Goal: Task Accomplishment & Management: Manage account settings

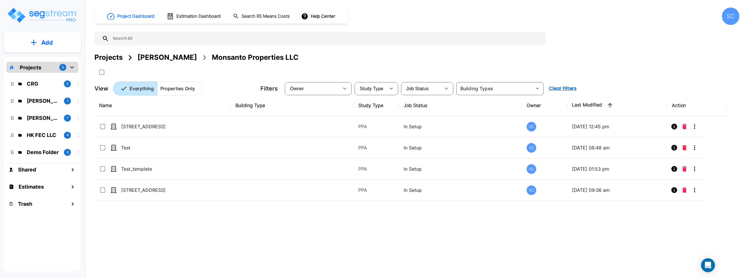
click at [43, 84] on p "CRG" at bounding box center [43, 84] width 33 height 8
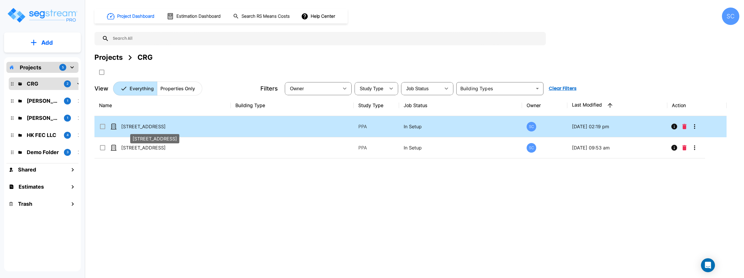
click at [177, 125] on p "222 Eagle Circle" at bounding box center [150, 126] width 58 height 7
checkbox input "true"
click at [177, 125] on p "222 Eagle Circle" at bounding box center [150, 126] width 58 height 7
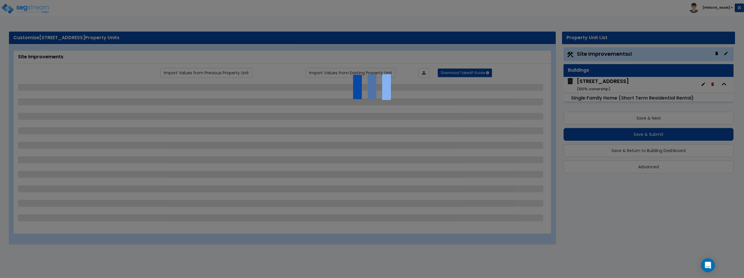
select select "2"
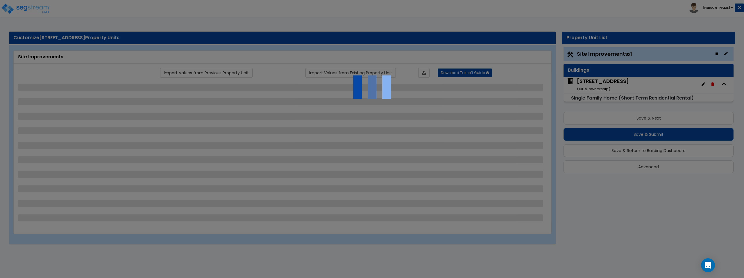
select select "2"
select select "1"
select select "2"
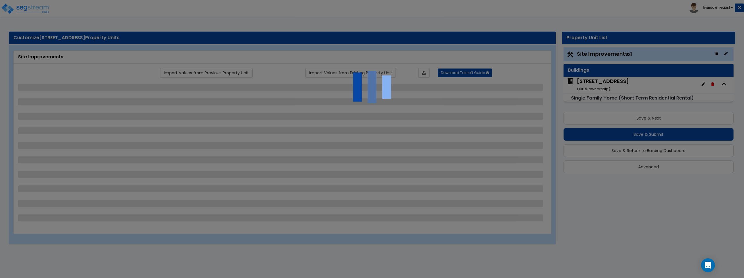
select select "2"
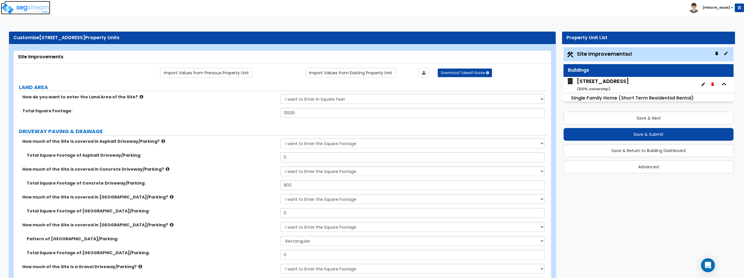
click at [35, 8] on img at bounding box center [25, 9] width 49 height 12
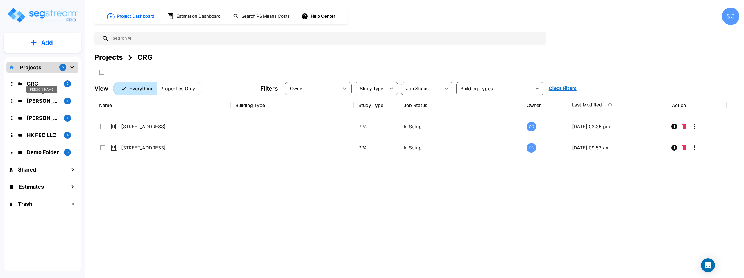
click at [46, 100] on p "Brandon Monsanto" at bounding box center [43, 101] width 33 height 8
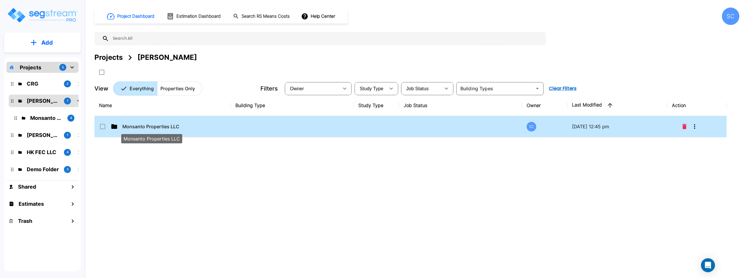
click at [155, 128] on p "Monsanto Properties LLC" at bounding box center [151, 126] width 58 height 7
checkbox input "true"
click at [155, 128] on p "Monsanto Properties LLC" at bounding box center [151, 126] width 58 height 7
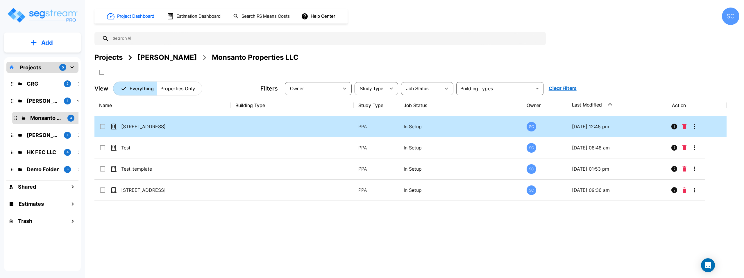
click at [204, 128] on td "1504 S 3RD ST" at bounding box center [162, 126] width 136 height 21
checkbox input "true"
click at [204, 128] on td "1504 S 3RD ST" at bounding box center [162, 126] width 136 height 21
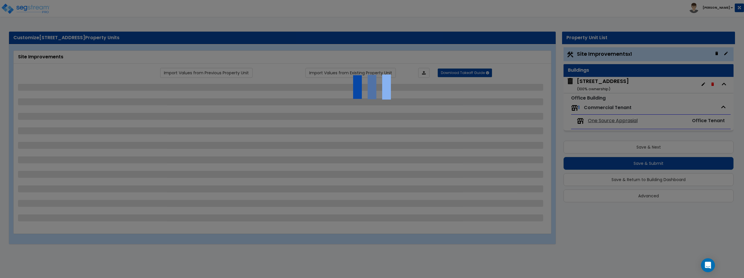
select select "2"
select select "1"
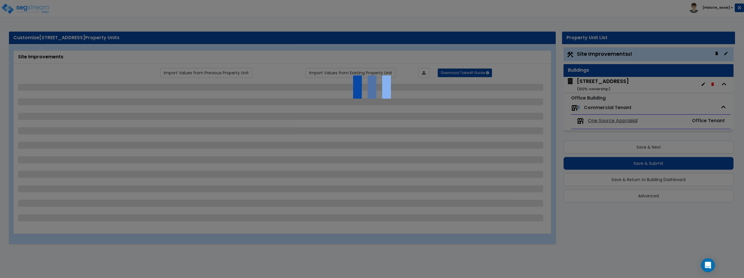
select select "1"
select select "2"
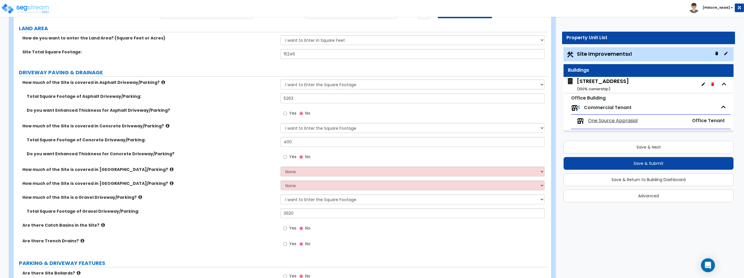
scroll to position [66, 0]
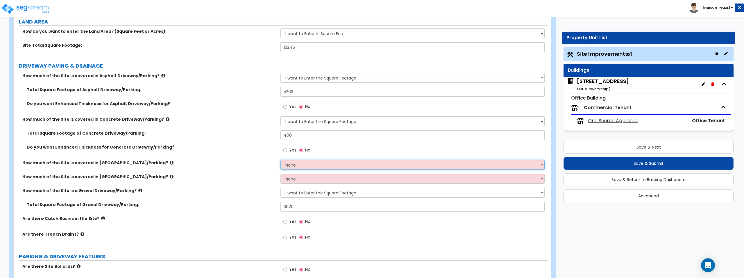
click at [323, 168] on select "None I want to Enter an Approximate Percentage I want to Enter the Square Foota…" at bounding box center [412, 165] width 264 height 10
select select "2"
click at [280, 160] on select "None I want to Enter an Approximate Percentage I want to Enter the Square Foota…" at bounding box center [412, 165] width 264 height 10
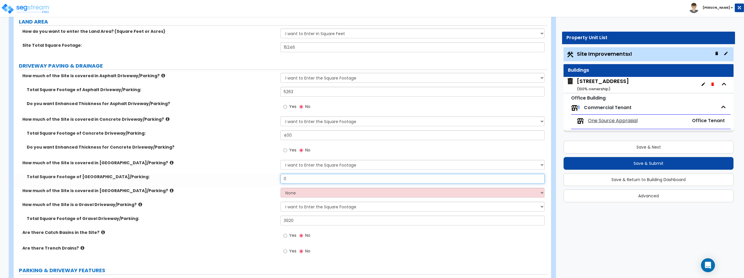
click at [323, 180] on input "0" at bounding box center [412, 179] width 264 height 10
click at [319, 195] on select "None I want to Enter an Approximate Percentage I want to Enter the Square Foota…" at bounding box center [412, 193] width 264 height 10
select select "2"
click at [280, 188] on select "None I want to Enter an Approximate Percentage I want to Enter the Square Foota…" at bounding box center [412, 193] width 264 height 10
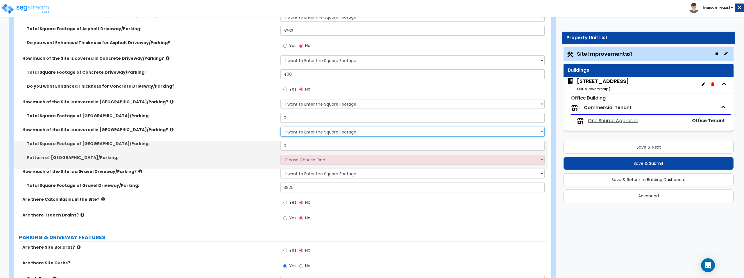
scroll to position [142, 0]
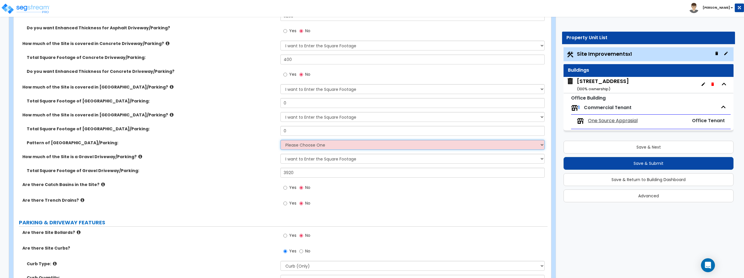
click at [379, 143] on select "Please Choose One Irregular Rectangular" at bounding box center [412, 145] width 264 height 10
click at [280, 140] on select "Please Choose One Irregular Rectangular" at bounding box center [412, 145] width 264 height 10
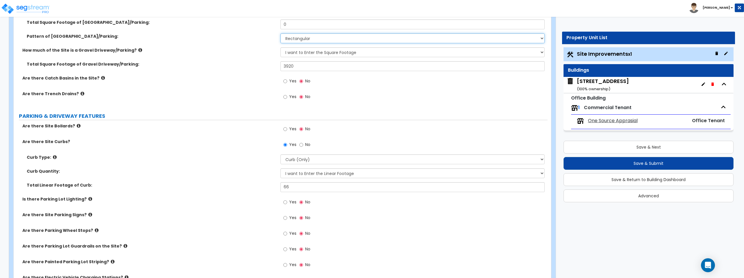
scroll to position [212, 0]
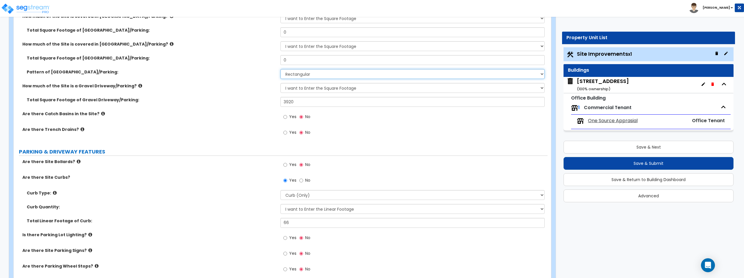
click at [368, 75] on select "Please Choose One Irregular Rectangular" at bounding box center [412, 74] width 264 height 10
select select "1"
click at [280, 69] on select "Please Choose One Irregular Rectangular" at bounding box center [412, 74] width 264 height 10
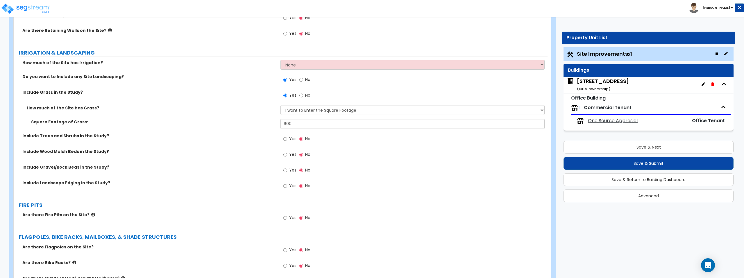
scroll to position [736, 0]
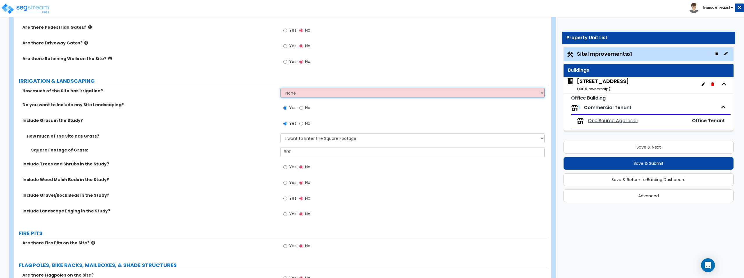
click at [357, 94] on select "None I want to Enter an Approximate Percentage I want to Enter the Square Foota…" at bounding box center [412, 93] width 264 height 10
select select "2"
click at [280, 88] on select "None I want to Enter an Approximate Percentage I want to Enter the Square Foota…" at bounding box center [412, 93] width 264 height 10
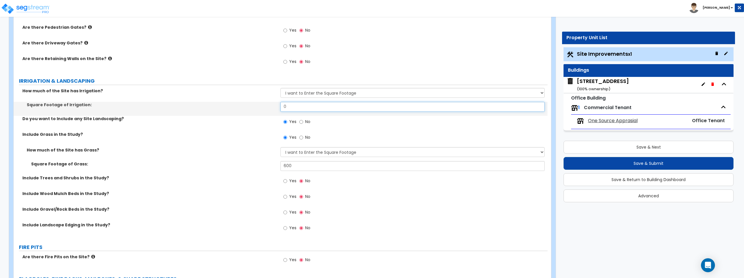
click at [355, 109] on input "0" at bounding box center [412, 107] width 264 height 10
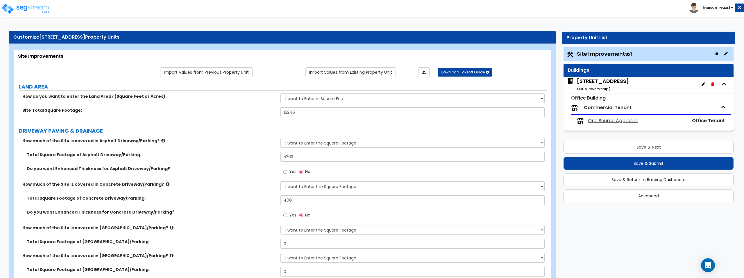
scroll to position [0, 0]
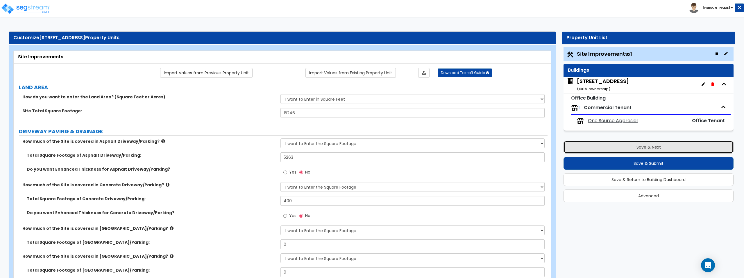
click at [662, 146] on button "Save & Next" at bounding box center [648, 147] width 170 height 13
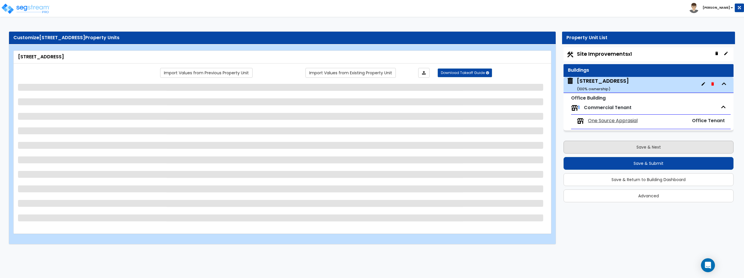
select select "5"
select select "1"
select select "2"
select select "3"
select select "1"
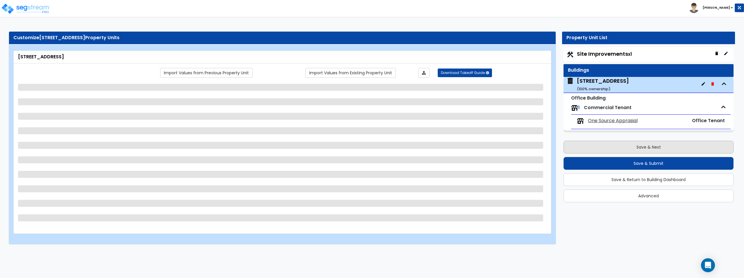
select select "2"
select select "1"
select select "2"
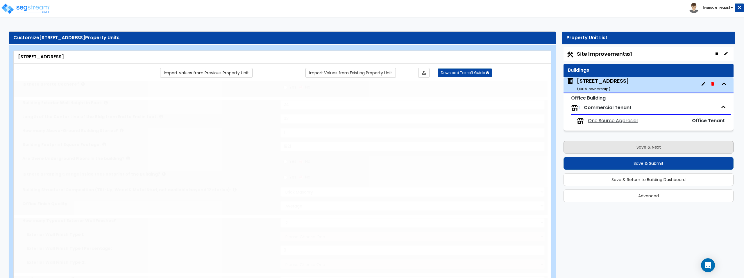
radio input "true"
select select "2"
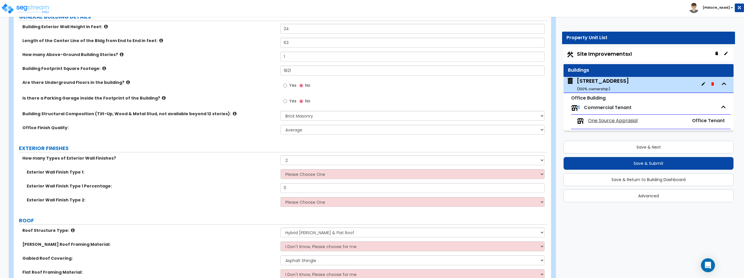
scroll to position [151, 0]
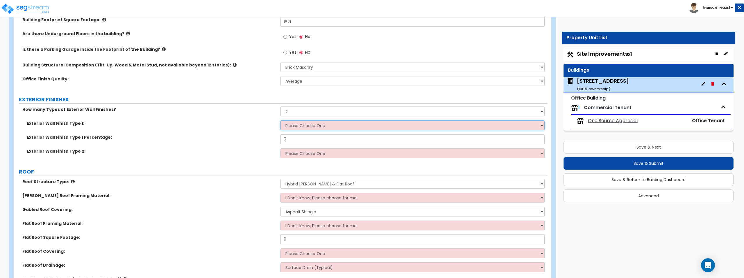
click at [334, 125] on select "Please Choose One No Finish/Shared Wall No Wall Stone Veneer Wood Siding Vinyl …" at bounding box center [412, 126] width 264 height 10
click at [280, 121] on select "Please Choose One No Finish/Shared Wall No Wall Stone Veneer Wood Siding Vinyl …" at bounding box center [412, 126] width 264 height 10
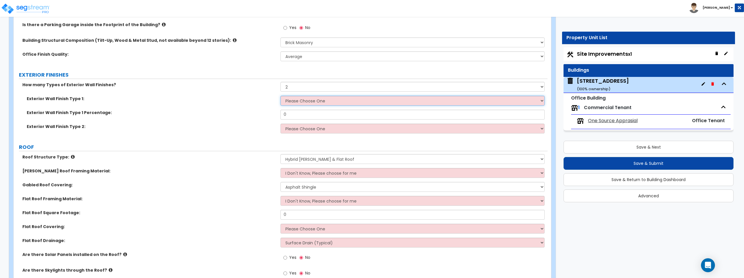
scroll to position [173, 0]
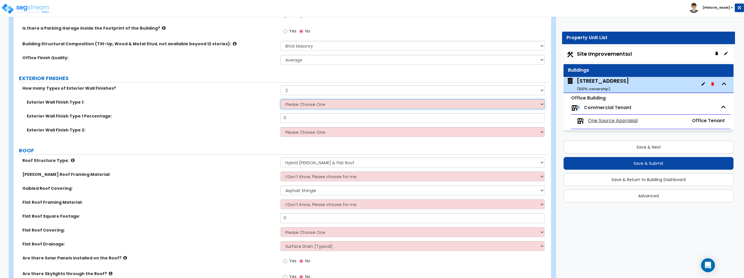
click at [361, 103] on select "Please Choose One No Finish/Shared Wall No Wall Stone Veneer Wood Siding Vinyl …" at bounding box center [412, 104] width 264 height 10
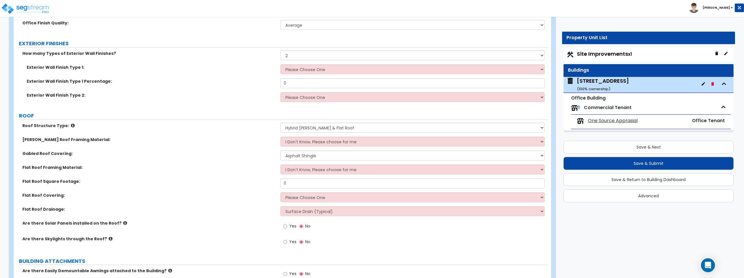
scroll to position [210, 0]
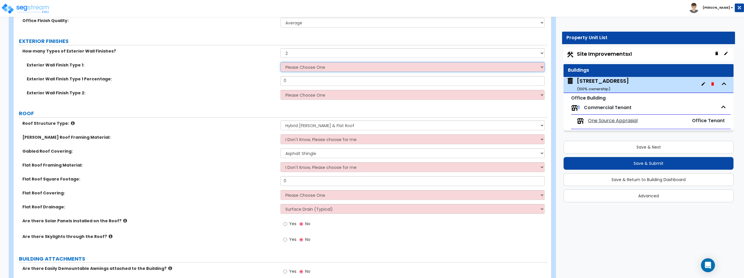
click at [329, 66] on select "Please Choose One No Finish/Shared Wall No Wall Stone Veneer Wood Siding Vinyl …" at bounding box center [412, 67] width 264 height 10
select select "9"
click at [280, 62] on select "Please Choose One No Finish/Shared Wall No Wall Stone Veneer Wood Siding Vinyl …" at bounding box center [412, 67] width 264 height 10
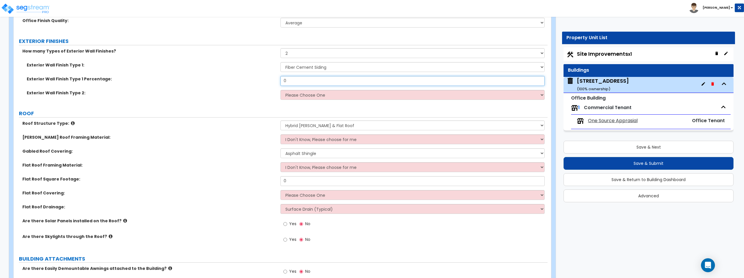
click at [330, 83] on input "0" at bounding box center [412, 81] width 264 height 10
click at [349, 94] on select "Please Choose One No Finish/Shared Wall No Wall Stone Veneer Wood Siding Vinyl …" at bounding box center [412, 95] width 264 height 10
select select "3"
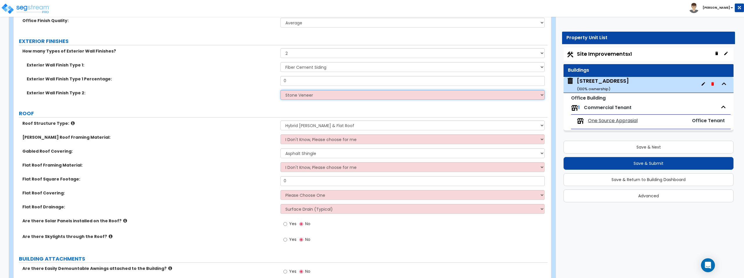
click at [280, 90] on select "Please Choose One No Finish/Shared Wall No Wall Stone Veneer Wood Siding Vinyl …" at bounding box center [412, 95] width 264 height 10
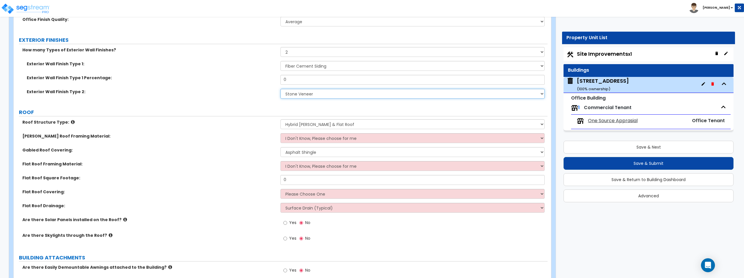
scroll to position [214, 0]
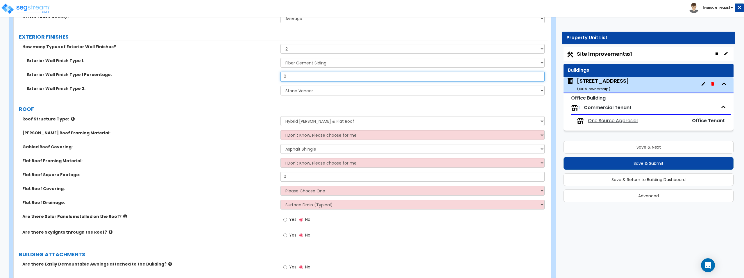
click at [339, 75] on input "0" at bounding box center [412, 77] width 264 height 10
click at [323, 80] on input "0" at bounding box center [412, 77] width 264 height 10
type input "75"
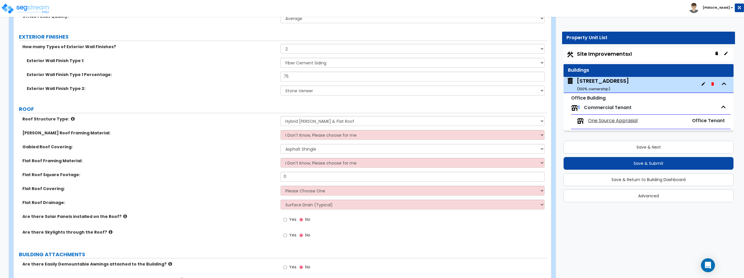
click at [240, 88] on label "Exterior Wall Finish Type 2:" at bounding box center [151, 89] width 249 height 6
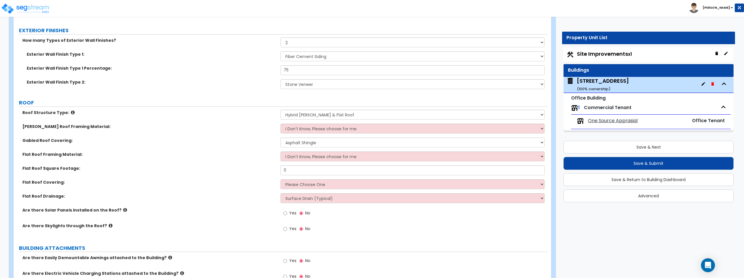
scroll to position [221, 0]
click at [324, 128] on select "I Don't Know, Please choose for me Metal Wood" at bounding box center [412, 128] width 264 height 10
click at [280, 123] on select "I Don't Know, Please choose for me Metal Wood" at bounding box center [412, 128] width 264 height 10
click at [324, 140] on select "Please Choose One Asphalt Shingle Clay Tile Wood Shingle Metal Shingle Standing…" at bounding box center [412, 142] width 264 height 10
click at [280, 137] on select "Please Choose One Asphalt Shingle Clay Tile Wood Shingle Metal Shingle Standing…" at bounding box center [412, 142] width 264 height 10
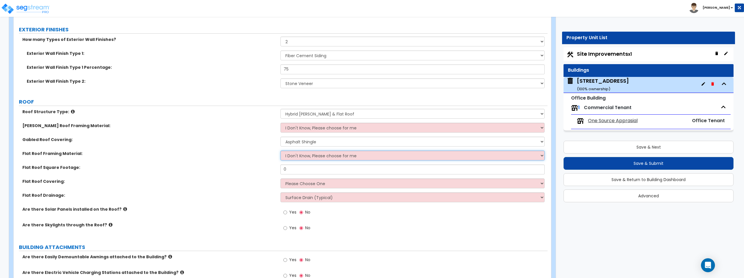
click at [323, 155] on select "I Don't Know, Please choose for me Metal Wood" at bounding box center [412, 156] width 264 height 10
click at [322, 114] on select "Please Choose One Gable Roof Flat Roof Hybrid Gable & Flat Roof" at bounding box center [412, 114] width 264 height 10
click at [280, 109] on select "Please Choose One Gable Roof Flat Roof Hybrid Gable & Flat Roof" at bounding box center [412, 114] width 264 height 10
click at [322, 129] on select "I Don't Know, Please choose for me Metal Wood" at bounding box center [412, 128] width 264 height 10
select select "2"
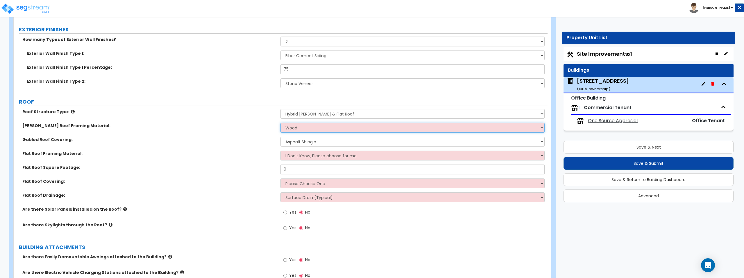
click at [280, 123] on select "I Don't Know, Please choose for me Metal Wood" at bounding box center [412, 128] width 264 height 10
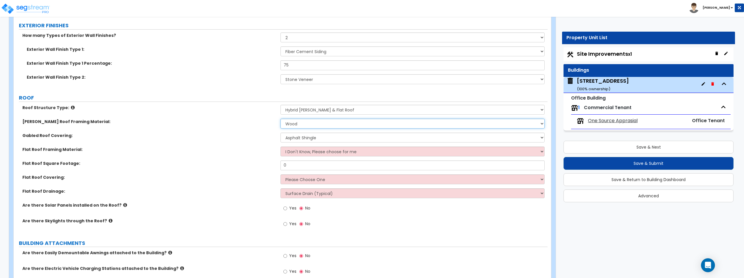
scroll to position [227, 0]
click at [315, 154] on select "I Don't Know, Please choose for me Metal Wood" at bounding box center [412, 151] width 264 height 10
select select "2"
click at [280, 146] on select "I Don't Know, Please choose for me Metal Wood" at bounding box center [412, 151] width 264 height 10
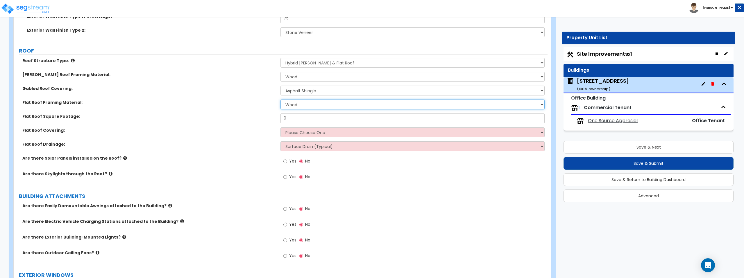
scroll to position [275, 0]
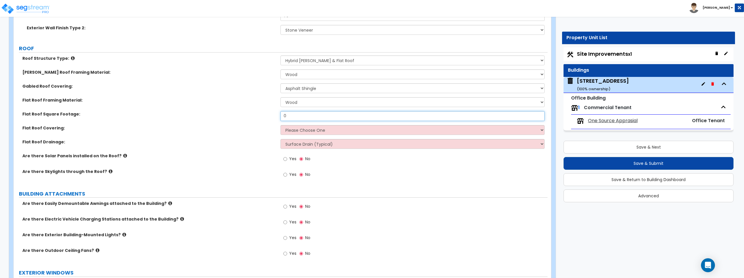
click at [323, 119] on input "0" at bounding box center [412, 116] width 264 height 10
click at [331, 129] on select "Please Choose One Rolled Asphalt PVC Membrane Plastic (EPDM) Membrane Asphalt F…" at bounding box center [412, 130] width 264 height 10
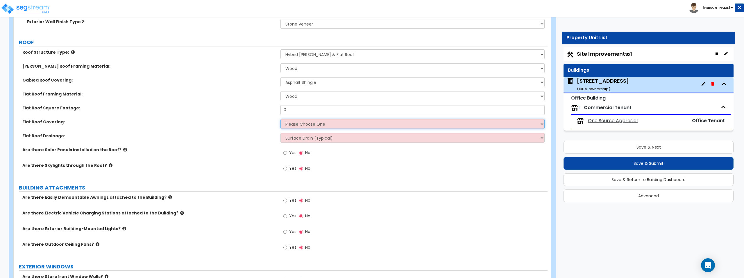
scroll to position [261, 0]
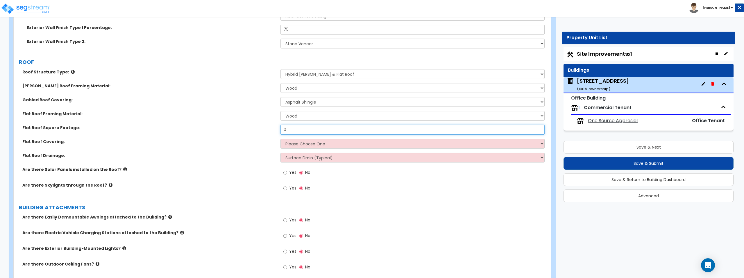
click at [315, 128] on input "0" at bounding box center [412, 130] width 264 height 10
click at [316, 128] on input "0" at bounding box center [412, 130] width 264 height 10
type input "1,500"
click at [299, 141] on select "Please Choose One Rolled Asphalt PVC Membrane Plastic (EPDM) Membrane Asphalt F…" at bounding box center [412, 144] width 264 height 10
click at [280, 139] on select "Please Choose One Rolled Asphalt PVC Membrane Plastic (EPDM) Membrane Asphalt F…" at bounding box center [412, 144] width 264 height 10
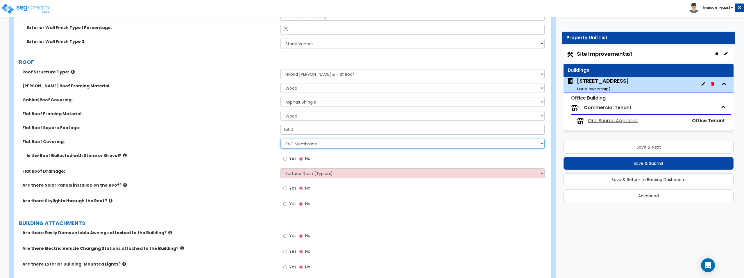
click at [323, 144] on select "Please Choose One Rolled Asphalt PVC Membrane Plastic (EPDM) Membrane Asphalt F…" at bounding box center [412, 144] width 264 height 10
select select "3"
click at [280, 139] on select "Please Choose One Rolled Asphalt PVC Membrane Plastic (EPDM) Membrane Asphalt F…" at bounding box center [412, 144] width 264 height 10
click at [327, 145] on select "Please Choose One Rolled Asphalt PVC Membrane Plastic (EPDM) Membrane Asphalt F…" at bounding box center [412, 144] width 264 height 10
click at [280, 139] on select "Please Choose One Rolled Asphalt PVC Membrane Plastic (EPDM) Membrane Asphalt F…" at bounding box center [412, 144] width 264 height 10
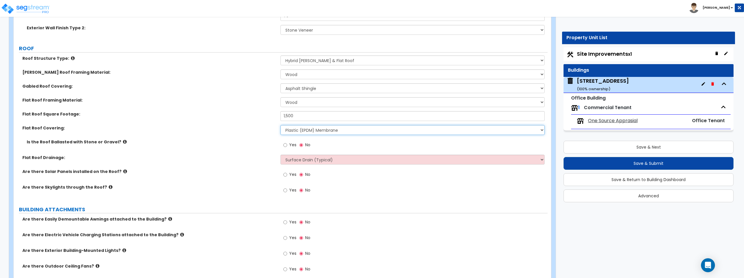
scroll to position [289, 0]
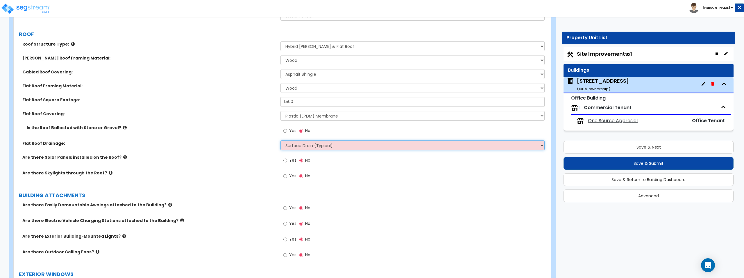
click at [318, 148] on select "Surface Drain (Typical) Gutters Downspout Only" at bounding box center [412, 146] width 264 height 10
click at [306, 146] on select "Surface Drain (Typical) Gutters Downspout Only" at bounding box center [412, 146] width 264 height 10
select select "1"
click at [280, 141] on select "Surface Drain (Typical) Gutters Downspout Only" at bounding box center [412, 146] width 264 height 10
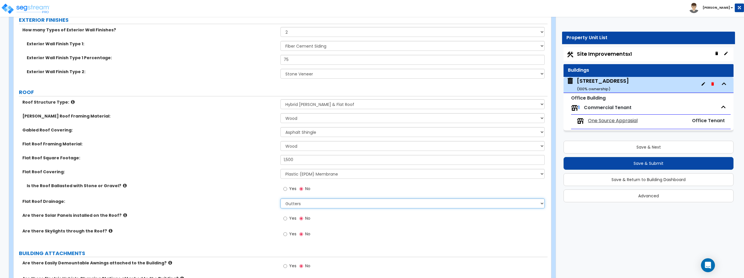
scroll to position [0, 0]
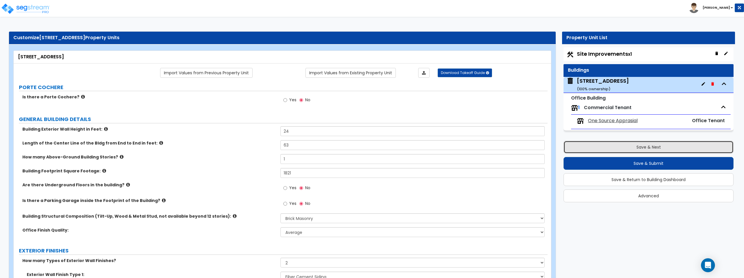
click at [655, 149] on button "Save & Next" at bounding box center [648, 147] width 170 height 13
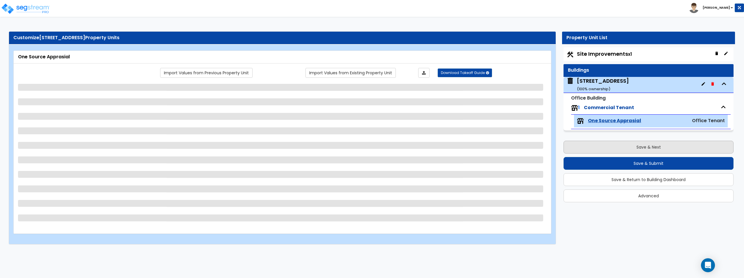
select select "2"
select select "6"
select select "8"
select select "1"
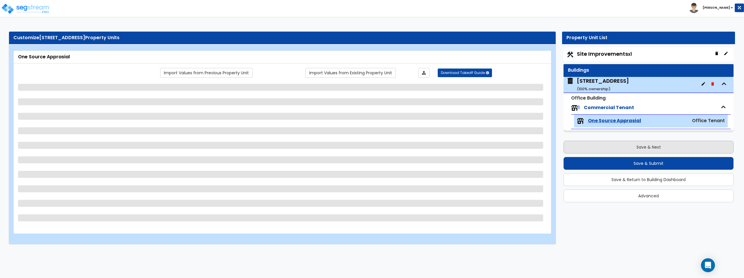
select select "4"
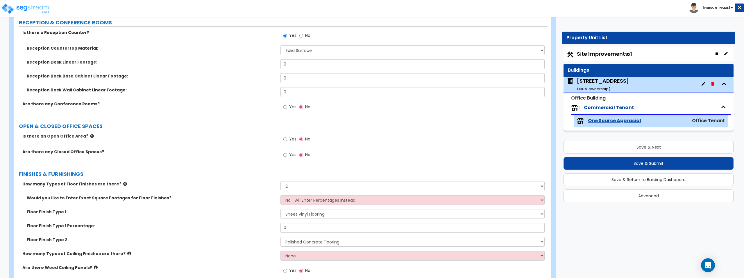
scroll to position [249, 0]
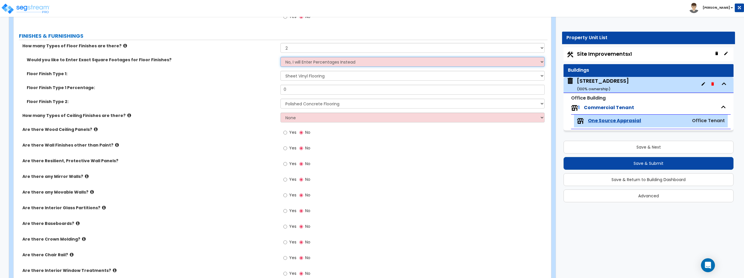
click at [342, 60] on select "No, I will Enter Percentages Instead Yes, I will Enter Exact Square Footages" at bounding box center [412, 62] width 264 height 10
click at [280, 57] on select "No, I will Enter Percentages Instead Yes, I will Enter Exact Square Footages" at bounding box center [412, 62] width 264 height 10
click at [354, 62] on select "No, I will Enter Percentages Instead Yes, I will Enter Exact Square Footages" at bounding box center [412, 62] width 264 height 10
click at [280, 57] on select "No, I will Enter Percentages Instead Yes, I will Enter Exact Square Footages" at bounding box center [412, 62] width 264 height 10
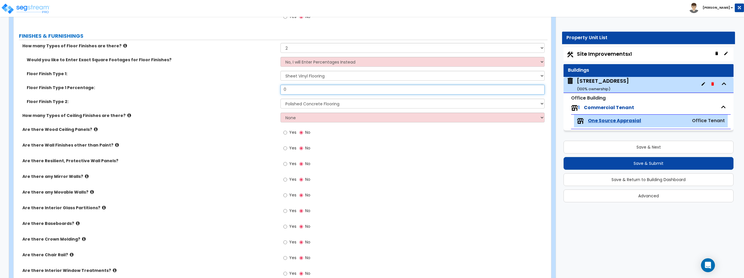
click at [348, 87] on input "0" at bounding box center [412, 90] width 264 height 10
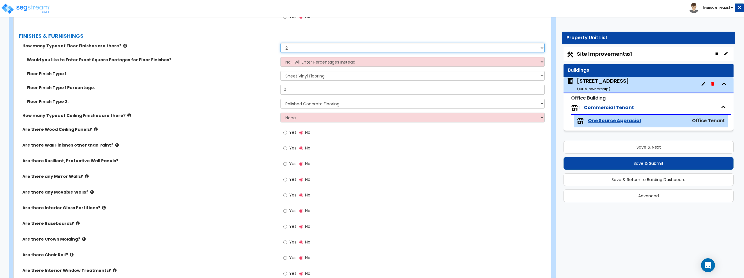
click at [327, 49] on select "None 1 2 3 4" at bounding box center [412, 48] width 264 height 10
click at [280, 43] on select "None 1 2 3 4" at bounding box center [412, 48] width 264 height 10
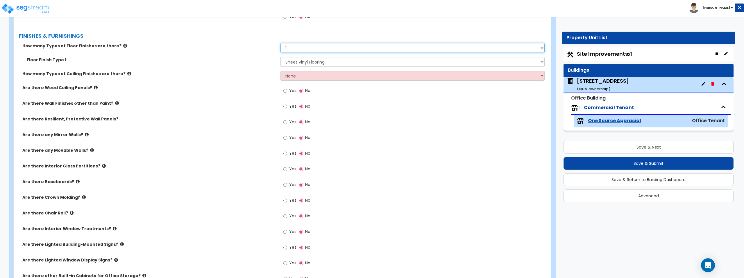
click at [327, 47] on select "None 1 2 3 4" at bounding box center [412, 48] width 264 height 10
select select "2"
click at [280, 43] on select "None 1 2 3 4" at bounding box center [412, 48] width 264 height 10
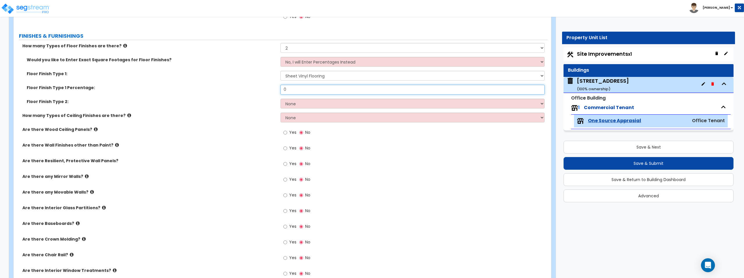
click at [329, 88] on input "0" at bounding box center [412, 90] width 264 height 10
click at [325, 104] on select "None Tile Flooring Hardwood Flooring Resilient Laminate Flooring VCT Flooring S…" at bounding box center [412, 104] width 264 height 10
select select "8"
click at [280, 99] on select "None Tile Flooring Hardwood Flooring Resilient Laminate Flooring VCT Flooring S…" at bounding box center [412, 104] width 264 height 10
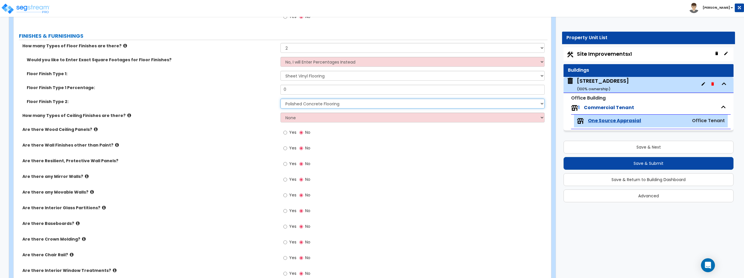
click at [347, 103] on select "None Tile Flooring Hardwood Flooring Resilient Laminate Flooring VCT Flooring S…" at bounding box center [412, 104] width 264 height 10
click at [280, 99] on select "None Tile Flooring Hardwood Flooring Resilient Laminate Flooring VCT Flooring S…" at bounding box center [412, 104] width 264 height 10
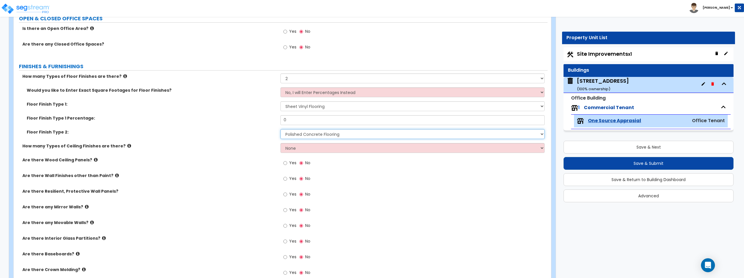
scroll to position [230, 0]
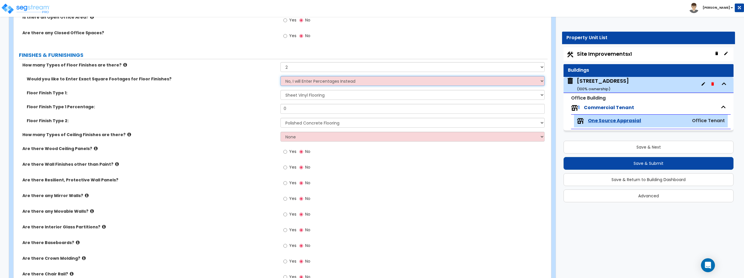
click at [363, 79] on select "No, I will Enter Percentages Instead Yes, I will Enter Exact Square Footages" at bounding box center [412, 81] width 264 height 10
select select "1"
click at [280, 76] on select "No, I will Enter Percentages Instead Yes, I will Enter Exact Square Footages" at bounding box center [412, 81] width 264 height 10
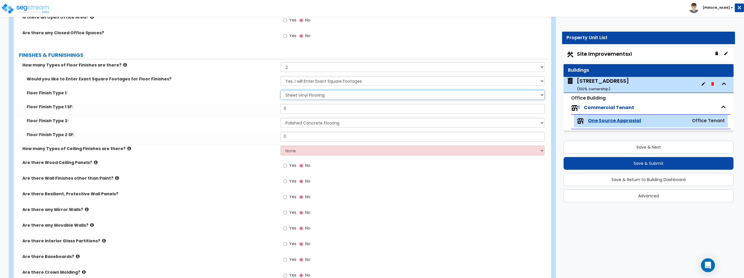
click at [343, 95] on select "None Tile Flooring Hardwood Flooring Resilient Laminate Flooring VCT Flooring S…" at bounding box center [412, 95] width 264 height 10
click at [280, 90] on select "None Tile Flooring Hardwood Flooring Resilient Laminate Flooring VCT Flooring S…" at bounding box center [412, 95] width 264 height 10
click at [346, 108] on input "0" at bounding box center [412, 109] width 264 height 10
click at [355, 98] on select "None Tile Flooring Hardwood Flooring Resilient Laminate Flooring VCT Flooring S…" at bounding box center [412, 95] width 264 height 10
select select "6"
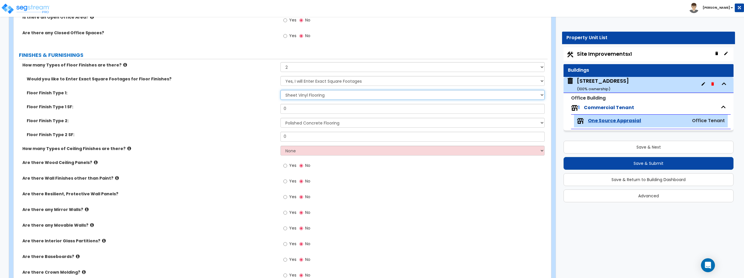
click at [280, 90] on select "None Tile Flooring Hardwood Flooring Resilient Laminate Flooring VCT Flooring S…" at bounding box center [412, 95] width 264 height 10
click at [339, 108] on input "0" at bounding box center [412, 109] width 264 height 10
type input "1,021"
click at [333, 135] on input "0" at bounding box center [412, 137] width 264 height 10
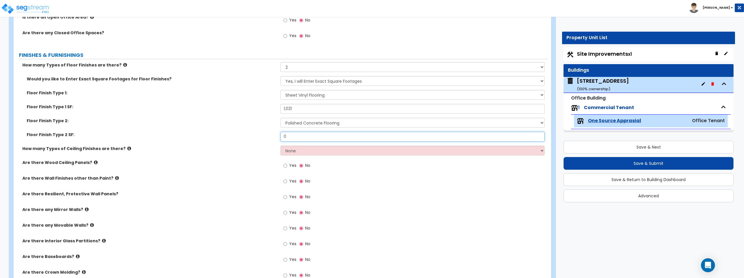
click at [333, 136] on input "0" at bounding box center [412, 137] width 264 height 10
type input "800"
click at [421, 151] on select "None 1 2 3" at bounding box center [412, 151] width 264 height 10
select select "1"
click at [280, 146] on select "None 1 2 3" at bounding box center [412, 151] width 264 height 10
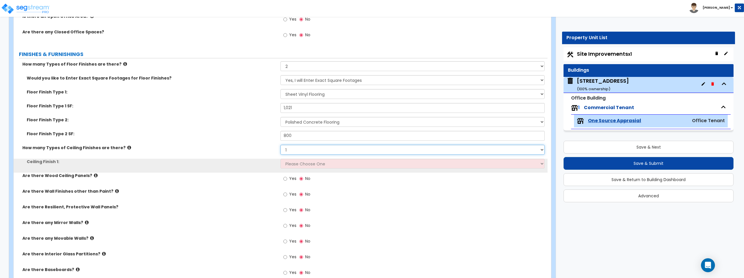
scroll to position [231, 0]
click at [415, 162] on select "Please Choose One Drop Ceiling Open Ceiling Drywall Ceiling" at bounding box center [412, 164] width 264 height 10
select select "3"
click at [280, 159] on select "Please Choose One Drop Ceiling Open Ceiling Drywall Ceiling" at bounding box center [412, 164] width 264 height 10
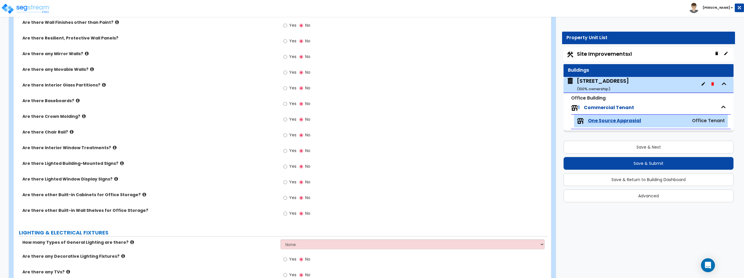
scroll to position [553, 0]
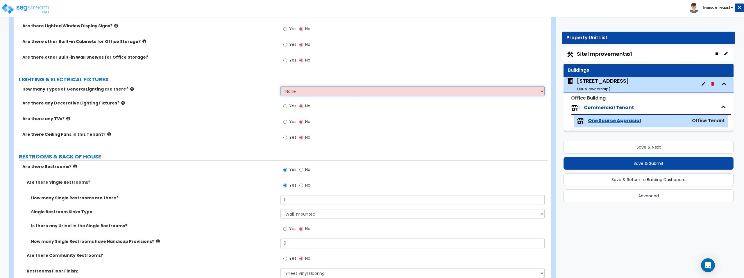
click at [348, 92] on select "None 1 2 3" at bounding box center [412, 91] width 264 height 10
select select "1"
click at [280, 86] on select "None 1 2 3" at bounding box center [412, 91] width 264 height 10
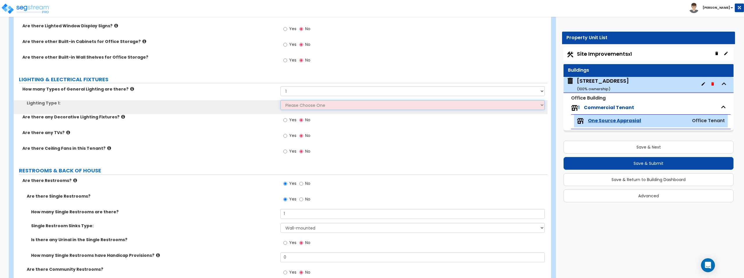
click at [340, 105] on select "Please Choose One LED Surface-Mounted LED Recessed Fluorescent Surface-Mounted …" at bounding box center [412, 105] width 264 height 10
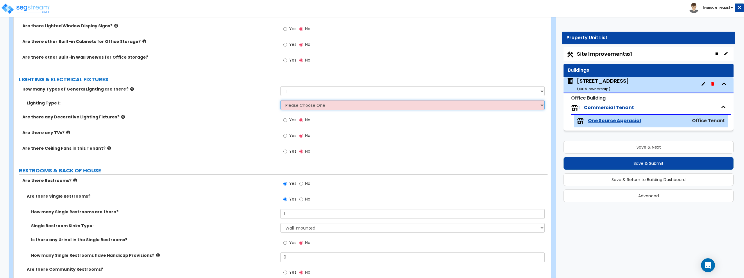
select select "3"
click at [280, 100] on select "Please Choose One LED Surface-Mounted LED Recessed Fluorescent Surface-Mounted …" at bounding box center [412, 105] width 264 height 10
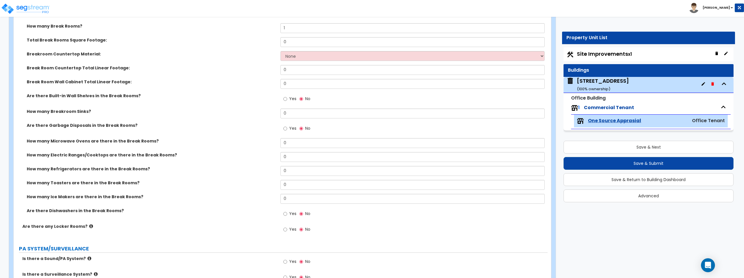
scroll to position [872, 0]
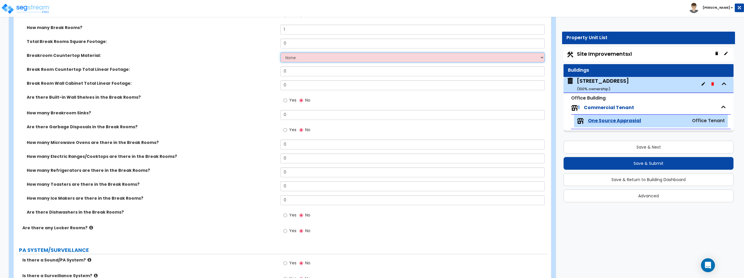
click at [330, 58] on select "None Plastic Laminate Solid Surface Stone Quartz Marble Tile Wood Stainless Ste…" at bounding box center [412, 58] width 264 height 10
click at [280, 53] on select "None Plastic Laminate Solid Surface Stone Quartz Marble Tile Wood Stainless Ste…" at bounding box center [412, 58] width 264 height 10
click at [332, 58] on select "None Plastic Laminate Solid Surface Stone Quartz Marble Tile Wood Stainless Ste…" at bounding box center [412, 58] width 264 height 10
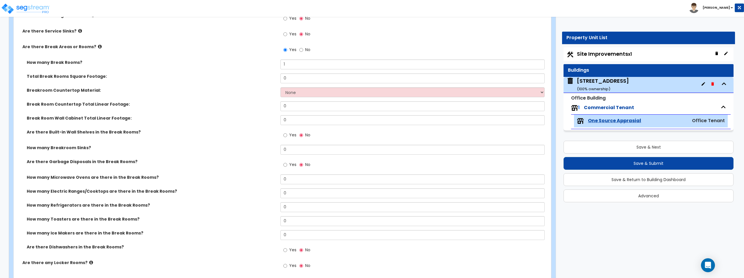
scroll to position [830, 0]
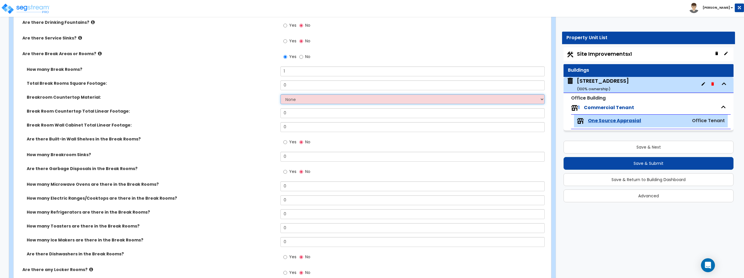
click at [329, 99] on select "None Plastic Laminate Solid Surface Stone Quartz Marble Tile Wood Stainless Ste…" at bounding box center [412, 99] width 264 height 10
select select "2"
click at [280, 94] on select "None Plastic Laminate Solid Surface Stone Quartz Marble Tile Wood Stainless Ste…" at bounding box center [412, 99] width 264 height 10
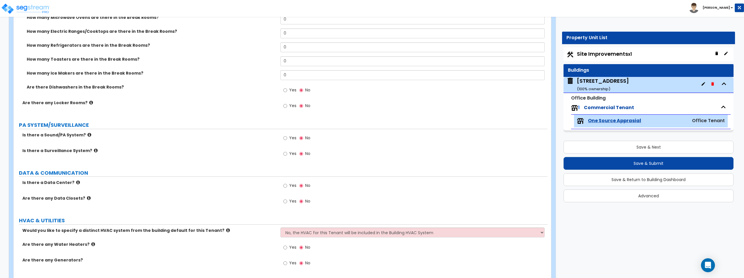
scroll to position [1019, 0]
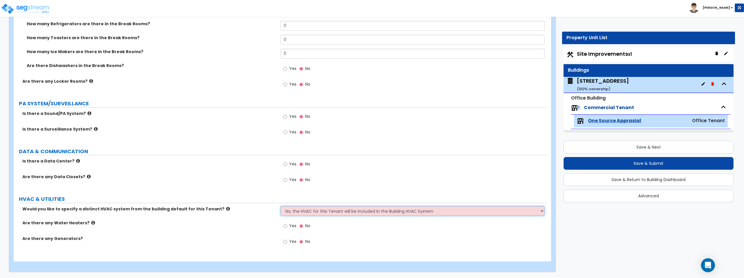
click at [331, 210] on select "No, the HVAC for this Tenant will be included in the Building HVAC System Yes, …" at bounding box center [412, 211] width 264 height 10
click at [280, 206] on select "No, the HVAC for this Tenant will be included in the Building HVAC System Yes, …" at bounding box center [412, 211] width 264 height 10
click at [372, 233] on div "Yes No" at bounding box center [413, 228] width 267 height 16
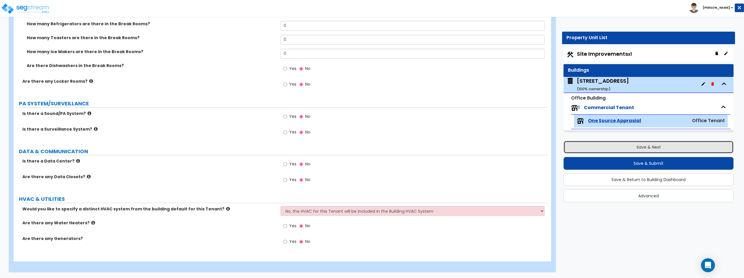
click at [608, 146] on button "Save & Next" at bounding box center [648, 147] width 170 height 13
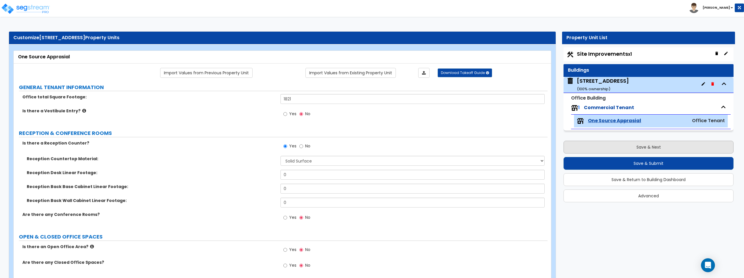
select select "2"
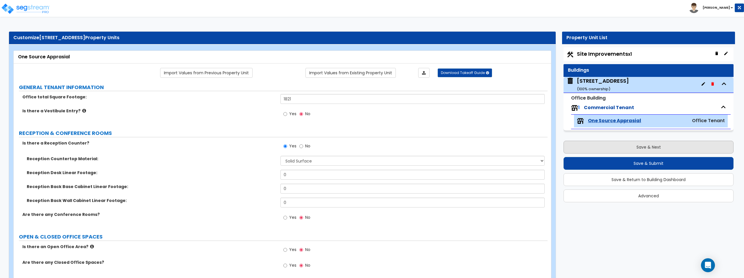
select select "1"
select select "2"
select select "1"
select select "2"
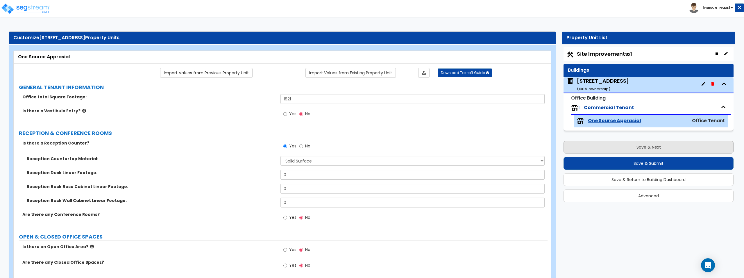
select select "2"
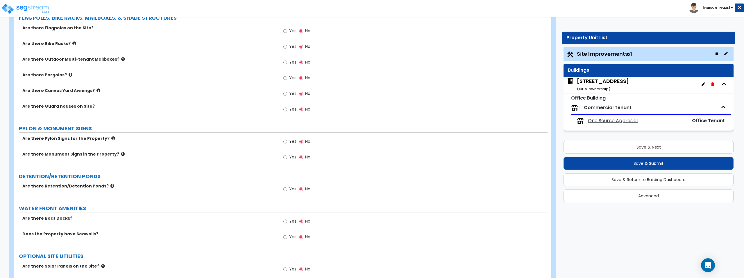
scroll to position [1072, 0]
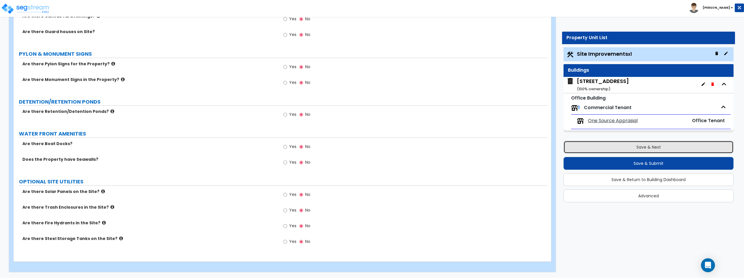
click at [619, 145] on button "Save & Next" at bounding box center [648, 147] width 170 height 13
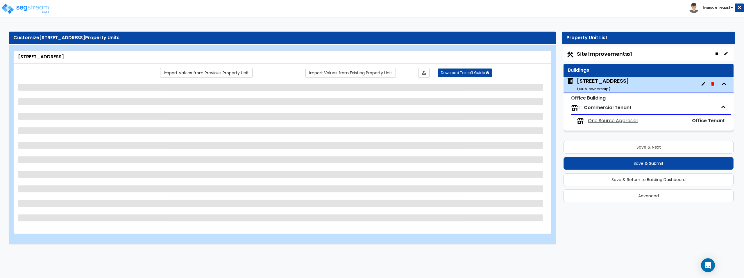
select select "5"
select select "1"
select select "2"
select select "9"
select select "3"
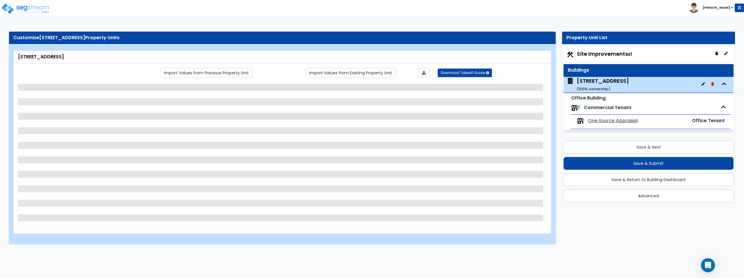
select select "3"
select select "2"
select select "1"
select select "2"
select select "3"
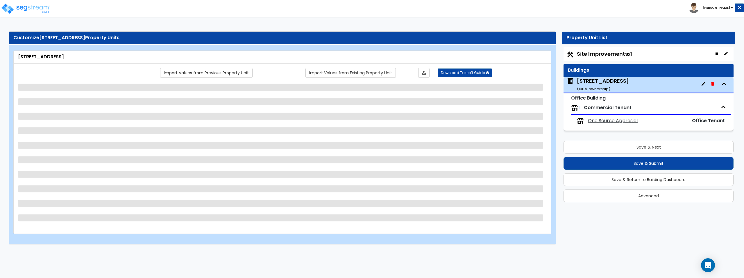
select select "2"
select select "1"
select select "2"
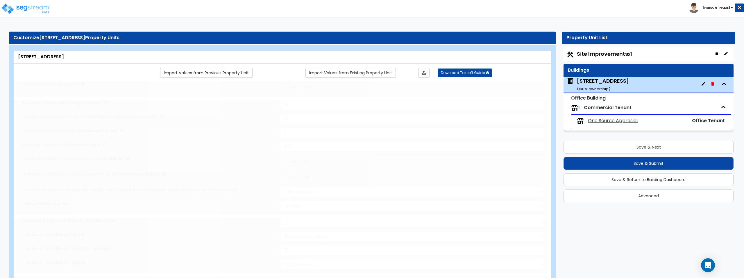
type input "1500"
select select "1"
radio input "true"
select select "2"
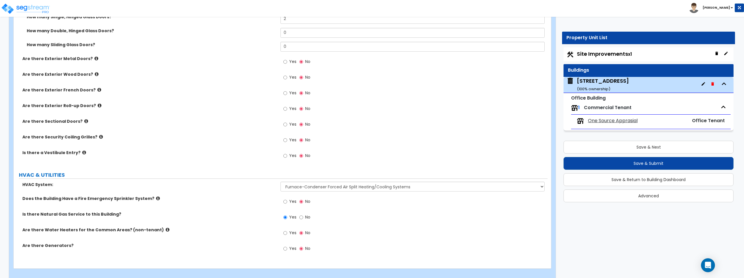
scroll to position [697, 0]
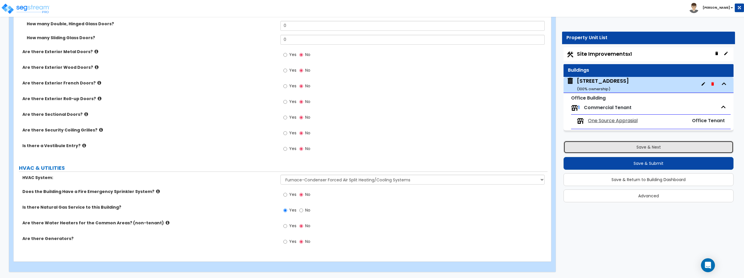
click at [608, 143] on button "Save & Next" at bounding box center [648, 147] width 170 height 13
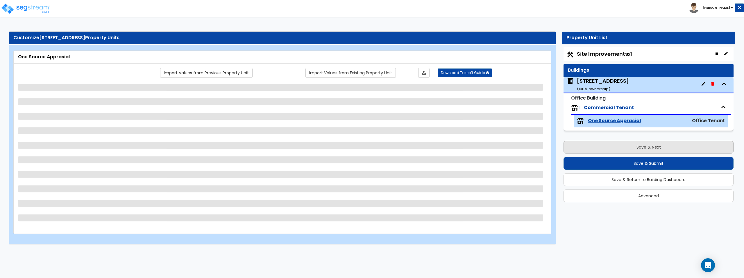
scroll to position [0, 0]
select select "2"
select select "1"
select select "6"
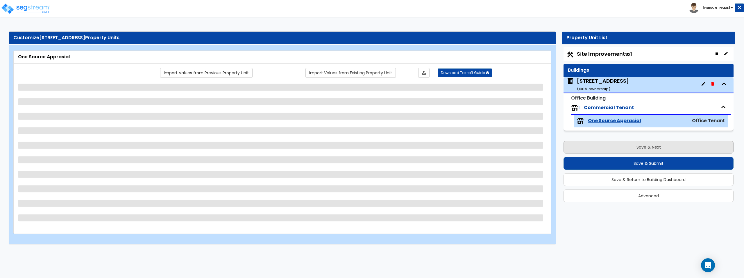
select select "8"
select select "1"
select select "3"
select select "1"
select select "3"
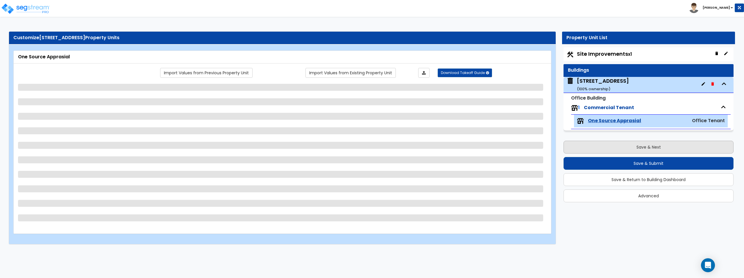
select select "1"
select select "4"
select select "2"
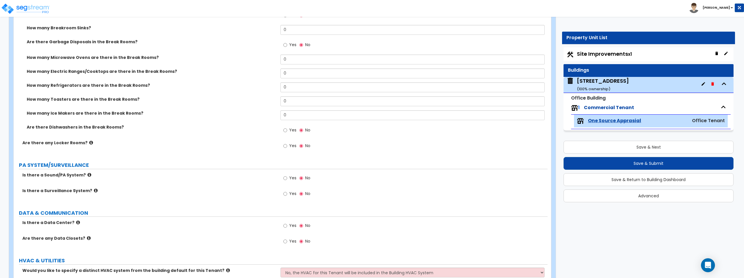
scroll to position [1019, 0]
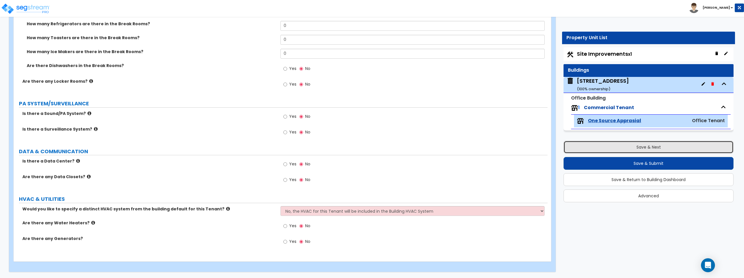
click at [637, 148] on button "Save & Next" at bounding box center [648, 147] width 170 height 13
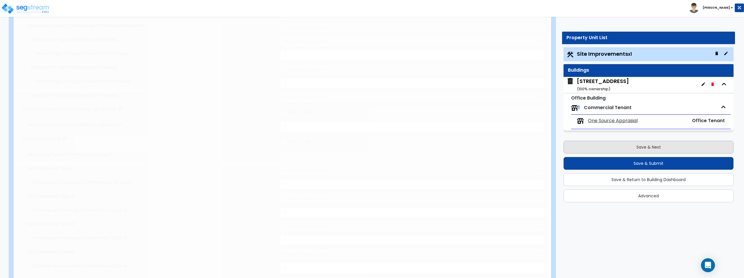
select select "2"
type input "15246"
select select "2"
type input "5263"
select select "2"
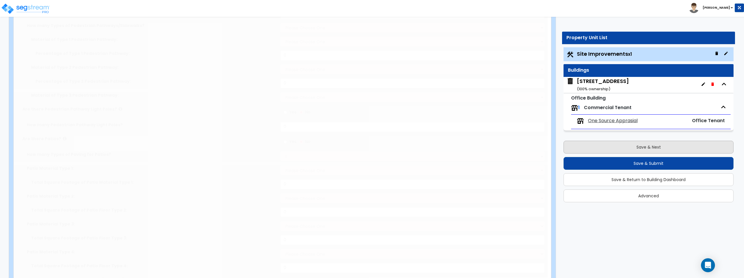
type input "400"
select select "2"
select select "1"
select select "2"
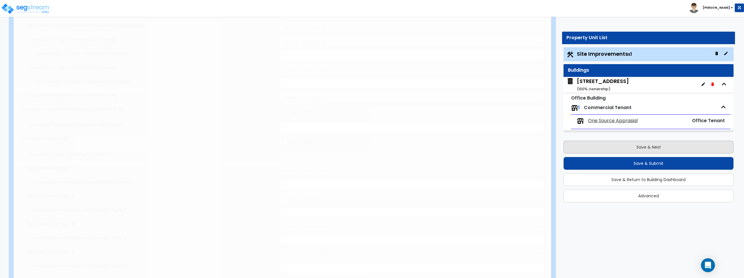
type input "3920"
radio input "true"
select select "1"
type input "66"
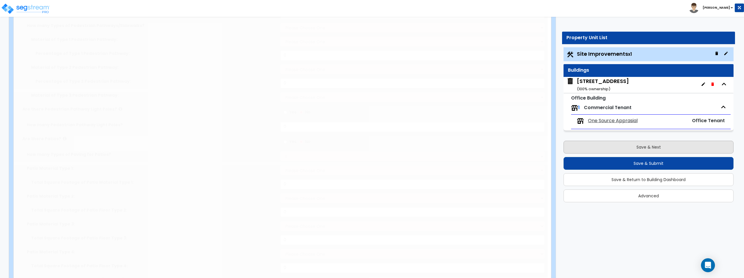
select select "2"
radio input "true"
select select "2"
type input "600"
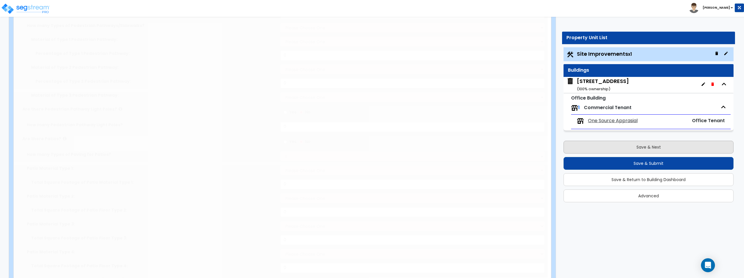
scroll to position [0, 0]
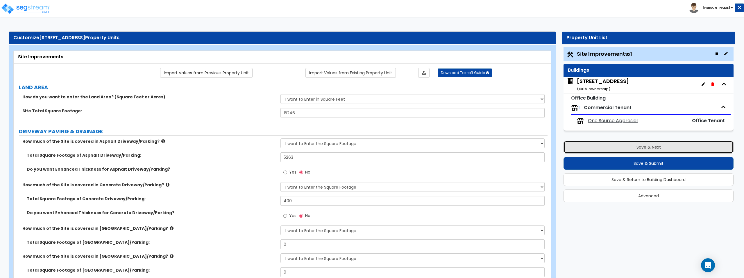
click at [637, 148] on button "Save & Next" at bounding box center [648, 147] width 170 height 13
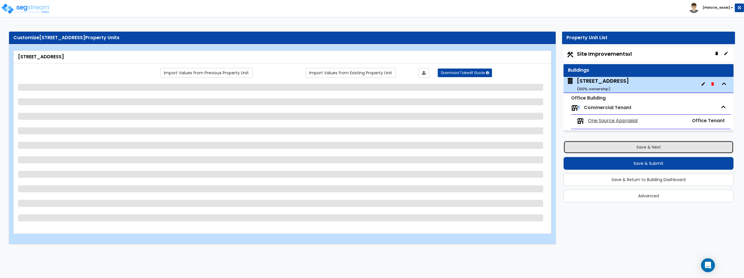
click at [637, 148] on button "Save & Next" at bounding box center [648, 147] width 170 height 13
select select "5"
select select "1"
select select "2"
select select "9"
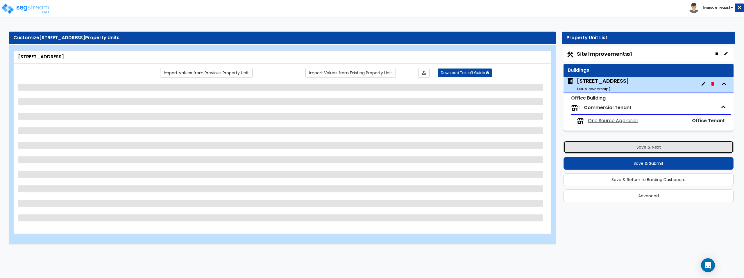
select select "3"
select select "2"
select select "1"
select select "2"
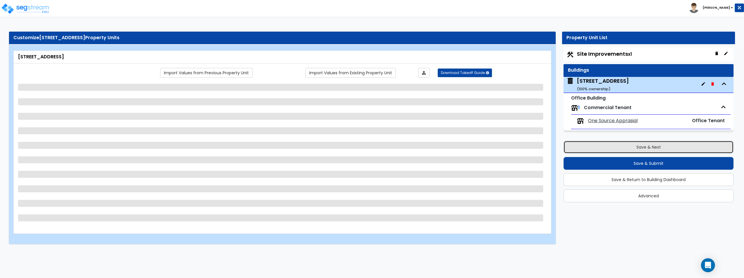
select select "3"
select select "1"
select select "2"
select select "1"
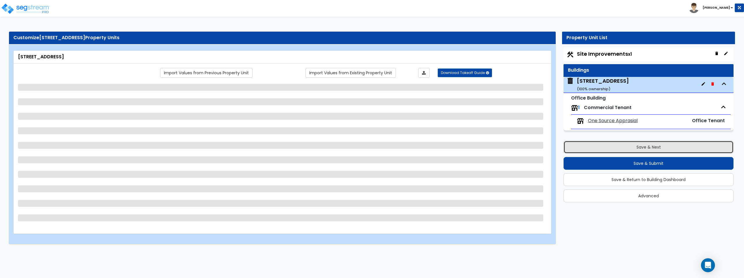
select select "2"
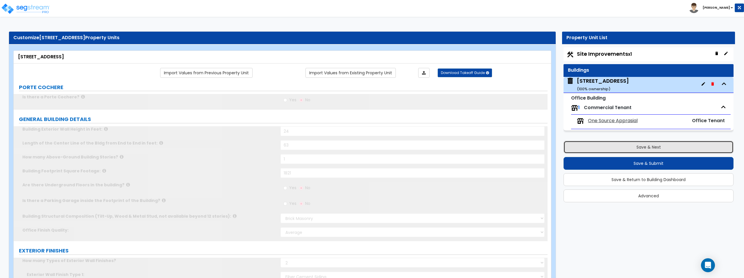
click at [636, 149] on button "Save & Next" at bounding box center [648, 147] width 170 height 13
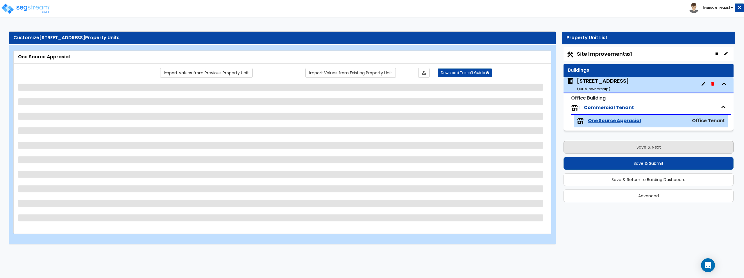
select select "2"
select select "1"
select select "6"
select select "8"
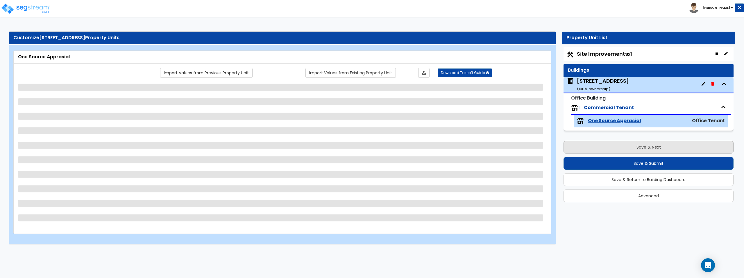
select select "1"
select select "3"
select select "1"
select select "3"
select select "1"
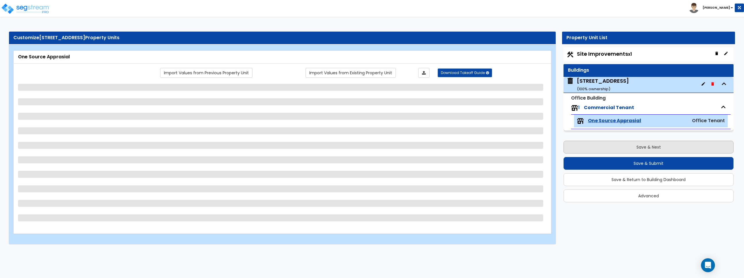
select select "4"
select select "2"
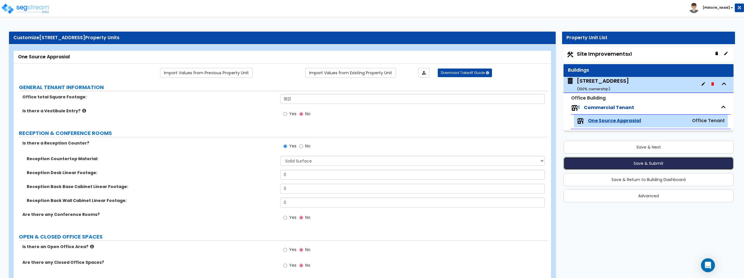
click at [641, 164] on button "Save & Submit" at bounding box center [648, 163] width 170 height 13
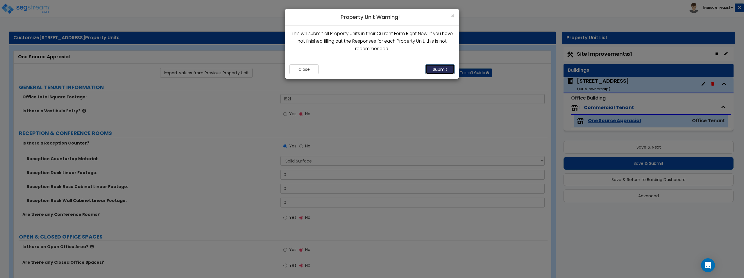
click at [438, 69] on button "Submit" at bounding box center [439, 70] width 29 height 10
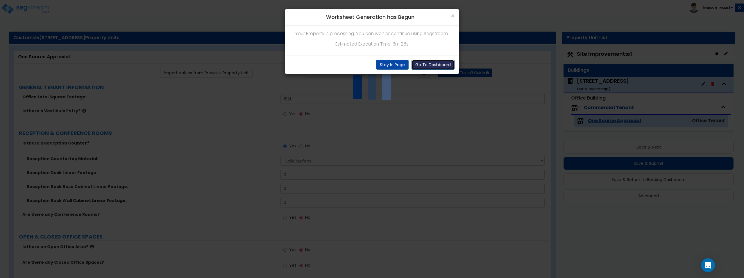
click at [425, 65] on button "Go To Dashboard" at bounding box center [432, 65] width 43 height 10
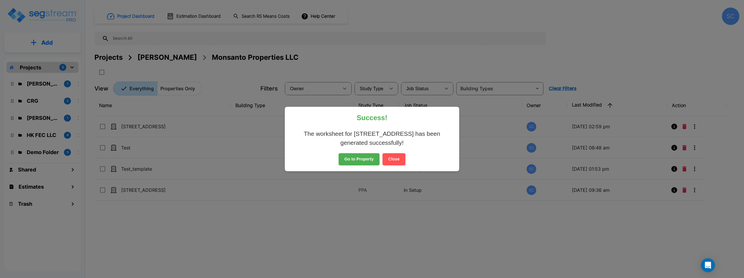
click at [357, 160] on button "Go to Property" at bounding box center [359, 159] width 41 height 12
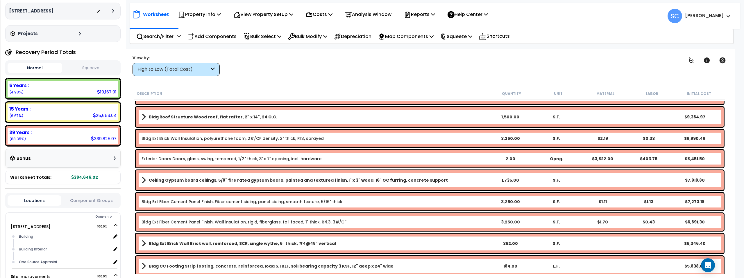
scroll to position [206, 0]
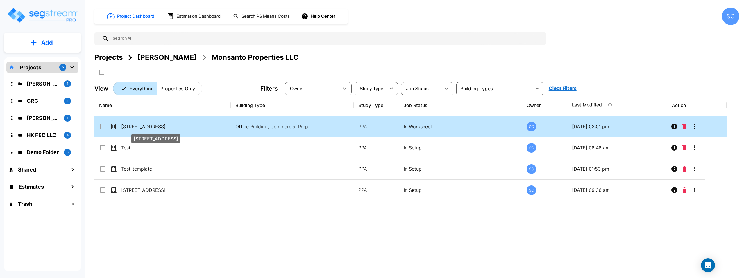
click at [177, 128] on p "[STREET_ADDRESS]" at bounding box center [150, 126] width 58 height 7
checkbox input "true"
click at [177, 128] on p "[STREET_ADDRESS]" at bounding box center [150, 126] width 58 height 7
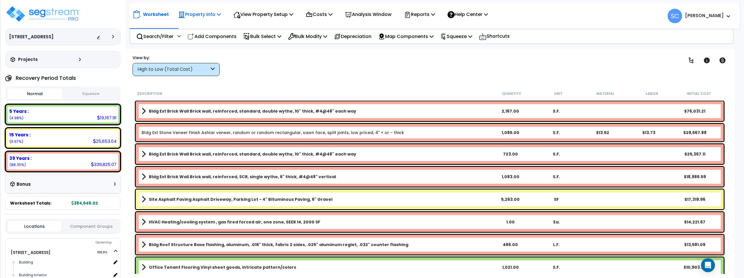
click at [208, 12] on p "Property Info" at bounding box center [199, 14] width 43 height 8
click at [208, 28] on link "Property Setup" at bounding box center [204, 28] width 58 height 12
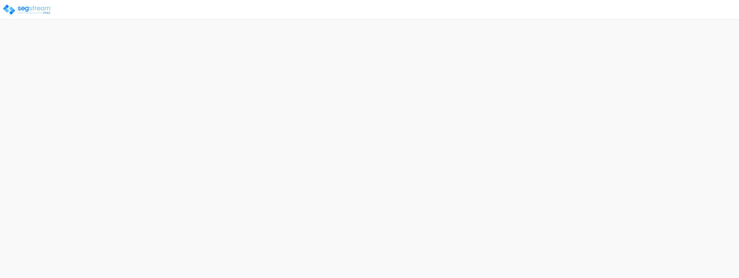
select select "2024"
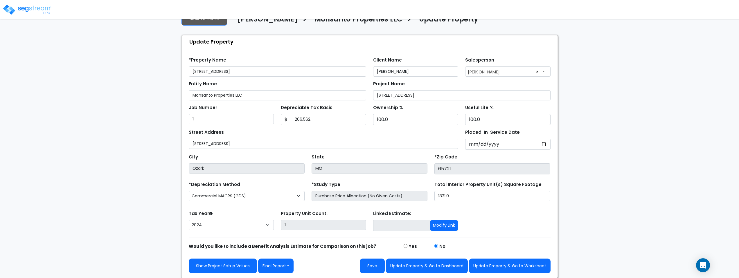
scroll to position [19, 0]
click at [233, 266] on link "Show Project Setup Values" at bounding box center [223, 266] width 68 height 15
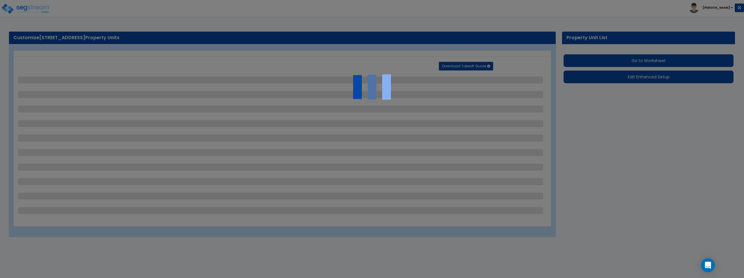
select select "2"
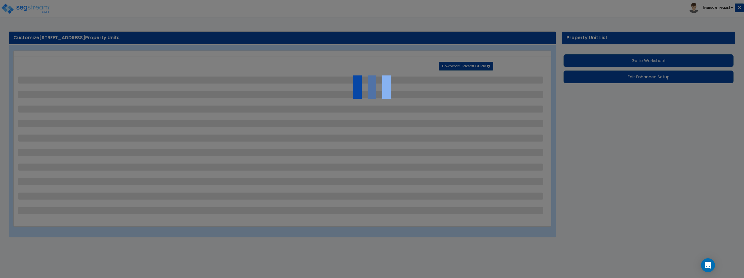
select select "1"
select select "2"
select select "1"
select select "2"
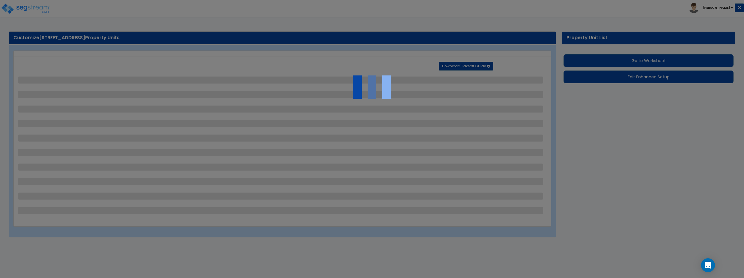
select select "2"
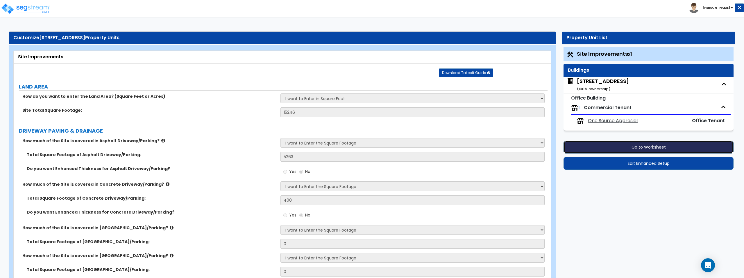
click at [620, 148] on button "Go to Worksheet" at bounding box center [648, 147] width 170 height 13
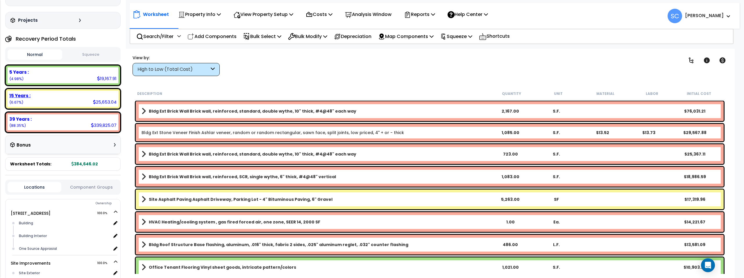
scroll to position [47, 0]
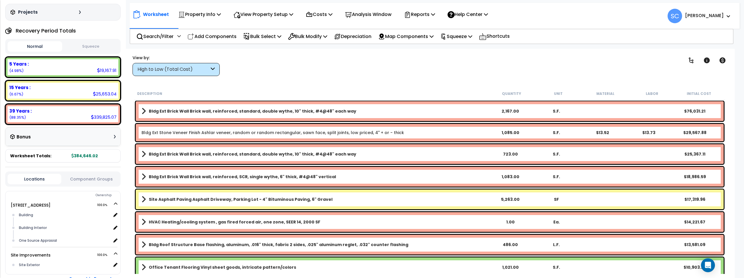
click at [89, 45] on button "Squeeze" at bounding box center [91, 47] width 55 height 10
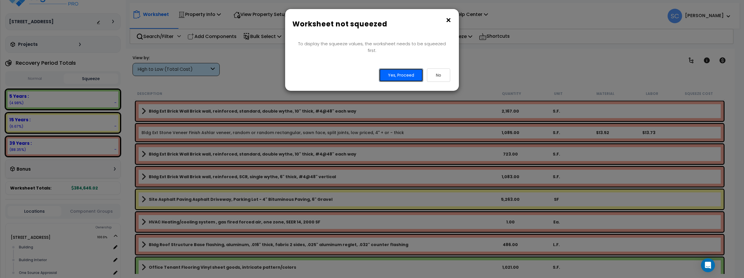
click at [408, 69] on button "Yes, Proceed" at bounding box center [401, 75] width 44 height 13
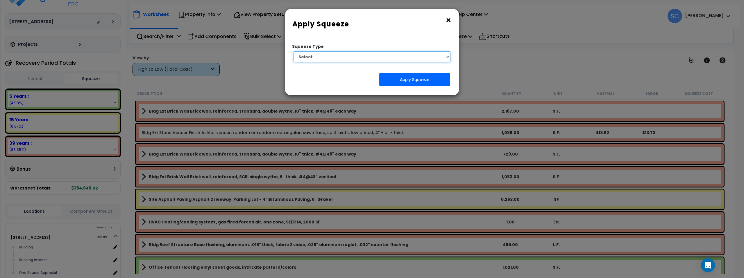
click at [386, 59] on select "Select 1. Squeeze Entire Worksheet 2. Squeeze by Takeoff Cost 3. Squeeze by Uni…" at bounding box center [371, 56] width 157 height 11
select select "squeeze_entire_takeoffsheet"
click at [293, 51] on select "Select 1. Squeeze Entire Worksheet 2. Squeeze by Takeoff Cost 3. Squeeze by Uni…" at bounding box center [371, 56] width 157 height 11
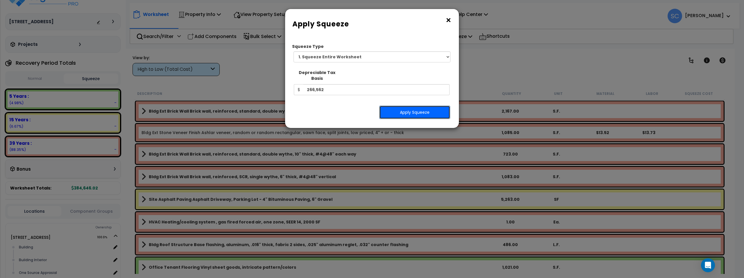
click at [413, 108] on button "Apply Squeeze" at bounding box center [414, 112] width 71 height 13
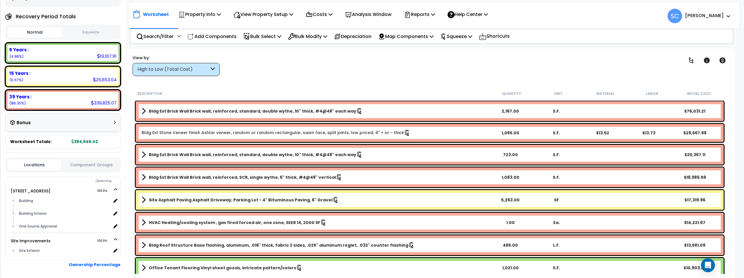
scroll to position [63, 0]
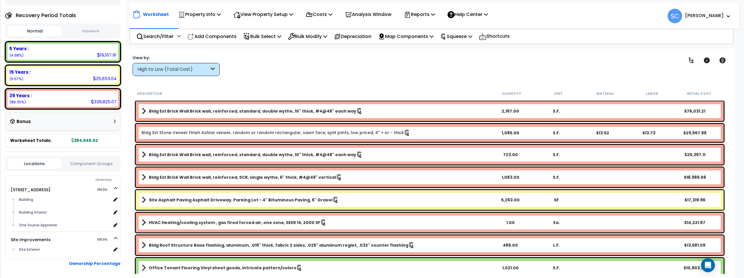
click at [105, 35] on button "Squeeze" at bounding box center [91, 31] width 55 height 10
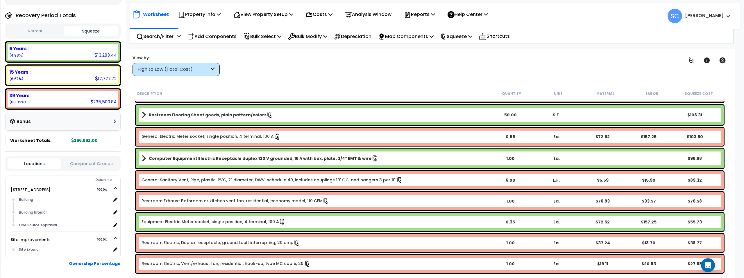
scroll to position [1881, 0]
click at [359, 37] on p "Depreciation" at bounding box center [352, 37] width 37 height 8
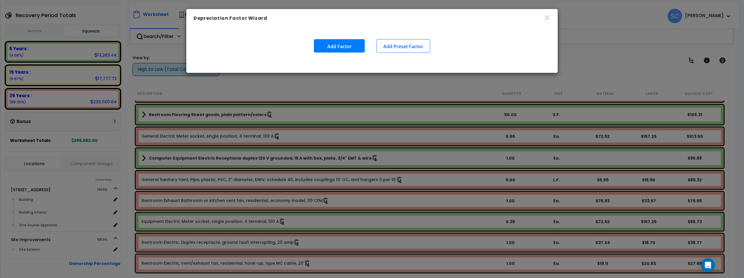
click at [403, 46] on button "Add Preset Factor" at bounding box center [403, 45] width 54 height 13
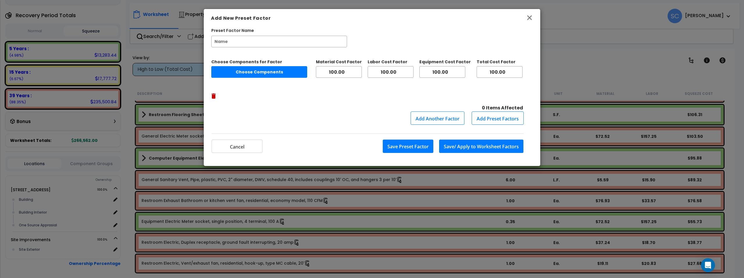
click at [529, 19] on icon "button" at bounding box center [529, 17] width 5 height 5
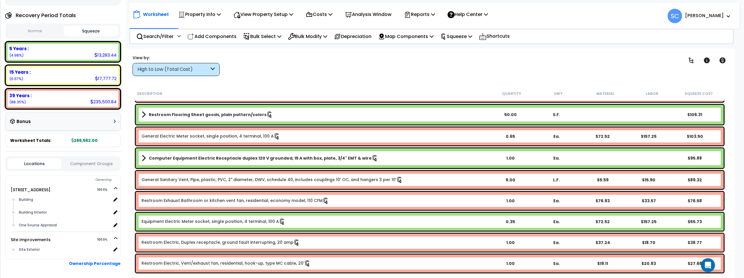
click at [109, 118] on div "Bonus" at bounding box center [62, 121] width 105 height 11
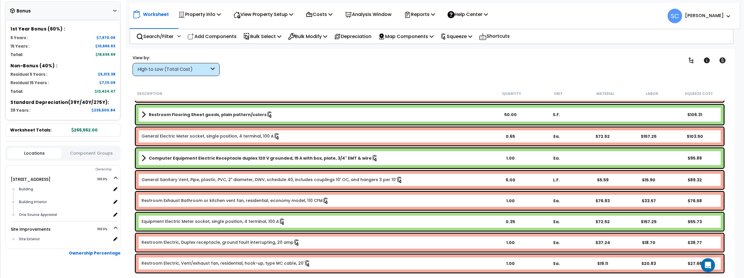
scroll to position [186, 0]
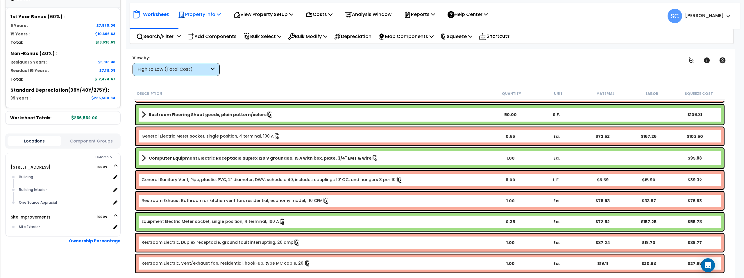
click at [211, 16] on p "Property Info" at bounding box center [199, 14] width 43 height 8
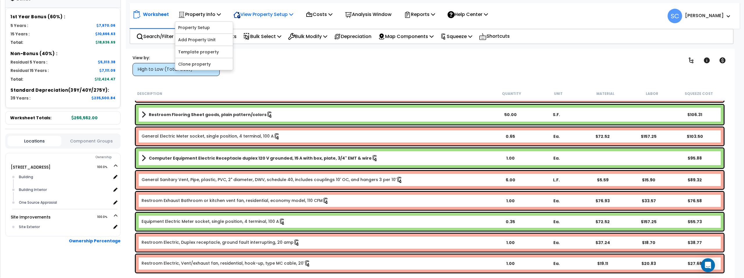
click at [221, 15] on p "View Property Setup" at bounding box center [199, 14] width 43 height 8
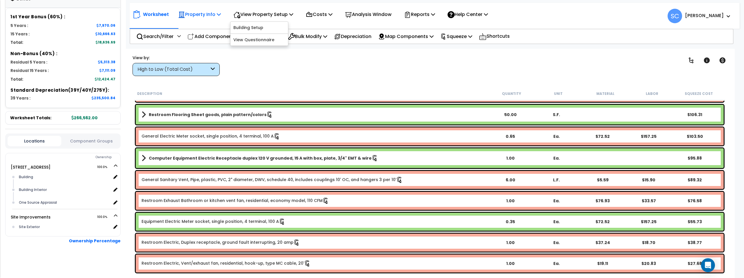
click at [221, 15] on icon at bounding box center [219, 14] width 4 height 5
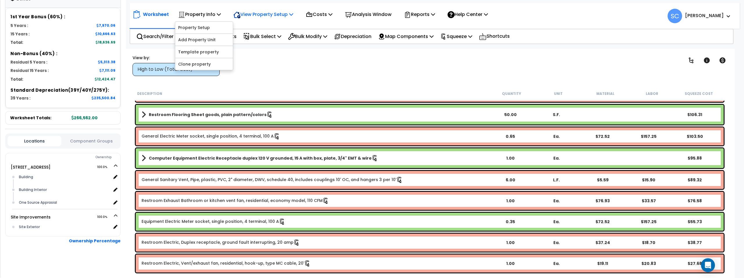
click at [221, 13] on p "View Property Setup" at bounding box center [199, 14] width 43 height 8
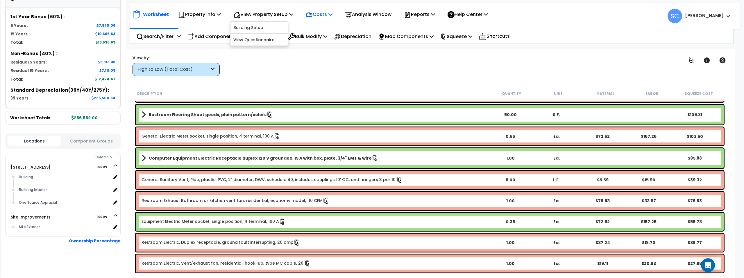
click at [327, 16] on p "Costs" at bounding box center [319, 14] width 27 height 8
click at [382, 14] on p "Analysis Window" at bounding box center [368, 14] width 46 height 8
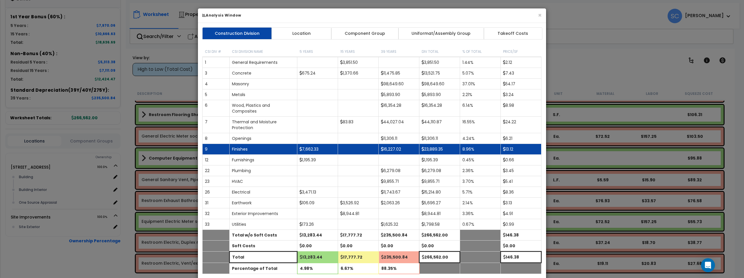
scroll to position [0, 0]
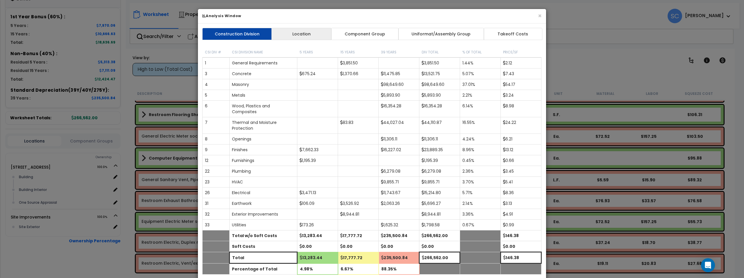
click at [318, 36] on link "Location" at bounding box center [301, 34] width 60 height 12
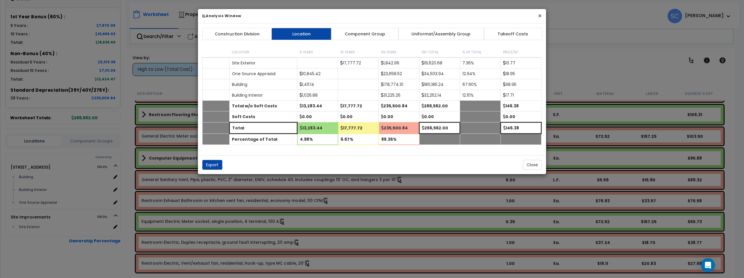
click at [540, 16] on button "×" at bounding box center [540, 16] width 4 height 6
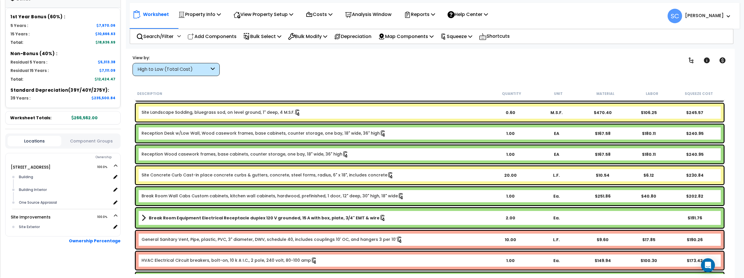
scroll to position [1881, 0]
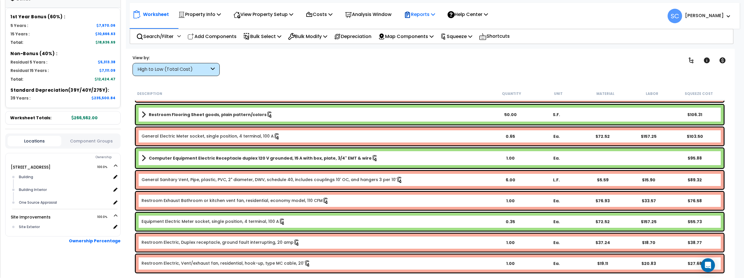
click at [434, 15] on p "Reports" at bounding box center [419, 14] width 31 height 8
click at [317, 67] on div "Clear Filters" at bounding box center [451, 66] width 444 height 22
click at [275, 201] on link "Restroom Exhaust Bathroom or kitchen vent fan, residential, economy model, 110 …" at bounding box center [235, 201] width 187 height 6
click at [323, 203] on icon at bounding box center [326, 201] width 6 height 6
click at [708, 61] on icon at bounding box center [707, 61] width 6 height 6
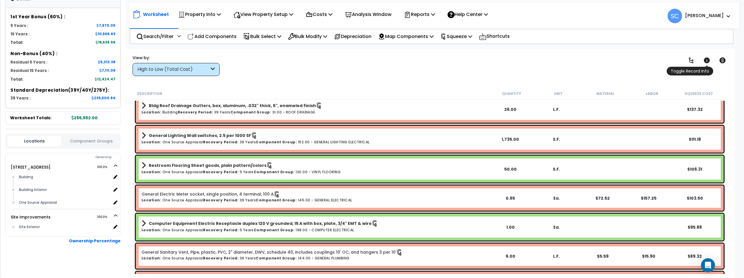
click at [708, 61] on icon at bounding box center [707, 61] width 6 height 6
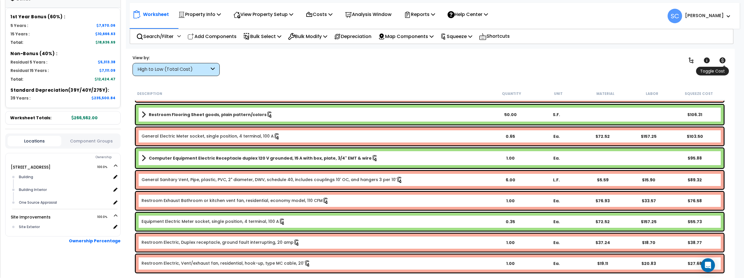
click at [723, 60] on icon at bounding box center [722, 61] width 6 height 6
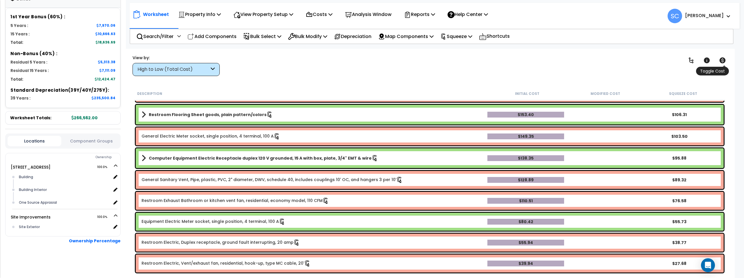
click at [723, 60] on icon at bounding box center [722, 61] width 6 height 6
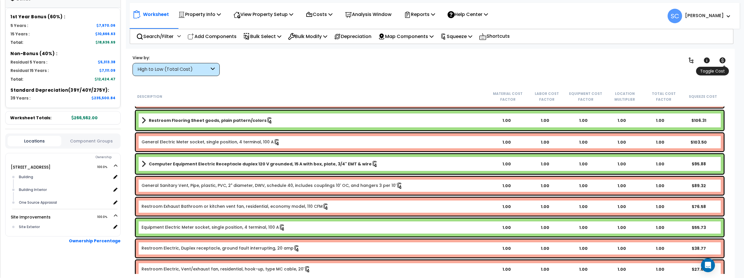
click at [723, 60] on icon at bounding box center [722, 61] width 6 height 6
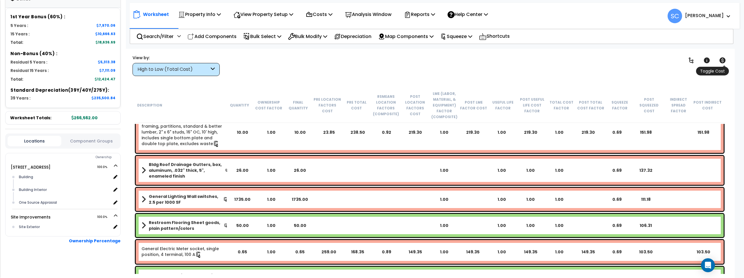
click at [723, 60] on icon at bounding box center [722, 61] width 6 height 6
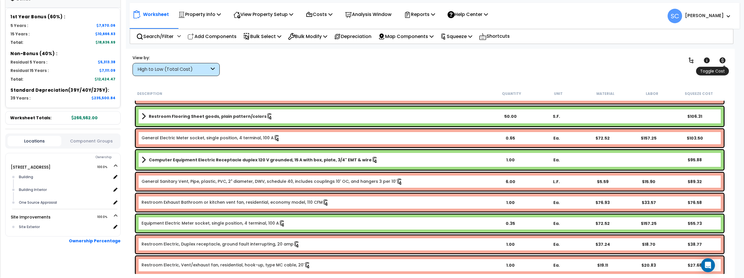
click at [723, 60] on icon at bounding box center [722, 61] width 6 height 6
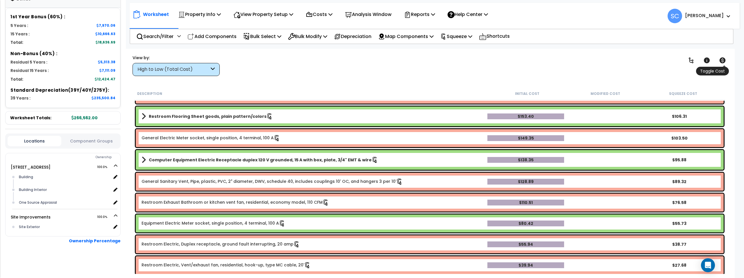
click at [724, 60] on icon at bounding box center [722, 61] width 6 height 6
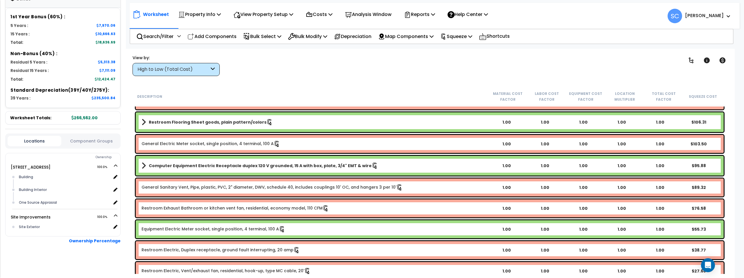
click at [189, 69] on div "High to Low (Total Cost)" at bounding box center [173, 69] width 72 height 7
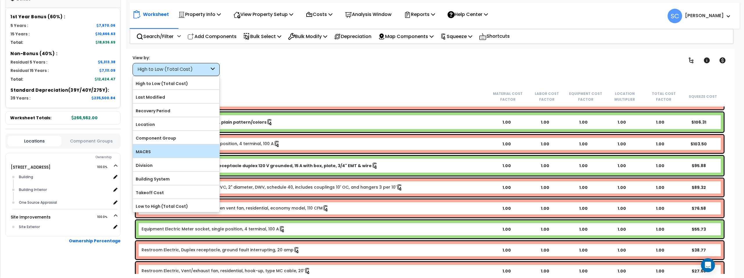
click at [160, 150] on label "MACRS" at bounding box center [176, 152] width 87 height 9
click at [0, 0] on input "MACRS" at bounding box center [0, 0] width 0 height 0
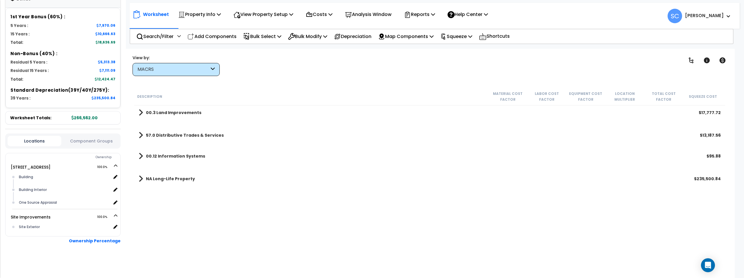
scroll to position [0, 0]
click at [186, 114] on b "00.3 Land Improvements" at bounding box center [173, 113] width 55 height 6
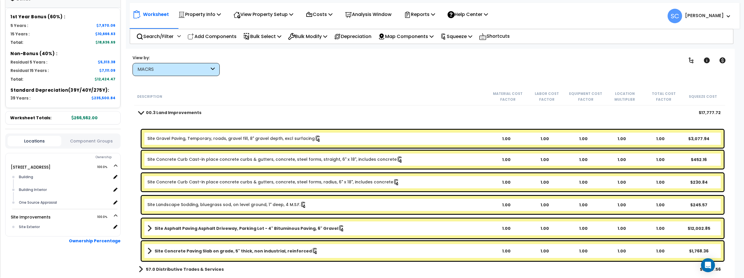
click at [186, 114] on b "00.3 Land Improvements" at bounding box center [173, 113] width 55 height 6
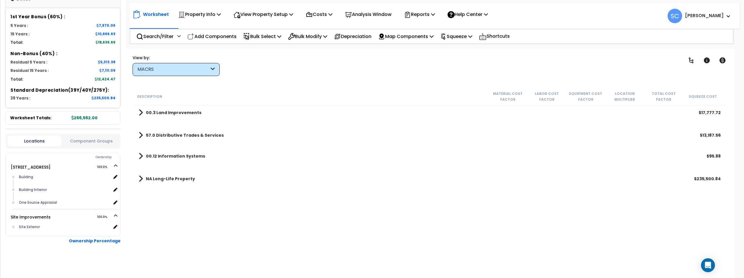
click at [183, 135] on b "57.0 Distributive Trades & Services" at bounding box center [185, 135] width 78 height 6
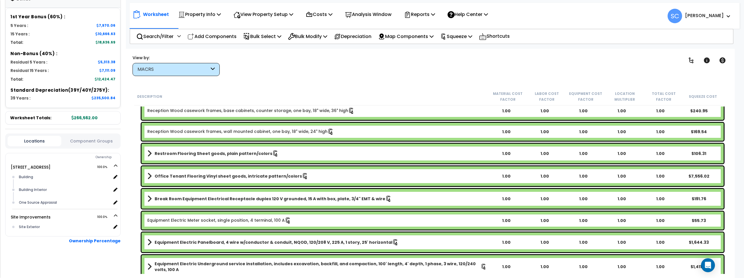
scroll to position [101, 0]
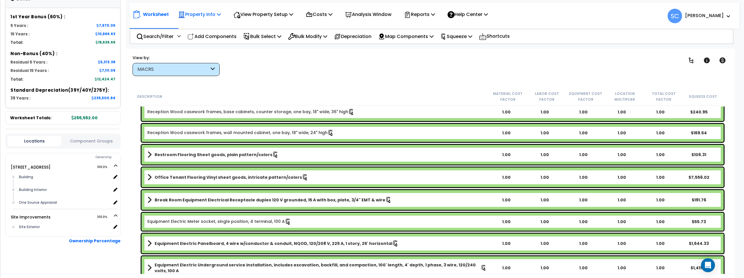
click at [207, 13] on p "Property Info" at bounding box center [199, 14] width 43 height 8
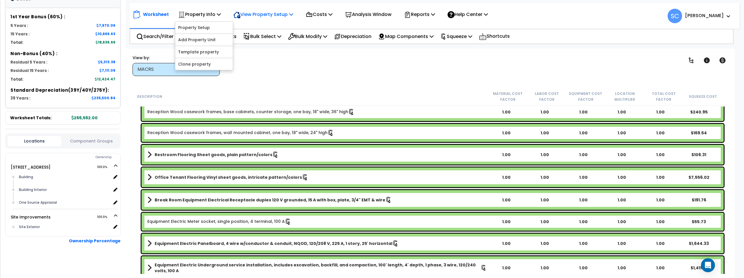
click at [221, 17] on p "View Property Setup" at bounding box center [199, 14] width 43 height 8
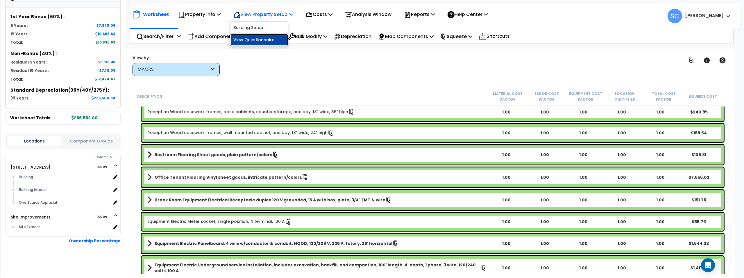
click at [264, 39] on link "View Questionnaire" at bounding box center [259, 40] width 58 height 12
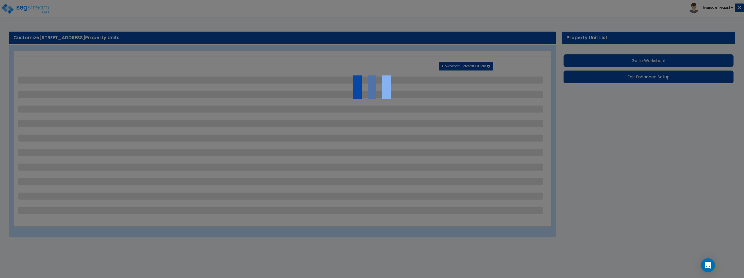
select select "2"
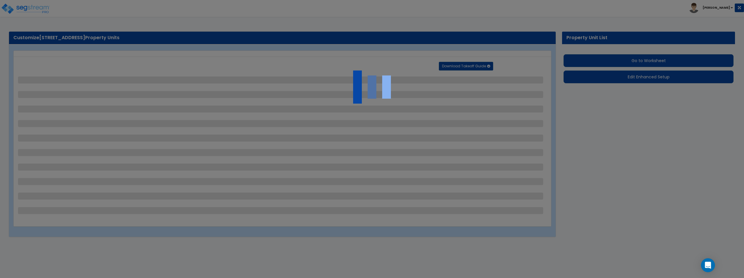
select select "1"
select select "2"
select select "1"
select select "2"
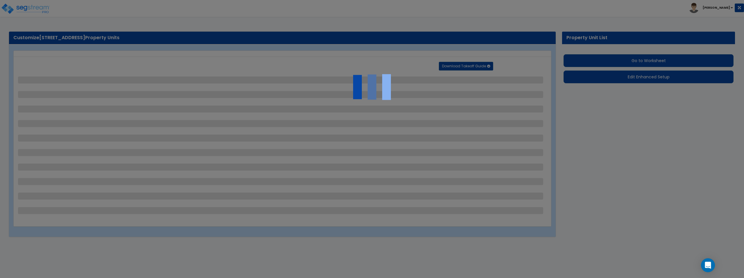
select select "2"
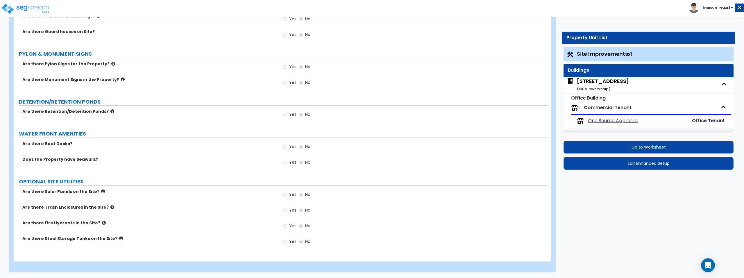
scroll to position [953, 0]
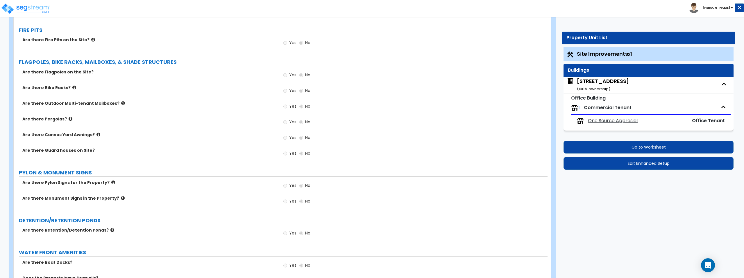
click at [617, 81] on div "1504 S 3RD ST ( 100 % ownership)" at bounding box center [648, 85] width 170 height 16
click at [622, 84] on div "1504 S 3RD ST ( 100 % ownership)" at bounding box center [648, 85] width 170 height 16
click at [614, 81] on div "1504 S 3RD ST ( 100 % ownership)" at bounding box center [648, 85] width 170 height 16
click at [725, 84] on icon "button" at bounding box center [723, 84] width 9 height 9
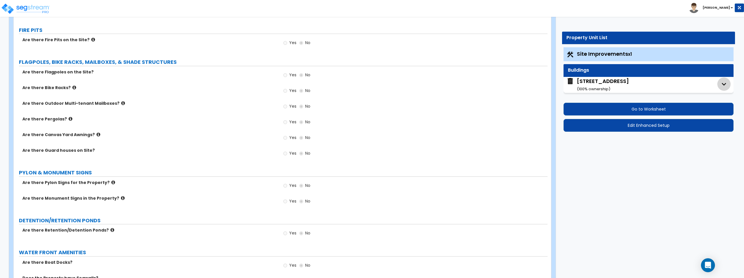
click at [725, 84] on icon "button" at bounding box center [724, 84] width 4 height 3
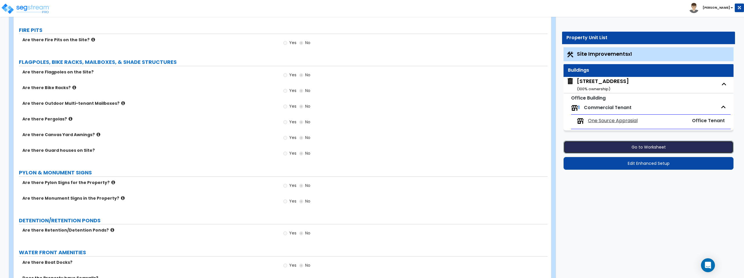
click at [650, 147] on button "Go to Worksheet" at bounding box center [648, 147] width 170 height 13
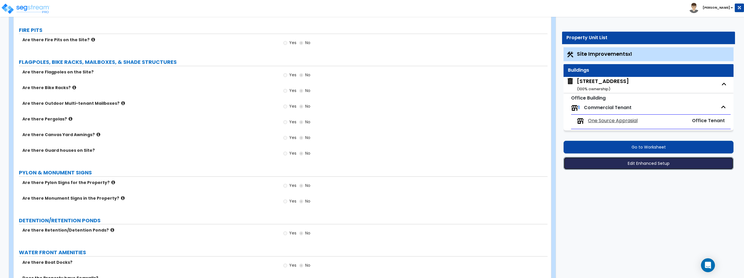
click at [649, 164] on button "Edit Enhanced Setup" at bounding box center [648, 163] width 170 height 13
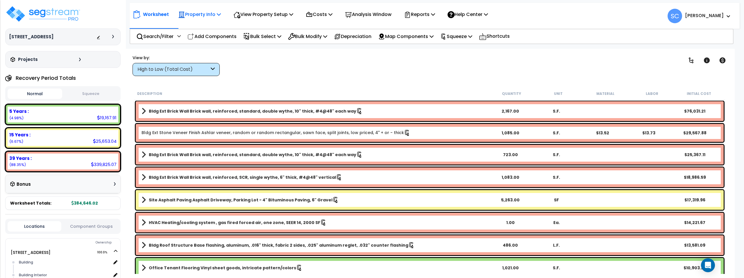
click at [206, 12] on p "Property Info" at bounding box center [199, 14] width 43 height 8
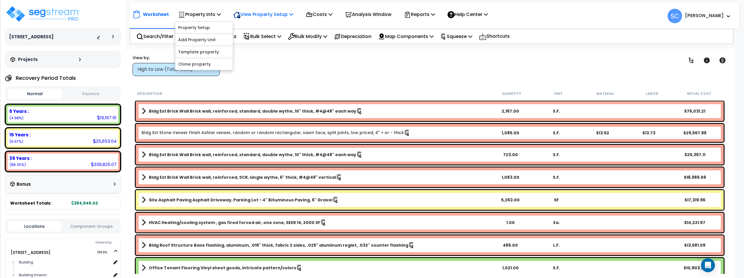
click at [221, 17] on p "View Property Setup" at bounding box center [199, 14] width 43 height 8
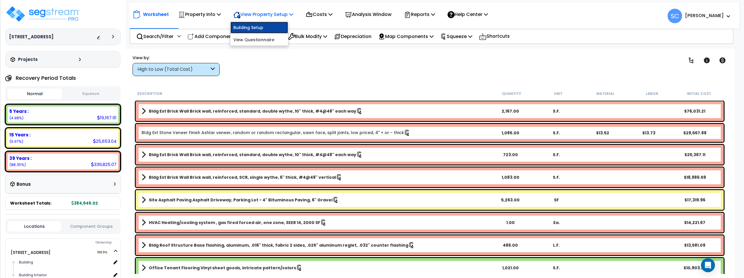
click at [260, 29] on link "Building Setup" at bounding box center [259, 28] width 58 height 12
click at [266, 37] on p "Bulk Select" at bounding box center [262, 37] width 38 height 8
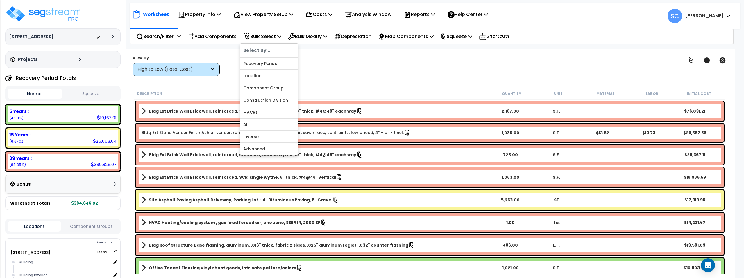
drag, startPoint x: 333, startPoint y: 56, endPoint x: 329, endPoint y: 55, distance: 3.6
click at [332, 56] on div "Clear Filters" at bounding box center [451, 66] width 444 height 22
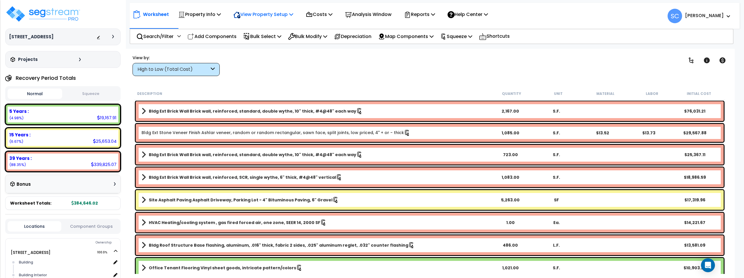
click at [221, 16] on p "View Property Setup" at bounding box center [199, 14] width 43 height 8
click at [267, 38] on link "View Questionnaire" at bounding box center [259, 40] width 58 height 12
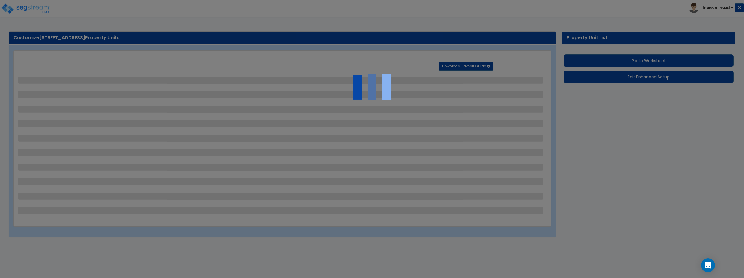
select select "2"
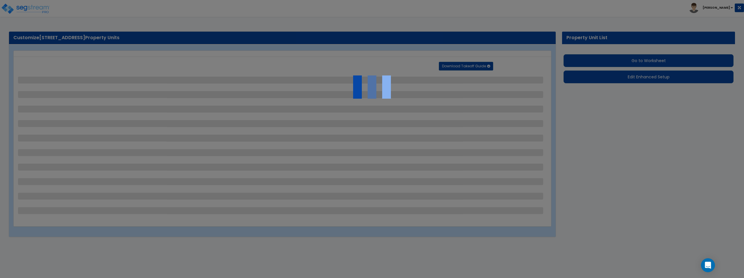
select select "1"
select select "2"
select select "1"
select select "2"
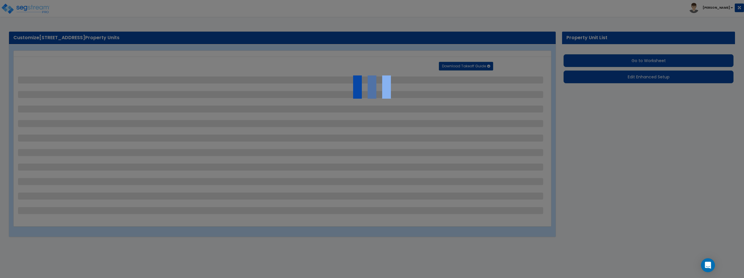
select select "2"
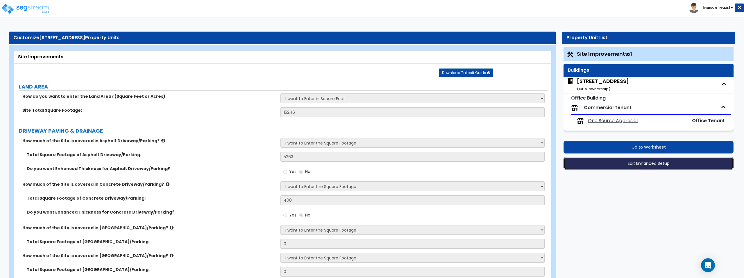
click at [655, 164] on button "Edit Enhanced Setup" at bounding box center [648, 163] width 170 height 13
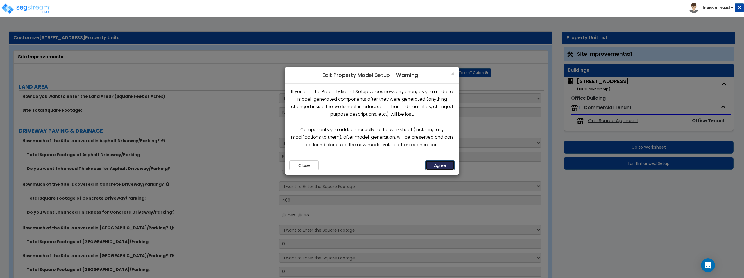
click at [442, 164] on button "Agree" at bounding box center [439, 166] width 29 height 10
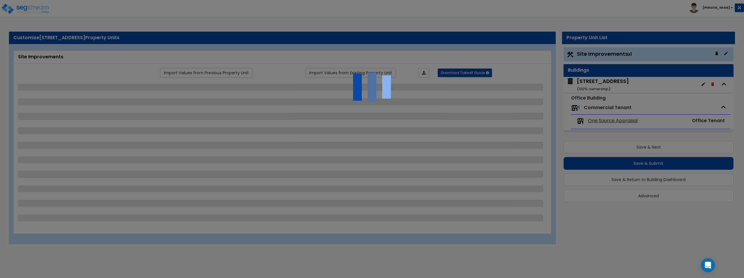
select select "2"
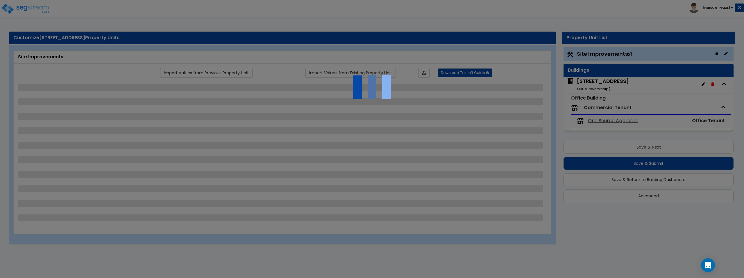
select select "1"
select select "2"
select select "1"
select select "2"
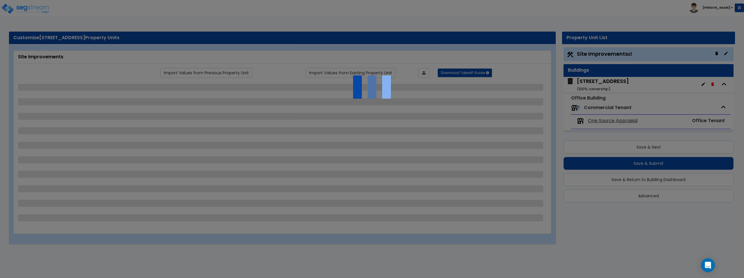
select select "2"
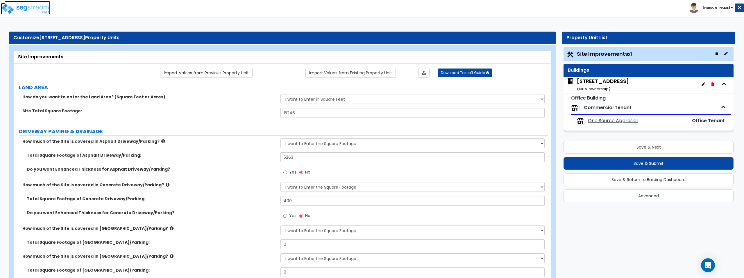
click at [42, 7] on img at bounding box center [25, 9] width 49 height 12
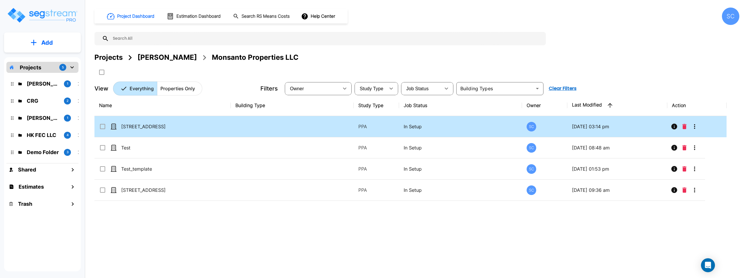
click at [242, 132] on td at bounding box center [292, 126] width 123 height 21
checkbox input "true"
click at [242, 132] on td at bounding box center [292, 126] width 123 height 21
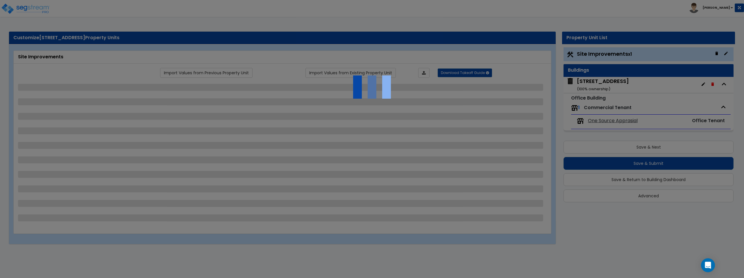
select select "2"
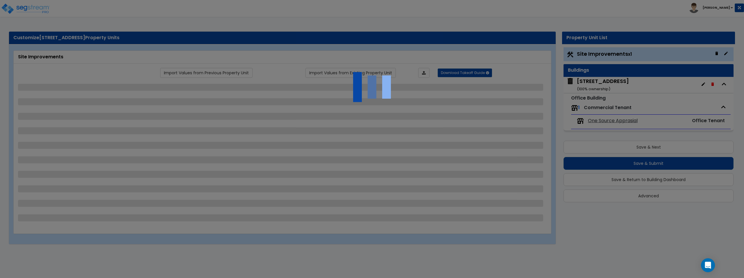
select select "1"
select select "2"
select select "1"
select select "2"
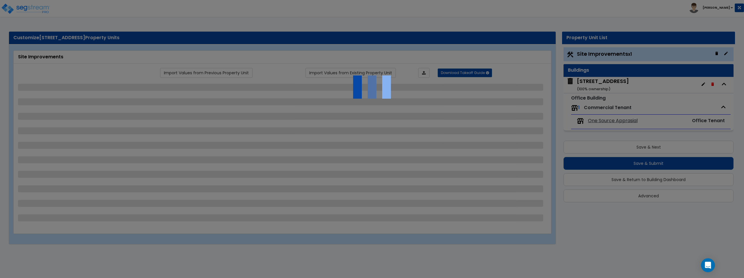
select select "2"
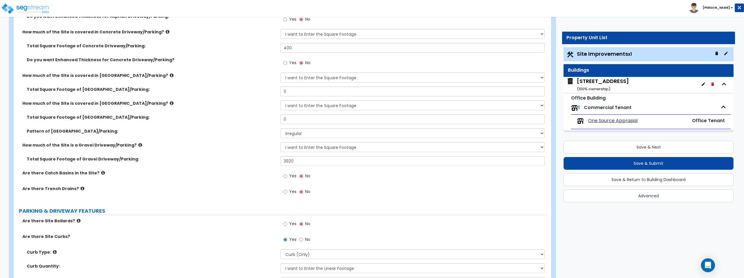
scroll to position [271, 0]
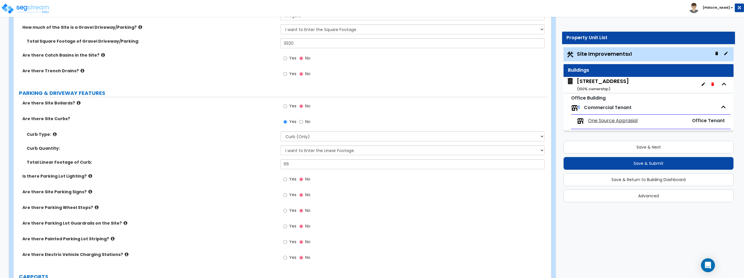
click at [634, 83] on div "1504 S 3RD ST ( 100 % ownership)" at bounding box center [648, 85] width 170 height 16
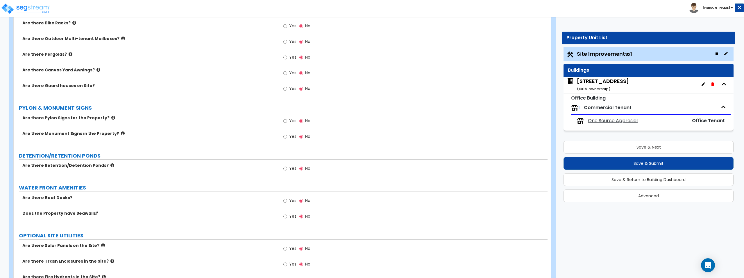
scroll to position [1072, 0]
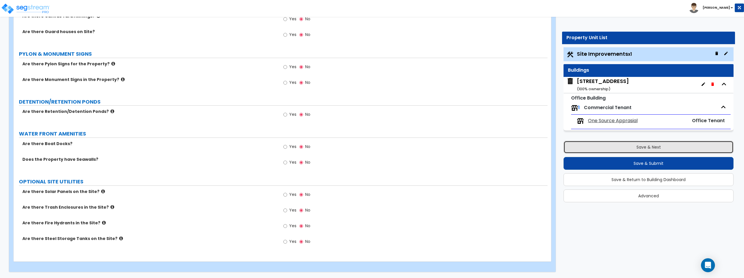
click at [583, 143] on button "Save & Next" at bounding box center [648, 147] width 170 height 13
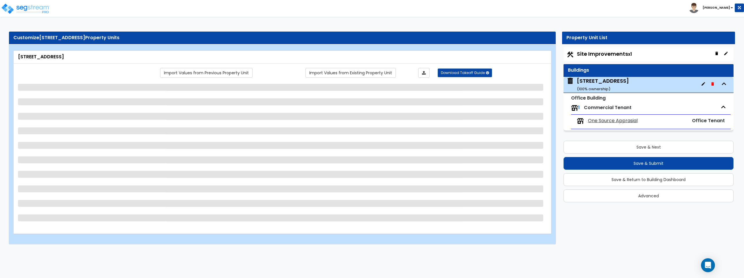
select select "5"
select select "1"
select select "2"
select select "9"
select select "3"
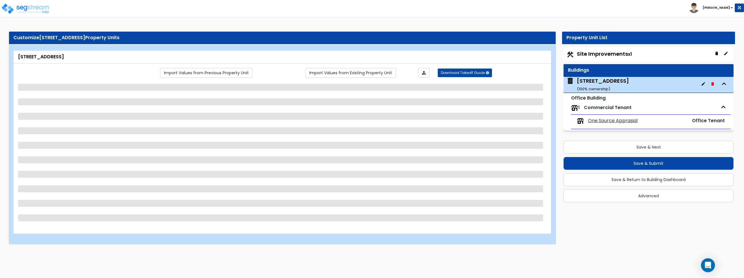
select select "3"
select select "2"
select select "1"
select select "2"
select select "3"
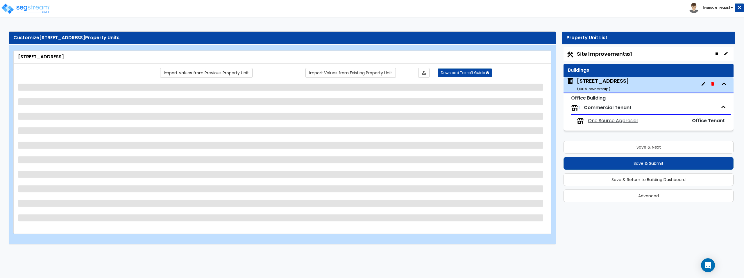
select select "2"
select select "1"
select select "2"
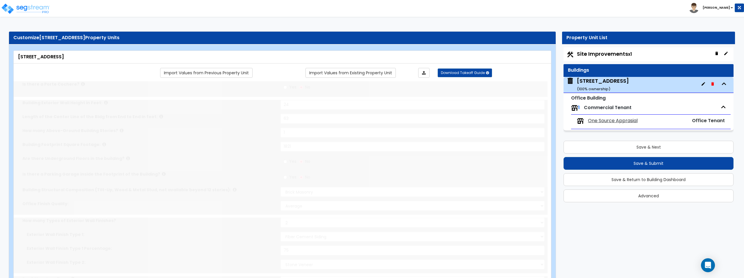
type input "1500"
select select "1"
radio input "true"
select select "2"
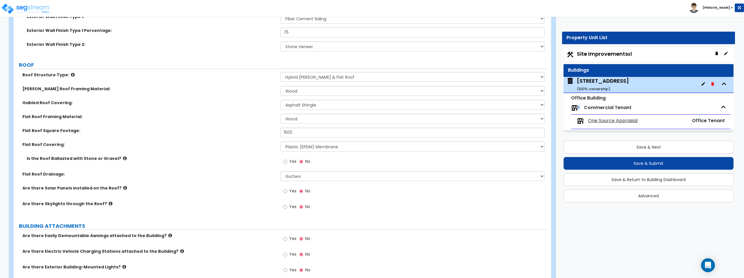
scroll to position [268, 0]
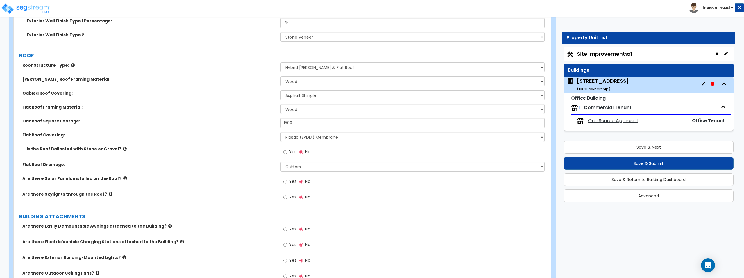
click at [633, 54] on div "Site Improvements x1" at bounding box center [648, 54] width 170 height 14
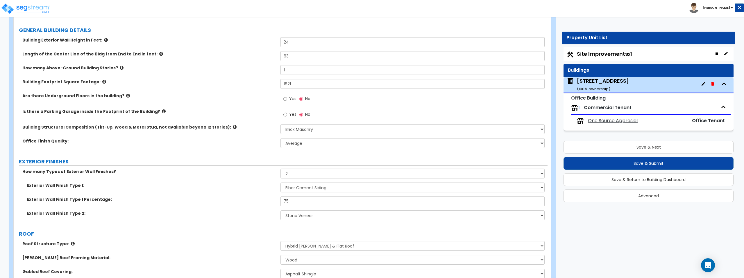
scroll to position [0, 0]
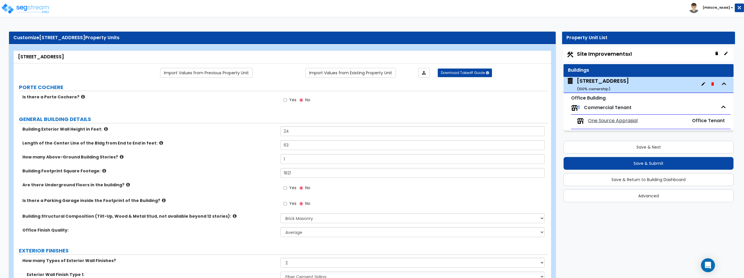
click at [610, 62] on div "Site Improvements x1 Buildings 1504 S 3RD ST ( 100 % ownership) Office Building…" at bounding box center [648, 90] width 170 height 87
click at [726, 54] on icon "button" at bounding box center [725, 53] width 5 height 5
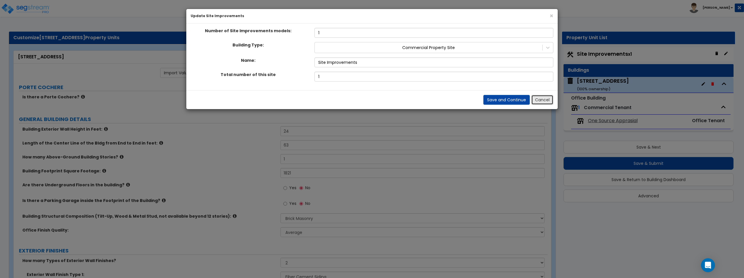
click at [543, 97] on button "Cancel" at bounding box center [542, 100] width 22 height 10
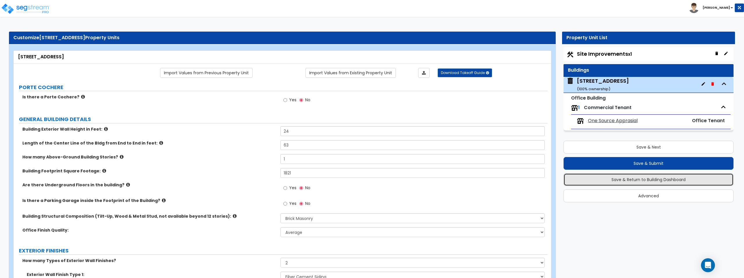
click at [634, 180] on button "Save & Return to Building Dashboard" at bounding box center [648, 179] width 170 height 13
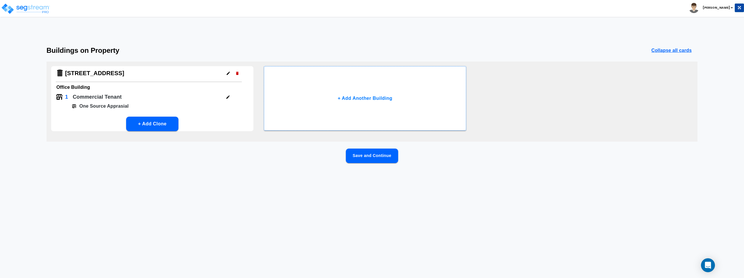
click at [181, 91] on h6 "Office Building" at bounding box center [152, 87] width 192 height 8
click at [371, 156] on button "Save and Continue" at bounding box center [372, 156] width 52 height 15
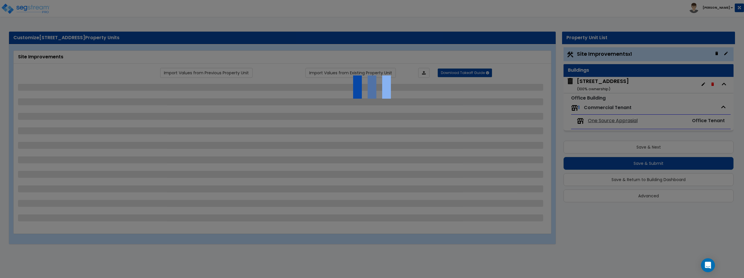
select select "2"
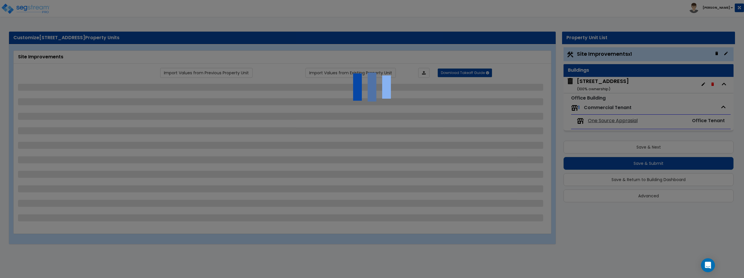
select select "1"
select select "2"
select select "1"
select select "2"
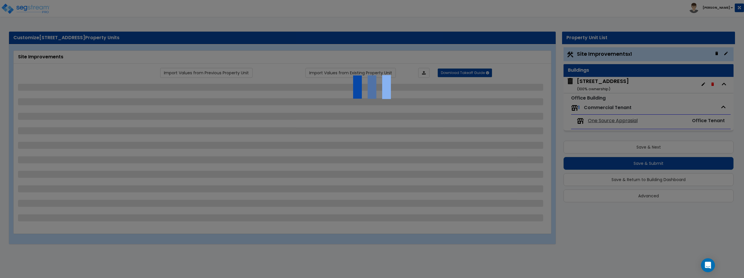
select select "2"
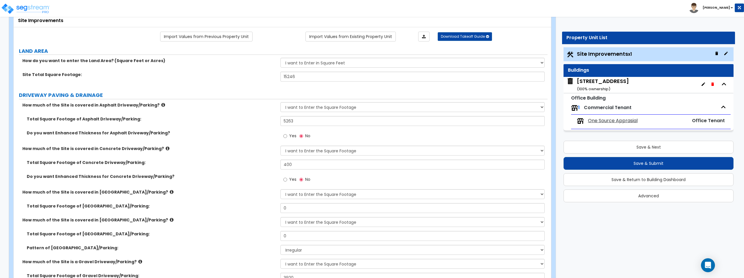
scroll to position [37, 0]
click at [285, 135] on input "Yes" at bounding box center [285, 136] width 4 height 6
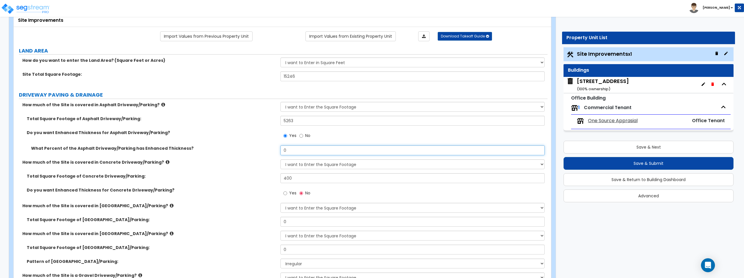
click at [299, 153] on input "0" at bounding box center [412, 151] width 264 height 10
click at [286, 134] on input "Yes" at bounding box center [285, 136] width 4 height 6
click at [300, 137] on input "No" at bounding box center [301, 136] width 4 height 6
radio input "false"
radio input "true"
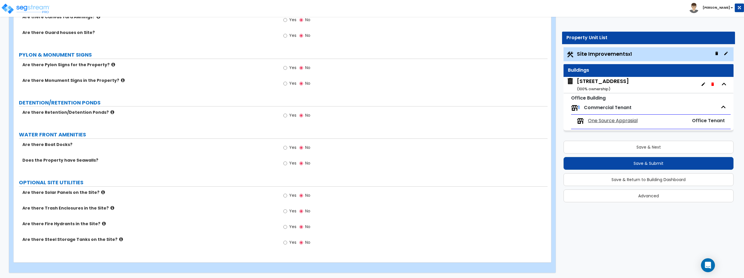
scroll to position [1072, 0]
click at [624, 149] on button "Save & Next" at bounding box center [648, 147] width 170 height 13
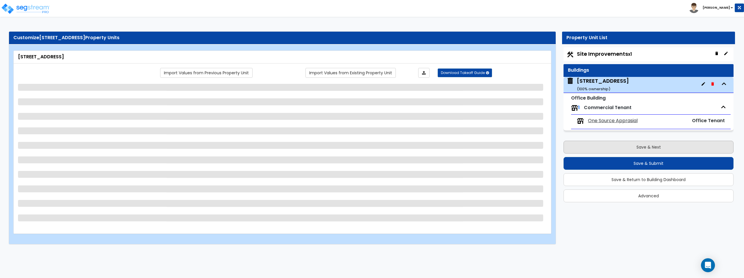
scroll to position [0, 0]
select select "5"
select select "1"
select select "2"
select select "9"
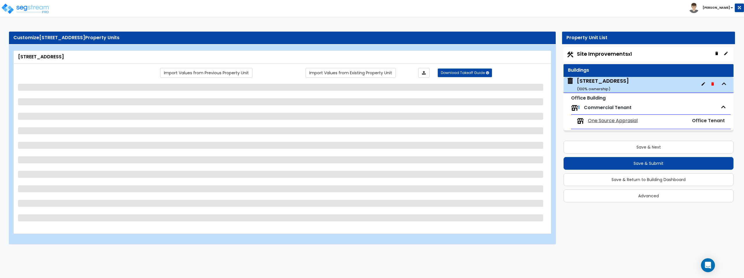
select select "3"
select select "2"
select select "1"
select select "2"
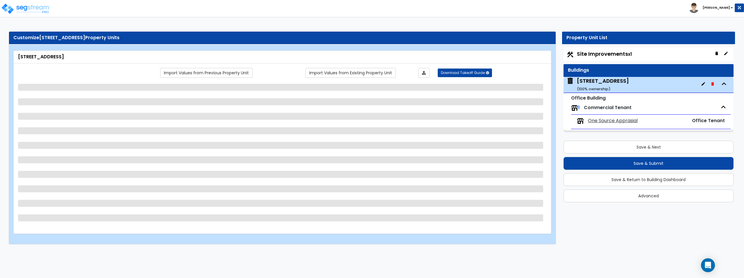
select select "3"
select select "1"
select select "2"
select select "1"
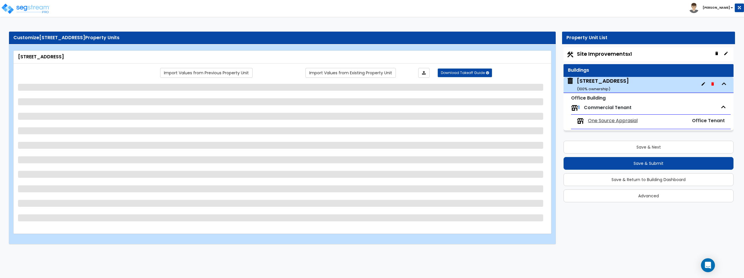
select select "2"
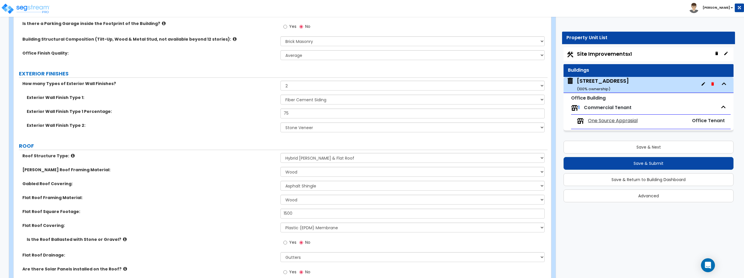
scroll to position [184, 0]
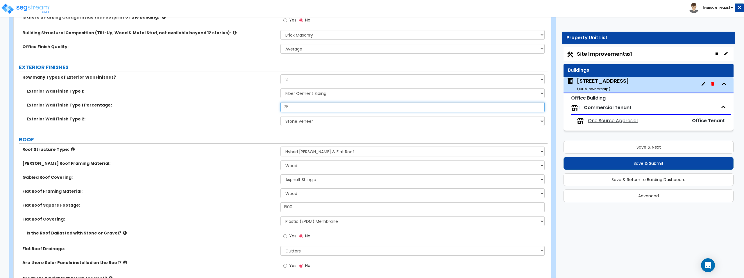
click at [308, 108] on input "75" at bounding box center [412, 107] width 264 height 10
type input "95"
click at [249, 110] on div "Exterior Wall Finish Type 1 Percentage: 95" at bounding box center [281, 109] width 534 height 14
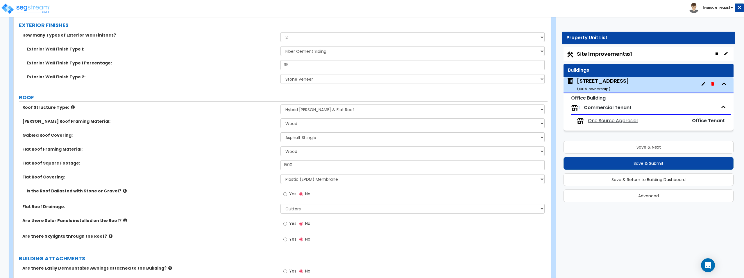
scroll to position [226, 0]
click at [305, 164] on input "1500" at bounding box center [412, 165] width 264 height 10
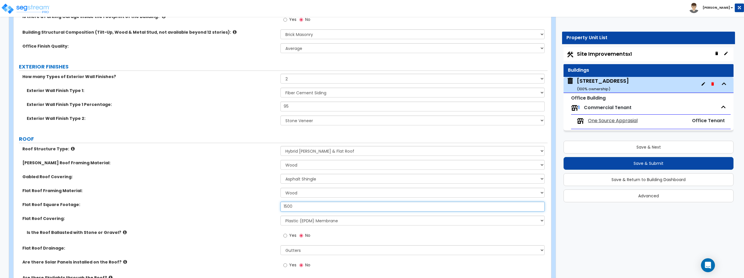
scroll to position [187, 0]
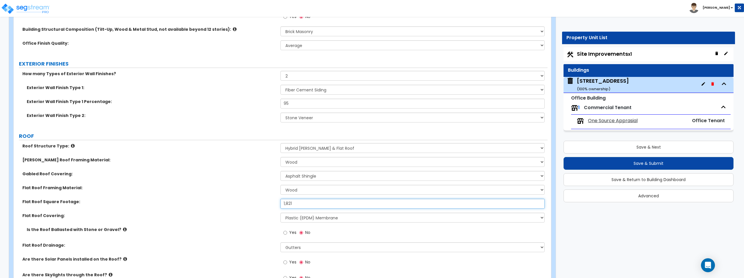
type input "1,821"
click at [237, 163] on div "Gable Roof Framing Material: I Don't Know, Please choose for me Metal Wood" at bounding box center [281, 164] width 534 height 14
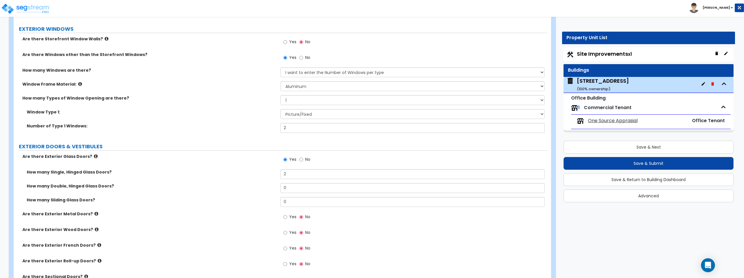
scroll to position [534, 0]
click at [105, 39] on icon at bounding box center [107, 39] width 4 height 4
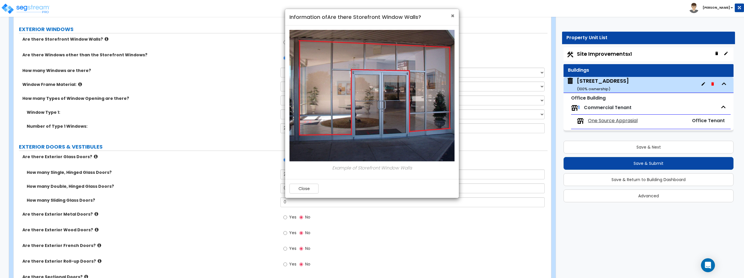
click at [452, 14] on span "×" at bounding box center [453, 16] width 4 height 8
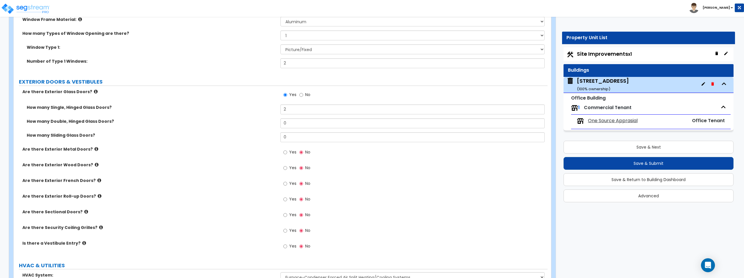
scroll to position [600, 0]
click at [286, 155] on label "Yes" at bounding box center [289, 152] width 13 height 10
click at [286, 155] on input "Yes" at bounding box center [285, 151] width 4 height 6
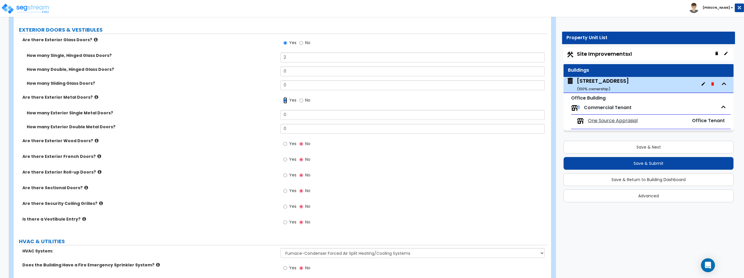
scroll to position [659, 0]
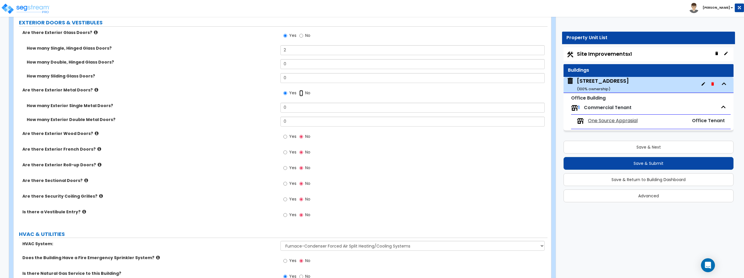
click at [302, 93] on input "No" at bounding box center [301, 93] width 4 height 6
radio input "false"
radio input "true"
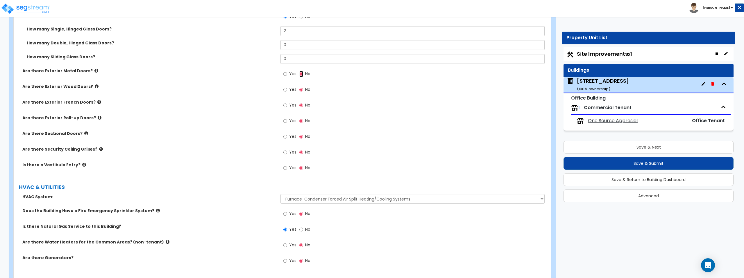
scroll to position [697, 0]
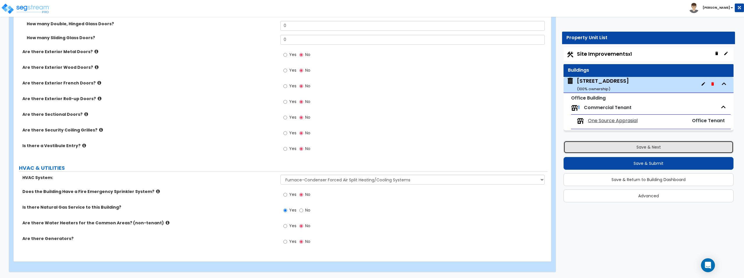
click at [606, 144] on button "Save & Next" at bounding box center [648, 147] width 170 height 13
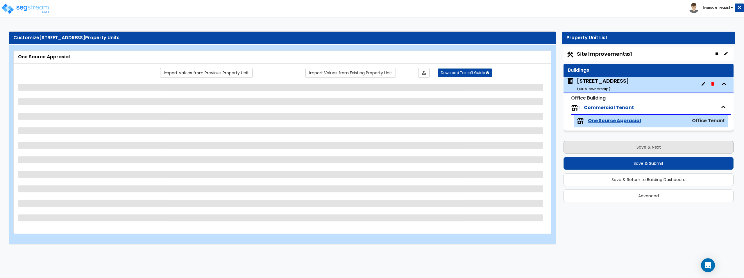
scroll to position [0, 0]
select select "2"
select select "1"
select select "6"
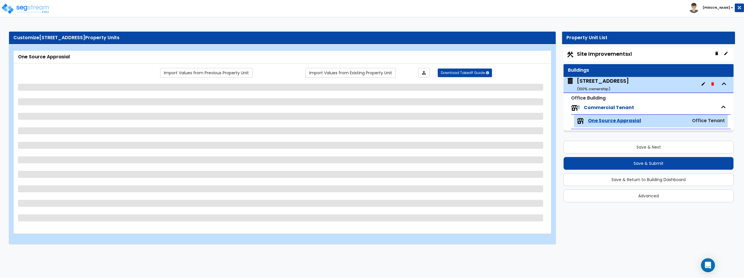
select select "8"
select select "1"
select select "3"
select select "1"
select select "3"
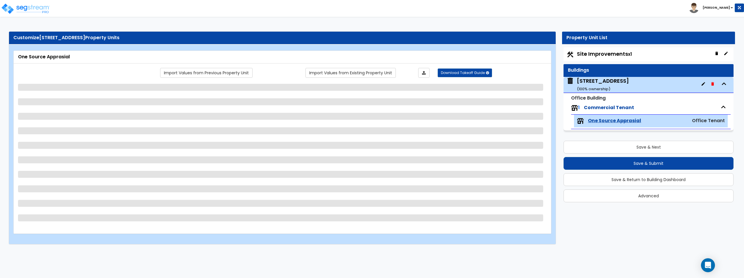
select select "1"
select select "4"
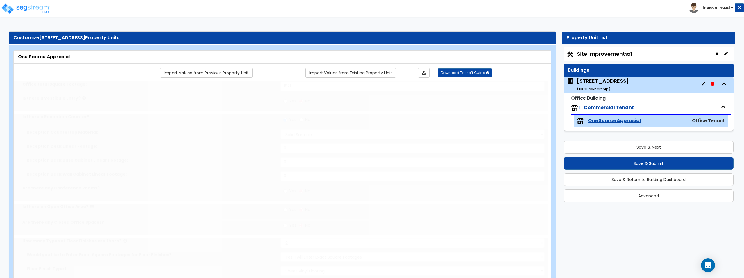
radio input "true"
type input "1"
select select "2"
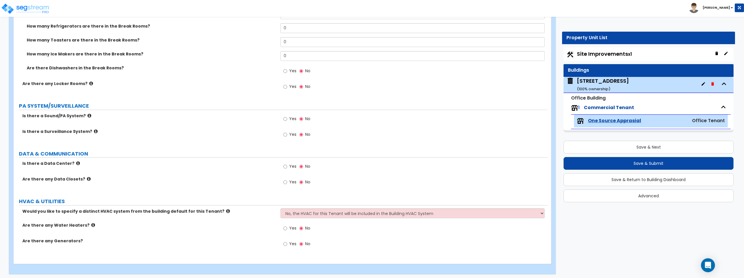
scroll to position [1019, 0]
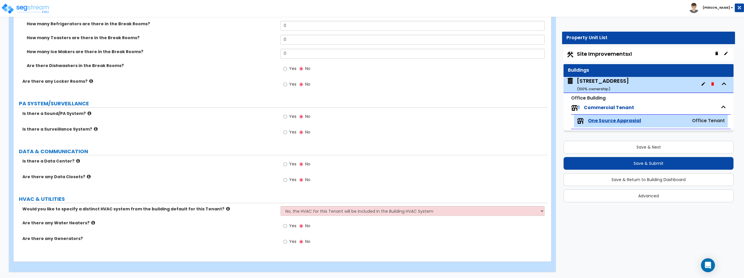
click at [614, 86] on div "1504 S 3RD ST ( 100 % ownership)" at bounding box center [648, 85] width 170 height 16
click at [677, 148] on button "Save & Next" at bounding box center [648, 147] width 170 height 13
select select "2"
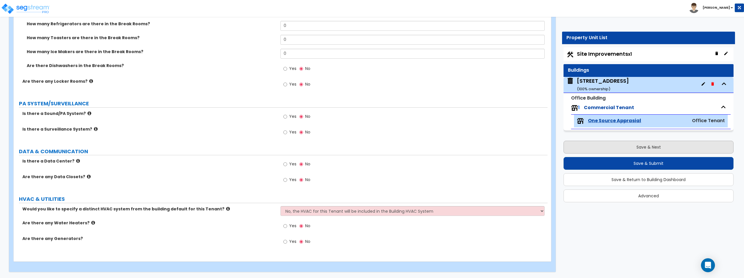
select select "2"
select select "1"
select select "2"
select select "1"
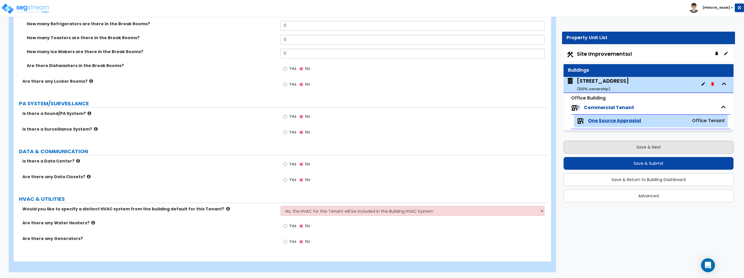
select select "1"
select select "2"
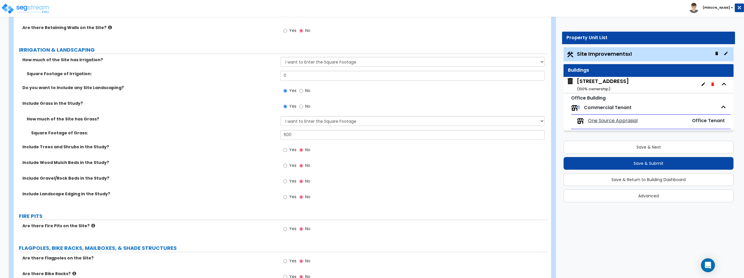
scroll to position [918, 0]
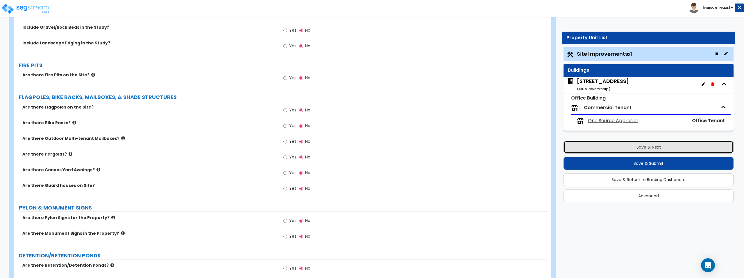
click at [633, 150] on button "Save & Next" at bounding box center [648, 147] width 170 height 13
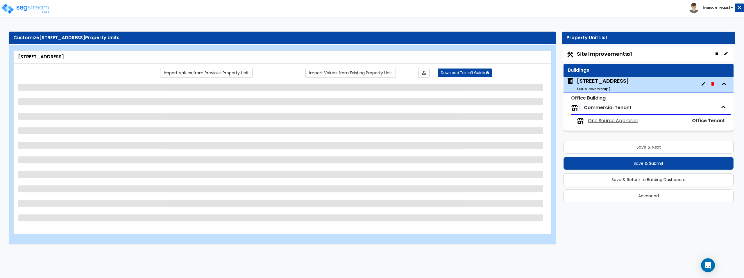
select select "5"
select select "1"
select select "2"
select select "9"
select select "3"
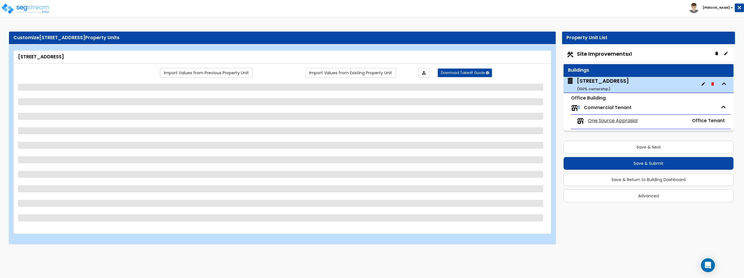
select select "3"
select select "2"
select select "1"
select select "2"
select select "3"
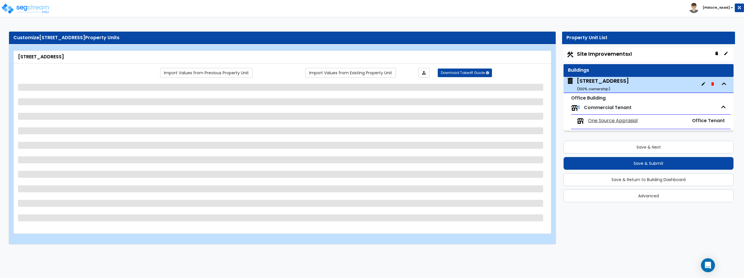
select select "1"
select select "2"
select select "1"
select select "2"
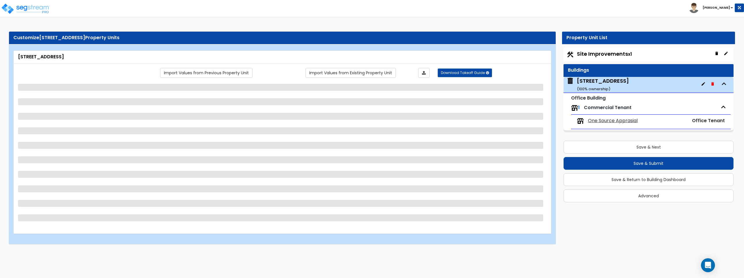
select select "2"
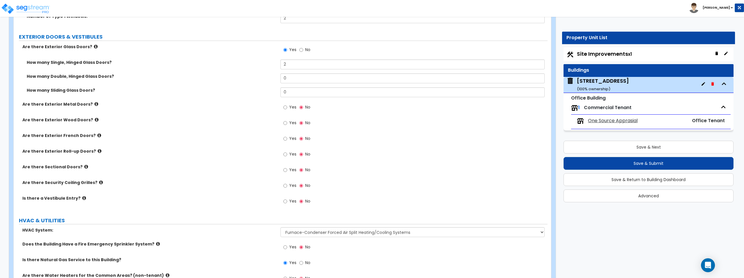
scroll to position [637, 0]
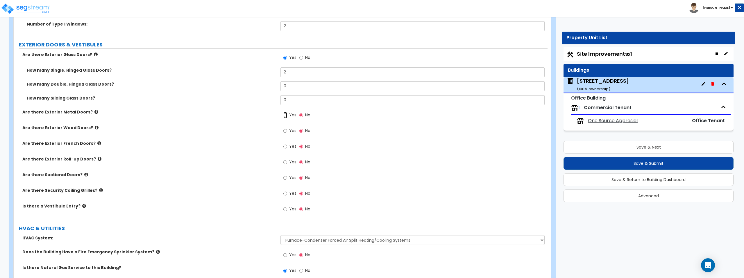
click at [286, 115] on input "Yes" at bounding box center [285, 115] width 4 height 6
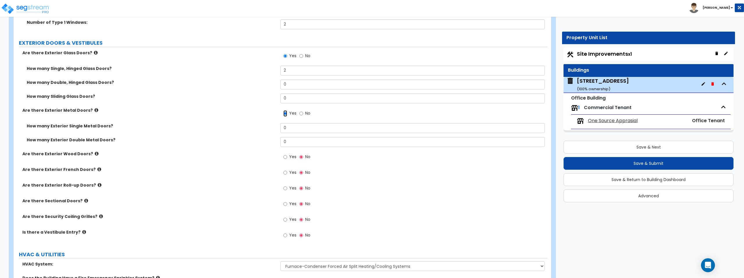
scroll to position [639, 0]
click at [298, 127] on input "0" at bounding box center [412, 128] width 264 height 10
click at [84, 200] on icon at bounding box center [86, 200] width 4 height 4
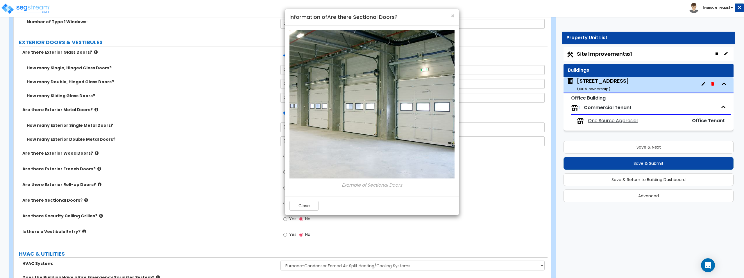
click at [81, 201] on div "× Information of Are there Sectional Doors? Example of Sectional Doors Close" at bounding box center [372, 139] width 744 height 278
click at [95, 168] on div "× Information of Are there Sectional Doors? Example of Sectional Doors Close" at bounding box center [372, 139] width 744 height 278
click at [93, 169] on div "× Information of Are there Sectional Doors? Example of Sectional Doors Close" at bounding box center [372, 139] width 744 height 278
click at [92, 169] on div "× Information of Are there Sectional Doors? Example of Sectional Doors Close" at bounding box center [372, 139] width 744 height 278
click at [449, 16] on h4 "Information of Are there Sectional Doors?" at bounding box center [371, 17] width 165 height 8
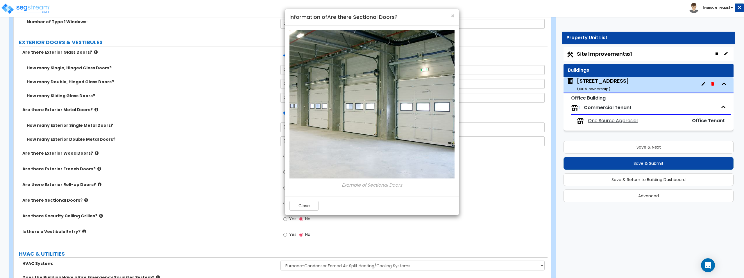
click at [455, 16] on div "× Information of Are there Sectional Doors?" at bounding box center [372, 17] width 174 height 17
click at [453, 16] on span "×" at bounding box center [453, 16] width 4 height 8
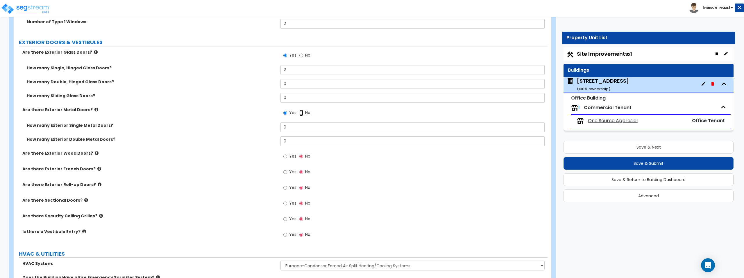
click at [302, 113] on input "No" at bounding box center [301, 113] width 4 height 6
radio input "false"
radio input "true"
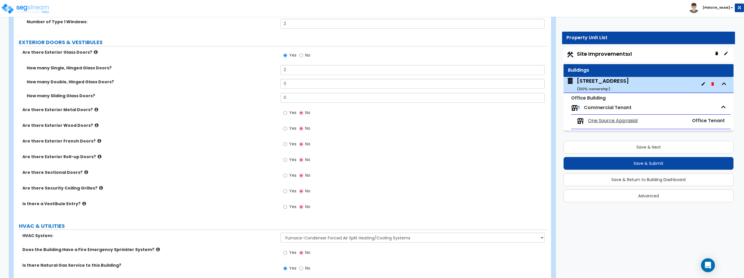
click at [86, 111] on label "Are there Exterior Metal Doors?" at bounding box center [149, 110] width 254 height 6
click at [94, 111] on icon at bounding box center [96, 110] width 4 height 4
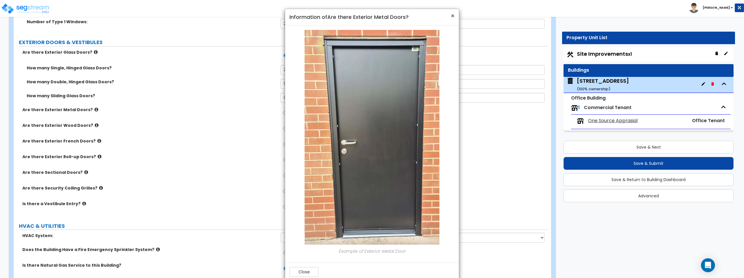
click at [454, 16] on span "×" at bounding box center [453, 16] width 4 height 8
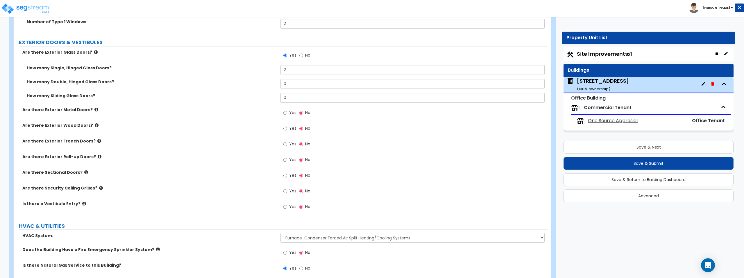
click at [84, 173] on icon at bounding box center [86, 172] width 4 height 4
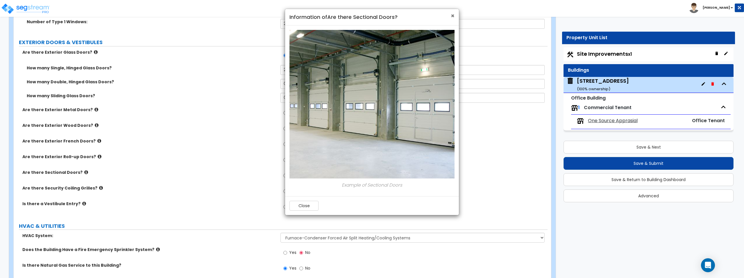
click at [452, 17] on span "×" at bounding box center [453, 16] width 4 height 8
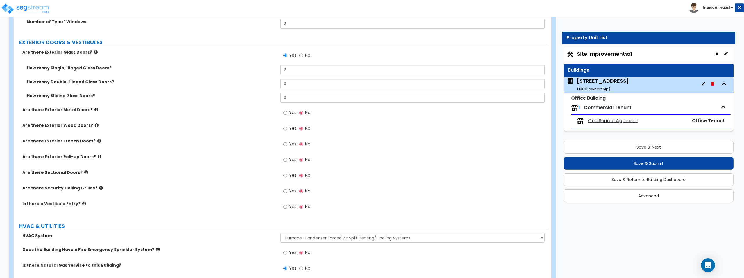
click at [98, 158] on icon at bounding box center [100, 157] width 4 height 4
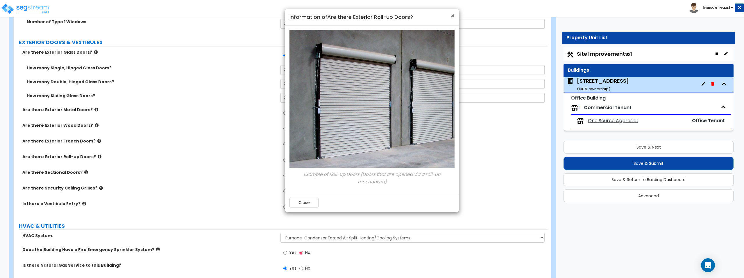
click at [453, 16] on span "×" at bounding box center [453, 16] width 4 height 8
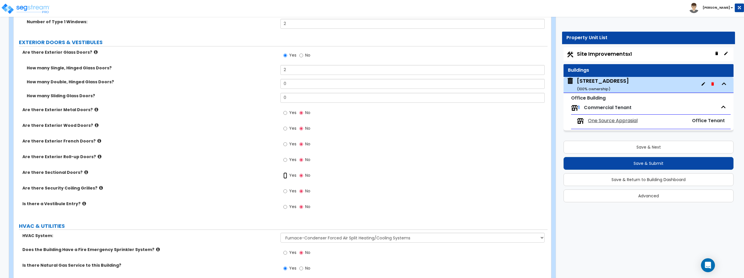
click at [285, 177] on input "Yes" at bounding box center [285, 176] width 4 height 6
radio input "true"
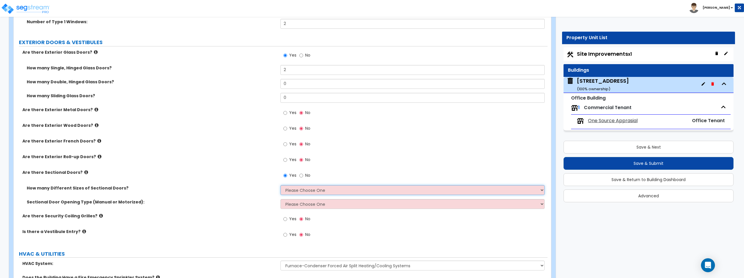
click at [301, 193] on select "Please Choose One 1 2 3" at bounding box center [412, 190] width 264 height 10
select select "2"
click at [280, 185] on select "Please Choose One 1 2 3" at bounding box center [412, 190] width 264 height 10
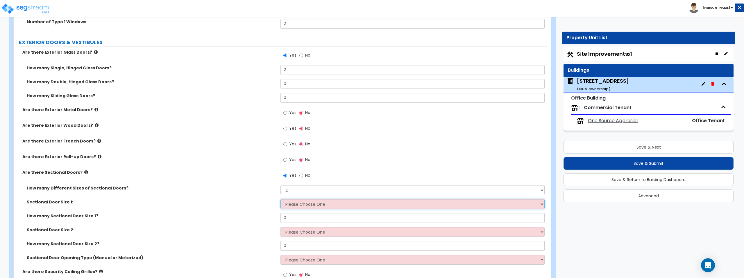
click at [301, 205] on select "Please Choose One 8' x 8' 10' x 10' 12' x 12' 20' x 14'" at bounding box center [412, 204] width 264 height 10
select select "1"
click at [280, 199] on select "Please Choose One 8' x 8' 10' x 10' 12' x 12' 20' x 14'" at bounding box center [412, 204] width 264 height 10
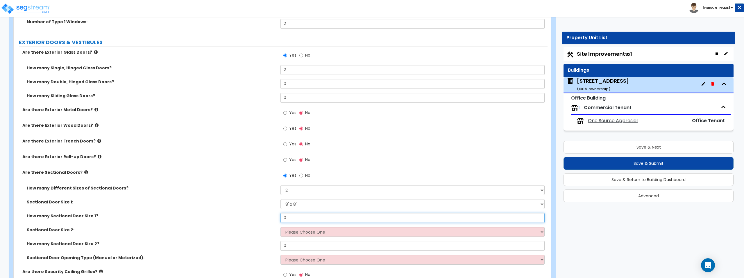
click at [299, 219] on input "0" at bounding box center [412, 218] width 264 height 10
type input "1"
click at [298, 230] on select "Please Choose One 8' x 8' 10' x 10' 12' x 12' 20' x 14'" at bounding box center [412, 232] width 264 height 10
select select "3"
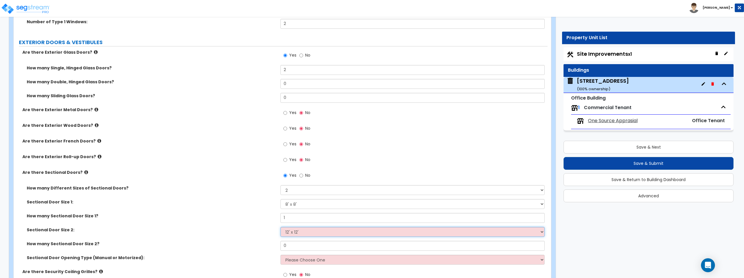
click at [280, 227] on select "Please Choose One 8' x 8' 10' x 10' 12' x 12' 20' x 14'" at bounding box center [412, 232] width 264 height 10
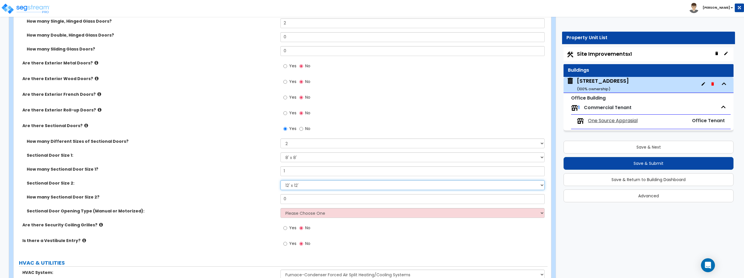
scroll to position [730, 0]
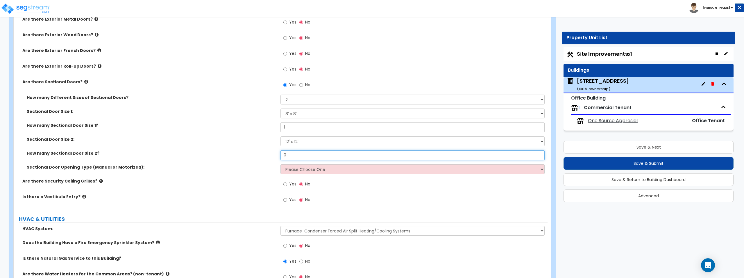
click at [300, 154] on input "0" at bounding box center [412, 156] width 264 height 10
type input "1"
click at [312, 112] on select "Please Choose One 8' x 8' 10' x 10' 12' x 12' 20' x 14'" at bounding box center [412, 114] width 264 height 10
click at [280, 109] on select "Please Choose One 8' x 8' 10' x 10' 12' x 12' 20' x 14'" at bounding box center [412, 114] width 264 height 10
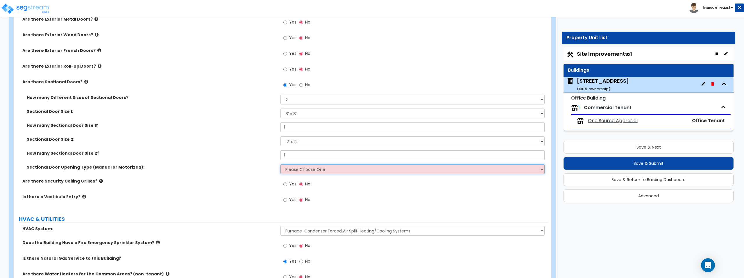
click at [313, 171] on select "Please Choose One All Manual All Motorized Some are Motorized" at bounding box center [412, 169] width 264 height 10
select select "2"
click at [280, 164] on select "Please Choose One All Manual All Motorized Some are Motorized" at bounding box center [412, 169] width 264 height 10
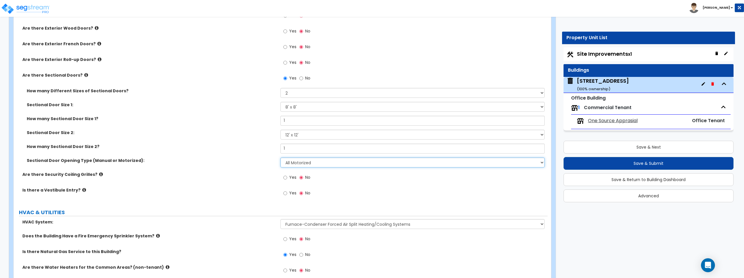
scroll to position [737, 0]
click at [299, 132] on select "Please Choose One 8' x 8' 10' x 10' 12' x 12' 20' x 14'" at bounding box center [412, 135] width 264 height 10
click at [280, 130] on select "Please Choose One 8' x 8' 10' x 10' 12' x 12' 20' x 14'" at bounding box center [412, 135] width 264 height 10
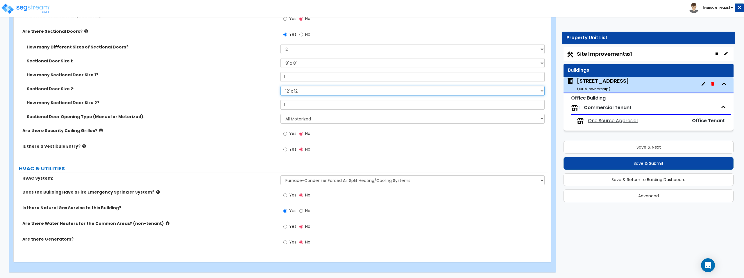
scroll to position [781, 0]
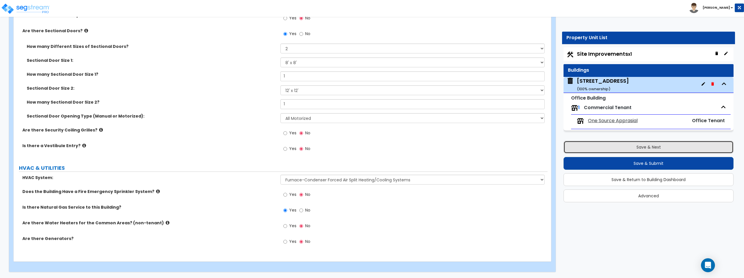
click at [661, 145] on button "Save & Next" at bounding box center [648, 147] width 170 height 13
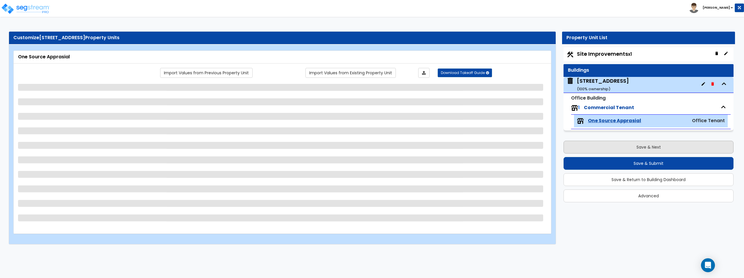
scroll to position [0, 0]
select select "2"
select select "1"
select select "6"
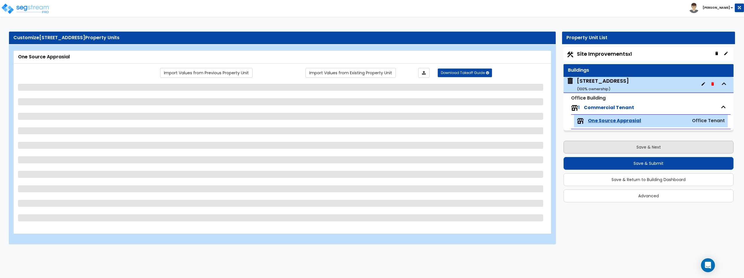
select select "8"
select select "1"
select select "3"
select select "1"
select select "3"
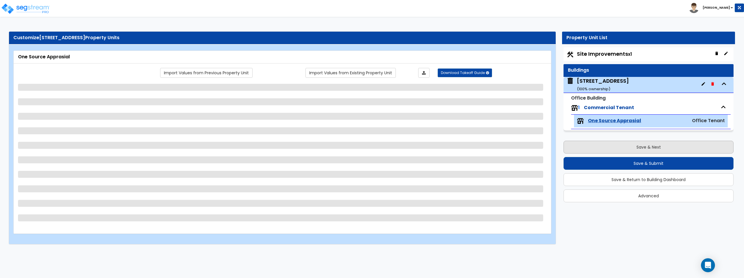
select select "1"
select select "4"
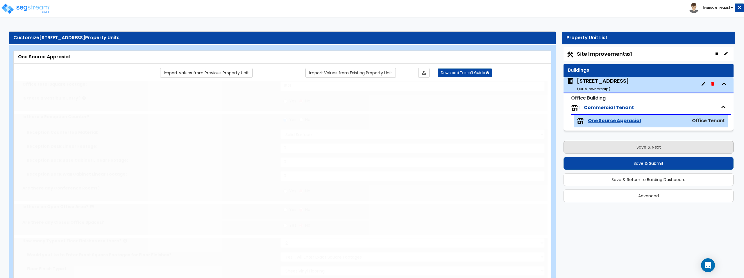
radio input "true"
type input "1"
select select "2"
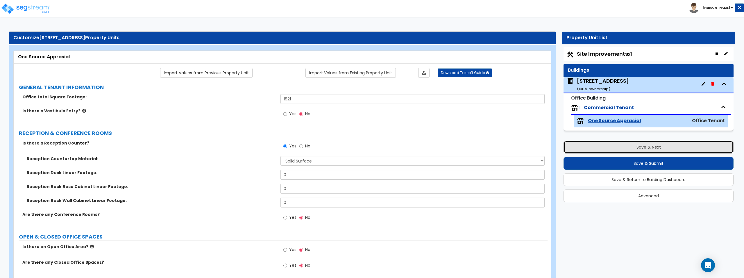
click at [674, 148] on button "Save & Next" at bounding box center [648, 147] width 170 height 13
select select "2"
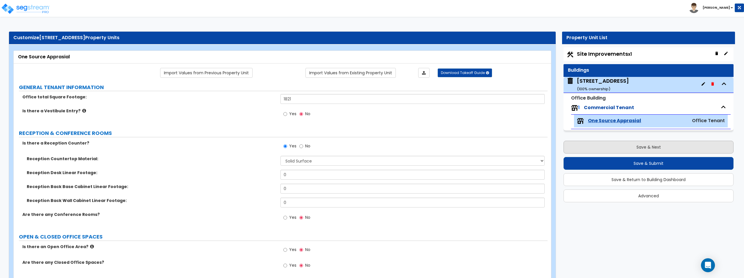
select select "2"
select select "1"
select select "2"
select select "1"
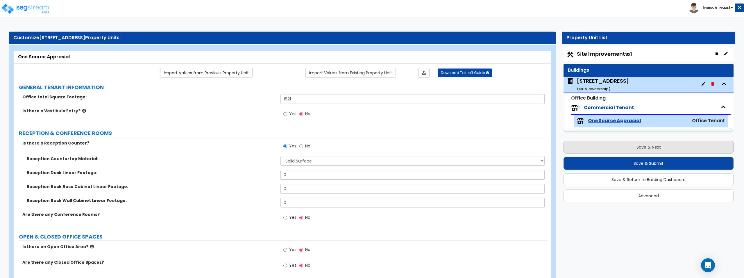
select select "2"
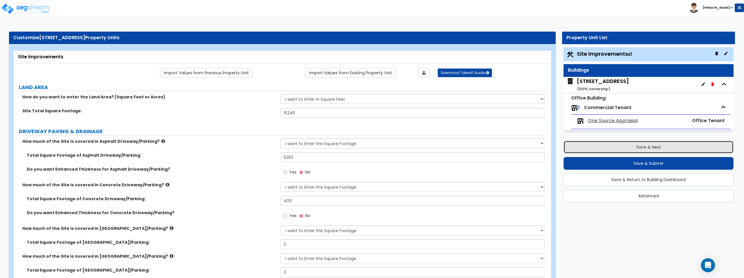
click at [665, 148] on button "Save & Next" at bounding box center [648, 147] width 170 height 13
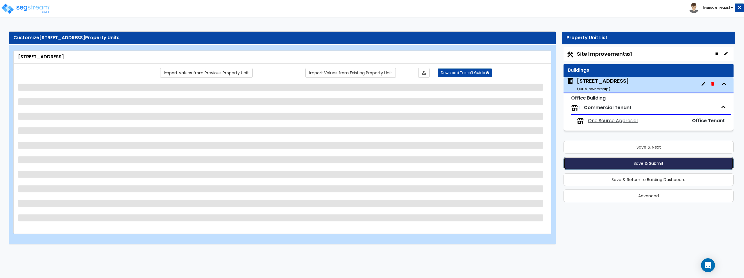
click at [663, 162] on button "Save & Submit" at bounding box center [648, 163] width 170 height 13
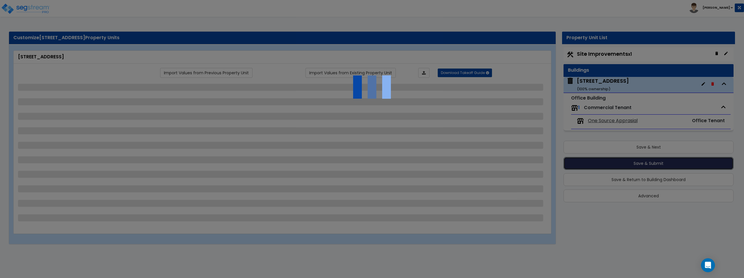
select select "2"
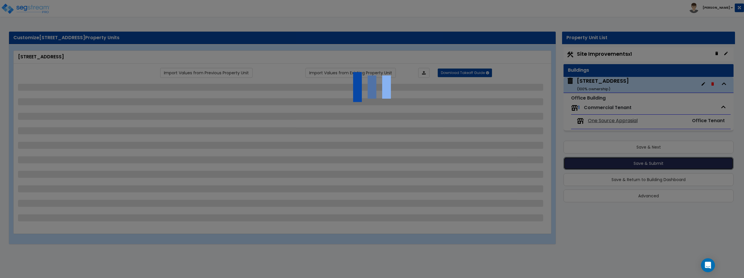
select select "1"
select select "2"
select select "1"
select select "2"
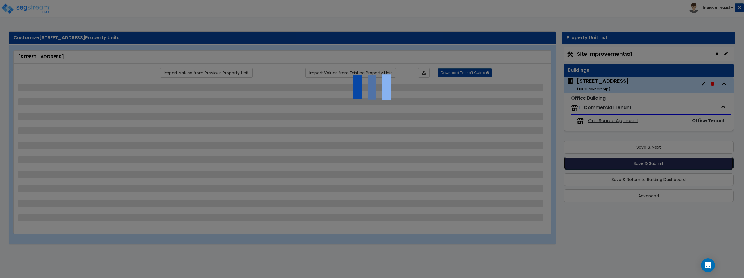
select select "2"
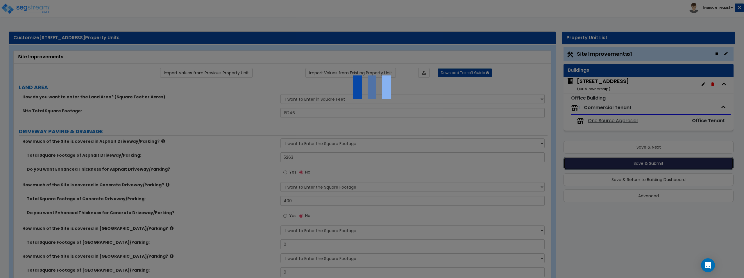
select select "5"
select select "1"
select select "2"
select select "9"
select select "3"
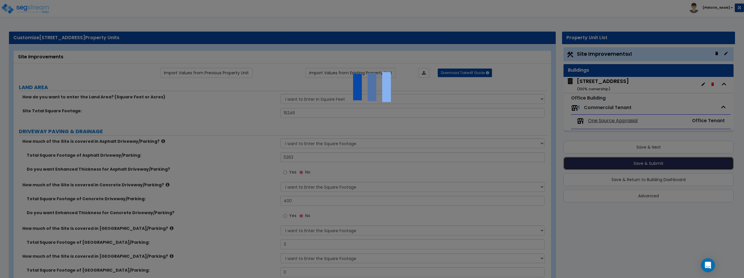
select select "3"
select select "2"
select select "1"
select select "2"
select select "3"
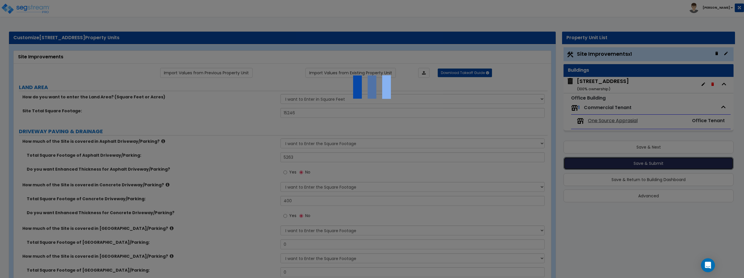
select select "1"
select select "2"
select select "1"
select select "2"
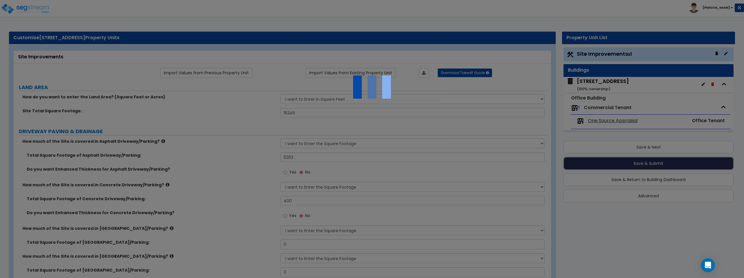
select select "2"
select select "1"
select select "3"
select select "2"
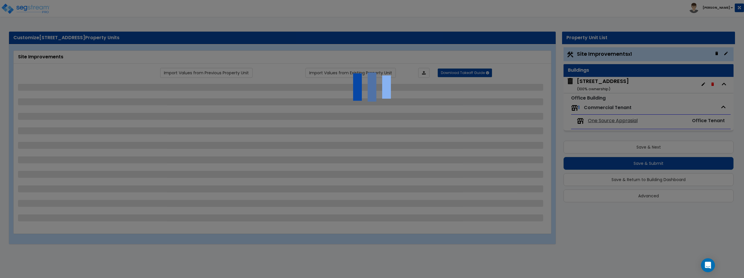
select select "2"
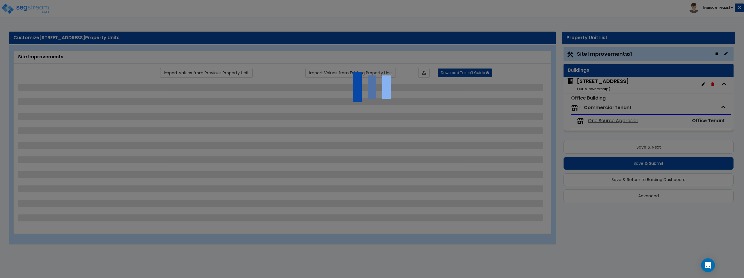
select select "1"
select select "2"
select select "1"
select select "2"
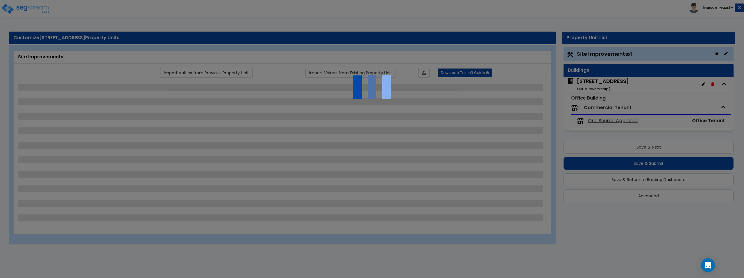
select select "2"
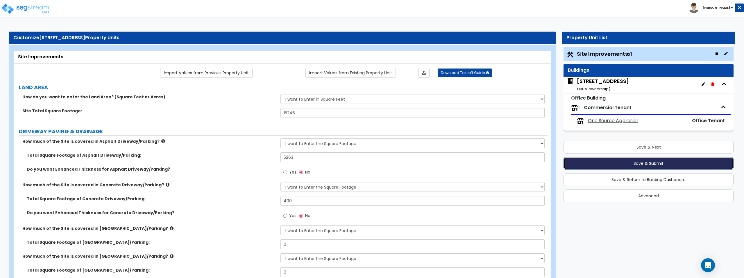
click at [651, 162] on button "Save & Submit" at bounding box center [648, 163] width 170 height 13
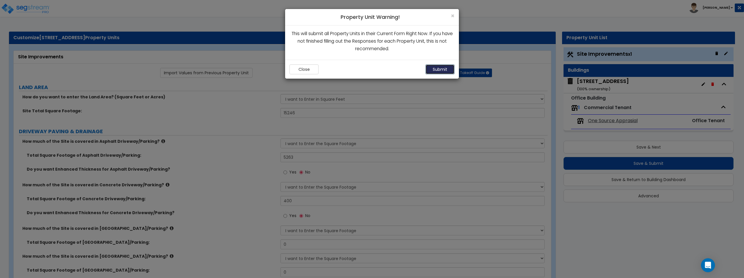
click at [444, 71] on button "Submit" at bounding box center [439, 70] width 29 height 10
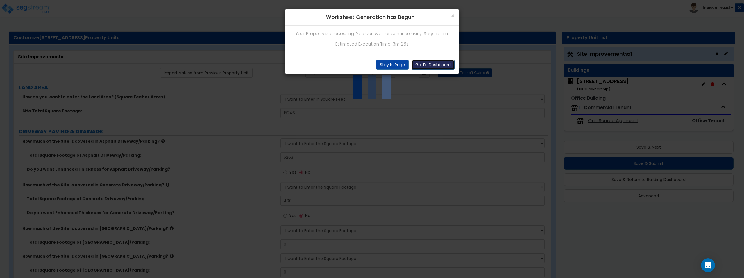
click at [435, 65] on button "Go To Dashboard" at bounding box center [432, 65] width 43 height 10
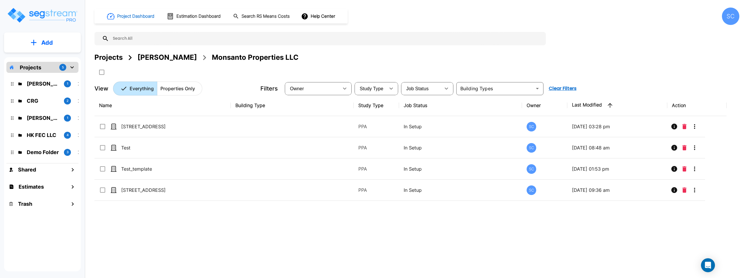
click at [147, 16] on h1 "Project Dashboard" at bounding box center [135, 16] width 37 height 7
drag, startPoint x: 138, startPoint y: 16, endPoint x: 152, endPoint y: 15, distance: 14.2
click at [138, 15] on h1 "Project Dashboard" at bounding box center [135, 16] width 37 height 7
click at [198, 17] on h1 "Estimation Dashboard" at bounding box center [198, 16] width 44 height 7
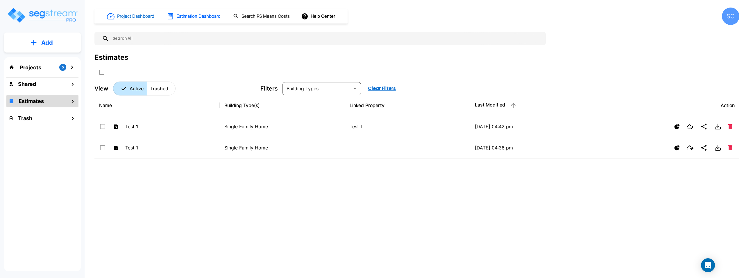
click at [143, 16] on h1 "Project Dashboard" at bounding box center [135, 16] width 37 height 7
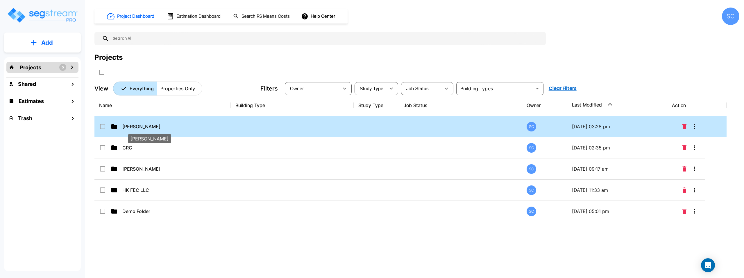
click at [157, 126] on p "[PERSON_NAME]" at bounding box center [151, 126] width 58 height 7
checkbox input "true"
click at [157, 126] on p "[PERSON_NAME]" at bounding box center [151, 126] width 58 height 7
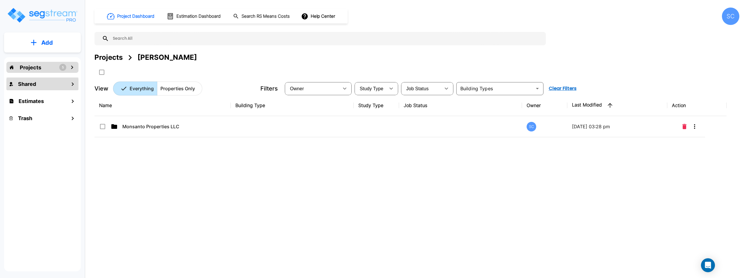
click at [53, 85] on div "Shared" at bounding box center [42, 84] width 72 height 12
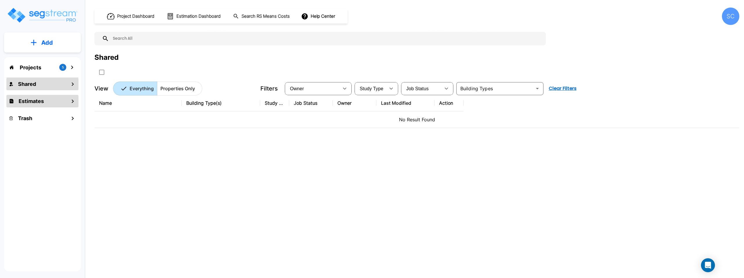
click at [44, 105] on div "Estimates" at bounding box center [42, 101] width 72 height 12
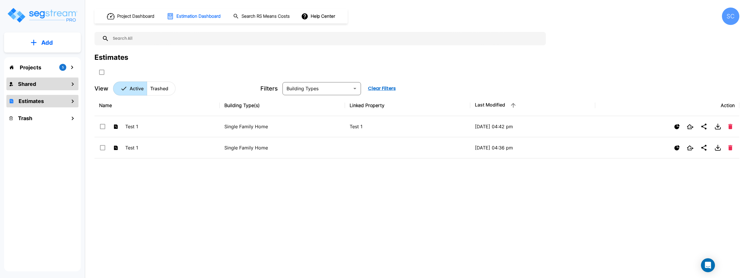
click at [49, 86] on div "Shared" at bounding box center [42, 84] width 72 height 12
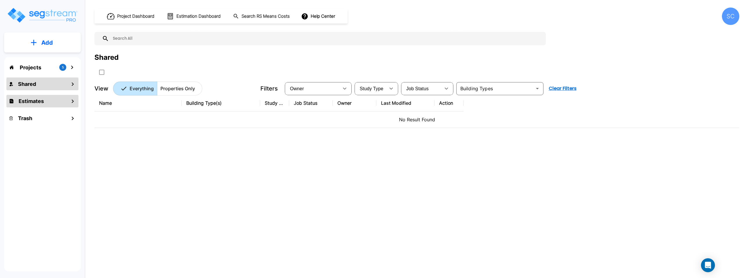
click at [48, 101] on div "Estimates" at bounding box center [42, 101] width 72 height 12
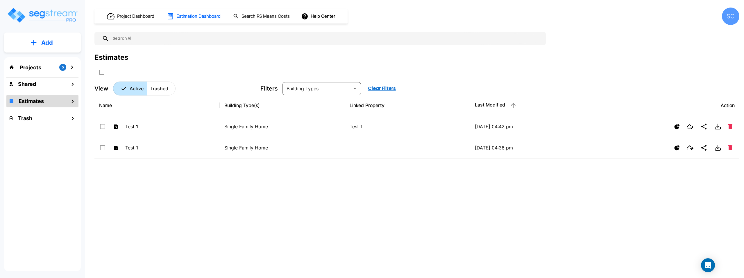
click at [46, 72] on div "Projects 5" at bounding box center [42, 67] width 72 height 11
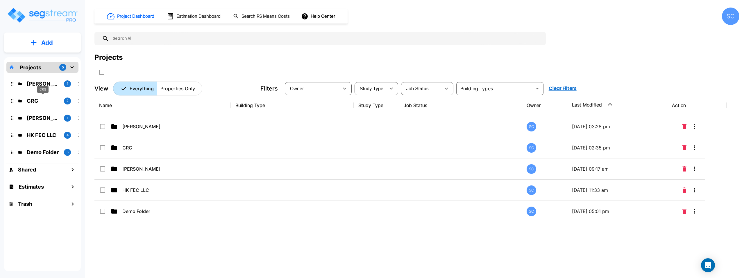
click at [44, 85] on p "[PERSON_NAME]" at bounding box center [43, 84] width 33 height 8
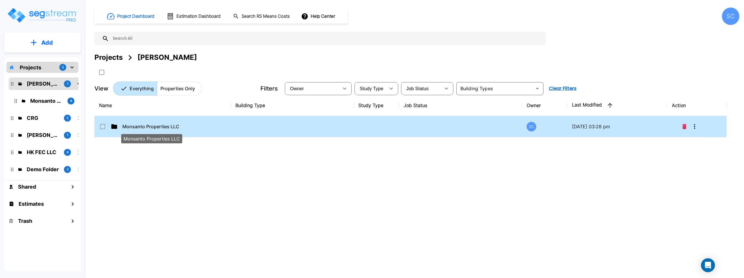
click at [162, 126] on p "Monsanto Properties LLC" at bounding box center [151, 126] width 58 height 7
checkbox input "true"
click at [162, 126] on p "Monsanto Properties LLC" at bounding box center [151, 126] width 58 height 7
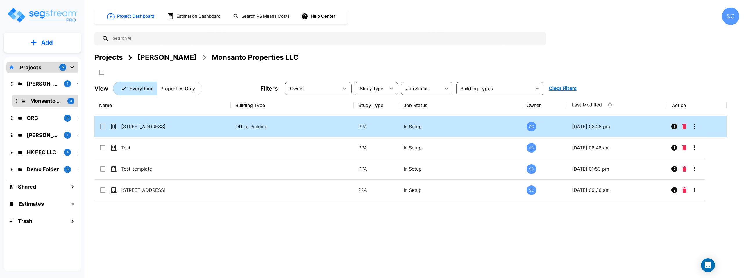
click at [181, 125] on div "[STREET_ADDRESS]" at bounding box center [142, 126] width 87 height 7
checkbox input "true"
click at [181, 125] on div "[STREET_ADDRESS]" at bounding box center [142, 126] width 87 height 7
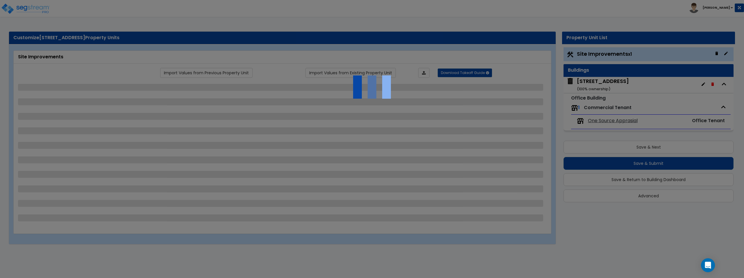
select select "2"
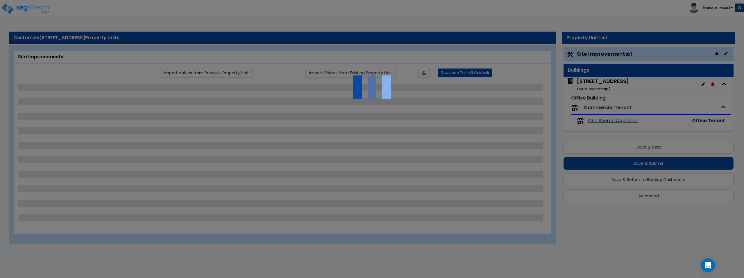
select select "1"
select select "2"
select select "1"
select select "2"
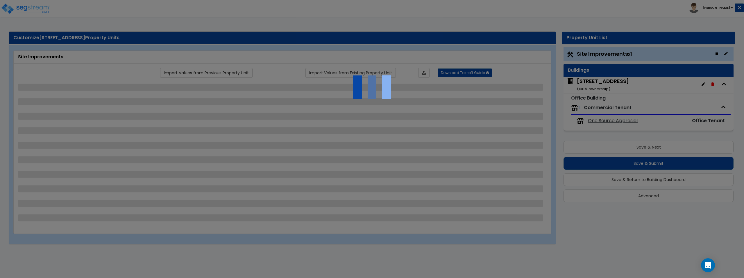
select select "2"
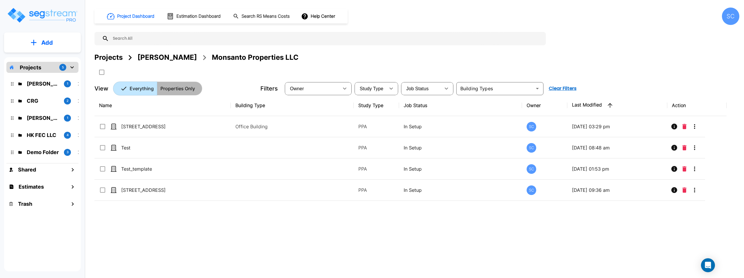
click at [174, 91] on p "Properties Only" at bounding box center [177, 88] width 35 height 7
click at [135, 88] on p "Everything" at bounding box center [132, 88] width 24 height 7
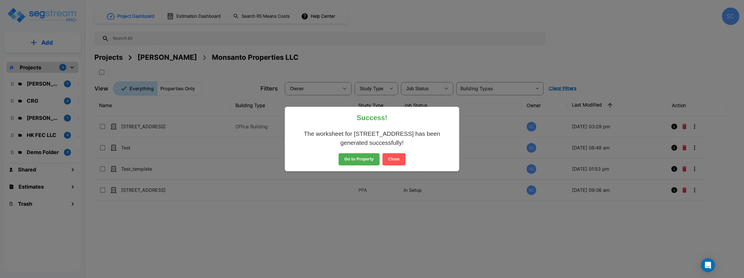
click at [366, 161] on button "Go to Property" at bounding box center [359, 159] width 41 height 12
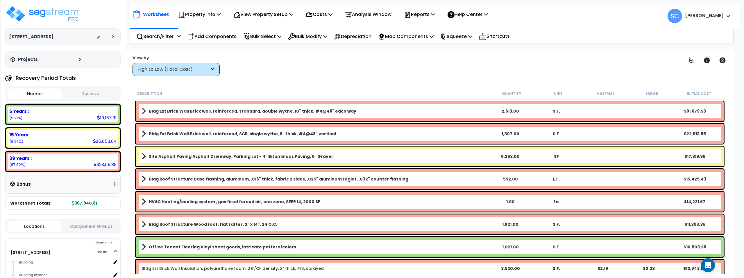
click at [96, 93] on button "Squeeze" at bounding box center [91, 94] width 55 height 10
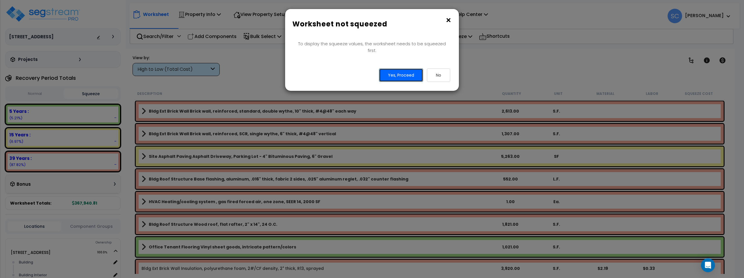
click at [405, 69] on button "Yes, Proceed" at bounding box center [401, 75] width 44 height 13
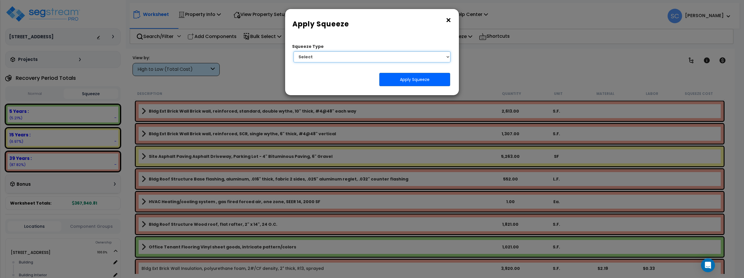
click at [397, 55] on select "Select 1. Squeeze Entire Worksheet 2. Squeeze by [PERSON_NAME] Cost 3. Squeeze …" at bounding box center [371, 56] width 157 height 11
select select "squeeze_entire_takeoffsheet"
click at [293, 51] on select "Select 1. Squeeze Entire Worksheet 2. Squeeze by [PERSON_NAME] Cost 3. Squeeze …" at bounding box center [371, 56] width 157 height 11
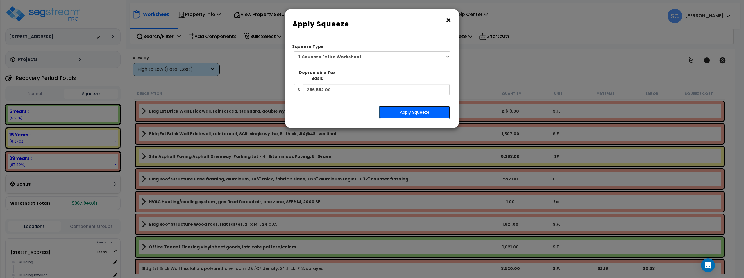
click at [409, 107] on button "Apply Squeeze" at bounding box center [414, 112] width 71 height 13
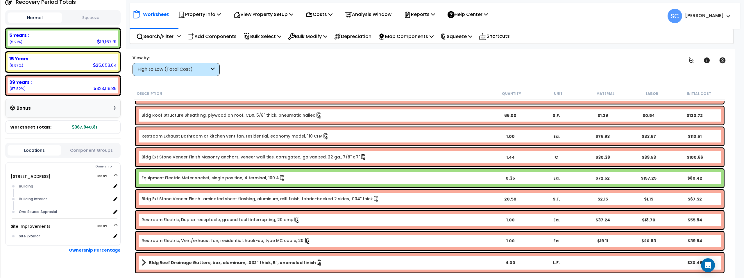
scroll to position [85, 0]
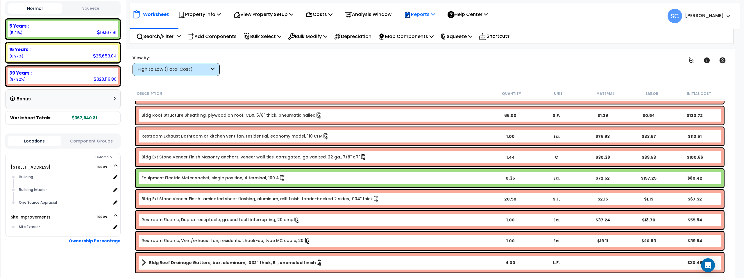
click at [432, 13] on p "Reports" at bounding box center [419, 14] width 31 height 8
click at [438, 40] on link "Manage Report Images" at bounding box center [430, 40] width 58 height 12
click at [429, 15] on p "Reports" at bounding box center [419, 14] width 31 height 8
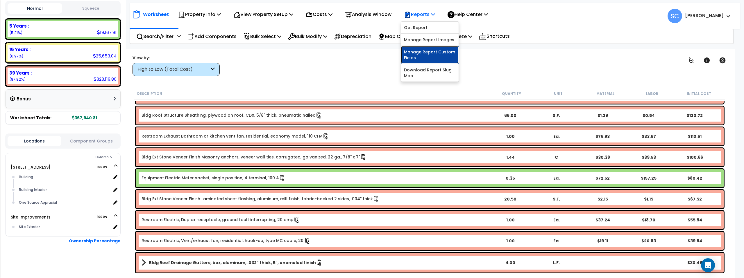
click at [442, 55] on link "Manage Report Custom Fields" at bounding box center [430, 54] width 58 height 17
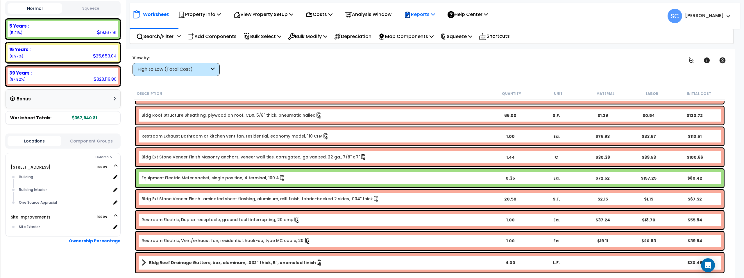
click at [433, 16] on p "Reports" at bounding box center [419, 14] width 31 height 8
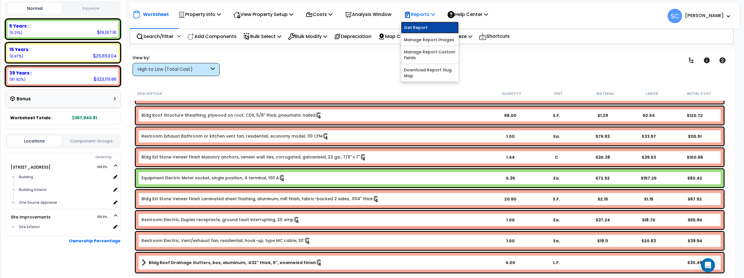
click at [434, 26] on link "Get Report" at bounding box center [430, 28] width 58 height 12
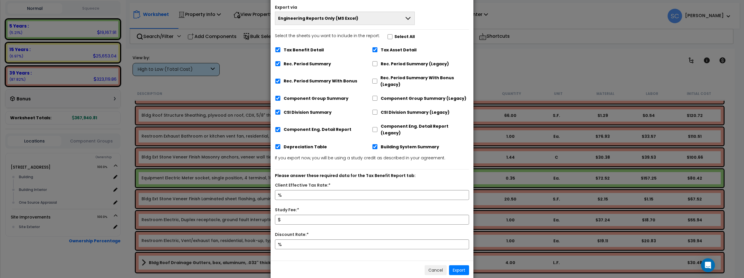
scroll to position [28, 0]
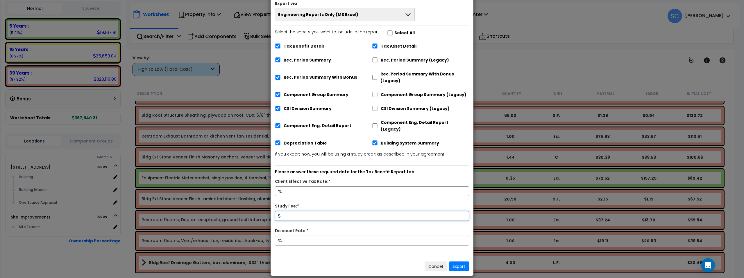
click at [319, 211] on input "Study Fee:*" at bounding box center [372, 216] width 194 height 10
click at [309, 211] on input "800" at bounding box center [372, 216] width 194 height 10
type input "2,000"
click at [305, 236] on input "Discount Rate:*" at bounding box center [372, 241] width 194 height 10
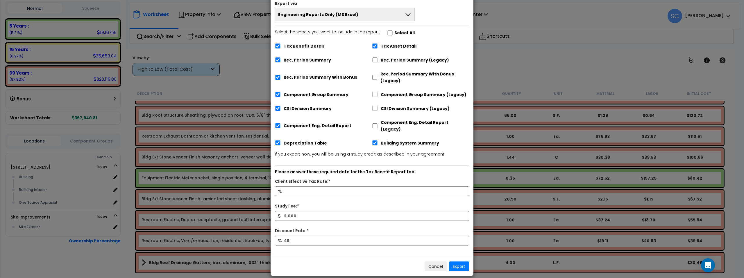
click at [340, 228] on div "Discount Rate:*" at bounding box center [372, 232] width 203 height 8
click at [292, 236] on input "45" at bounding box center [372, 241] width 194 height 10
type input "60"
click at [322, 228] on div "Discount Rate:*" at bounding box center [372, 232] width 203 height 8
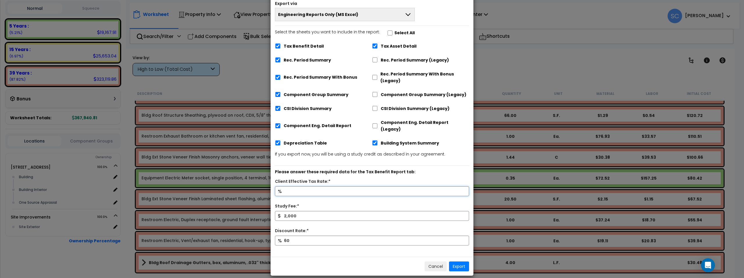
click at [325, 187] on input "Client Effective Tax Rate:*" at bounding box center [372, 192] width 194 height 10
click at [389, 187] on input "Client Effective Tax Rate:*" at bounding box center [372, 192] width 194 height 10
type input "22.23"
click at [384, 21] on button "Engineering Reports Only (MS Excel)" at bounding box center [345, 14] width 140 height 13
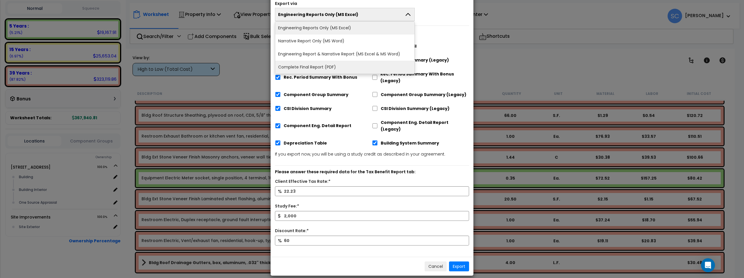
click at [384, 65] on li "Complete Final Report (PDF)" at bounding box center [344, 67] width 139 height 13
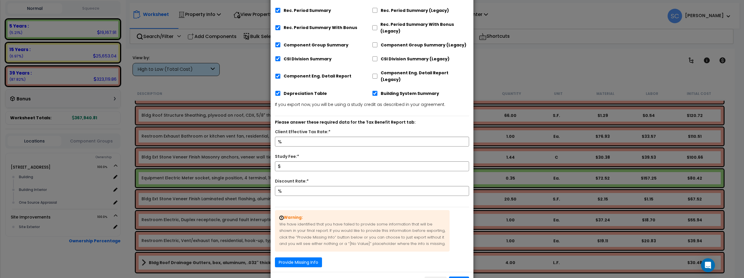
scroll to position [109, 0]
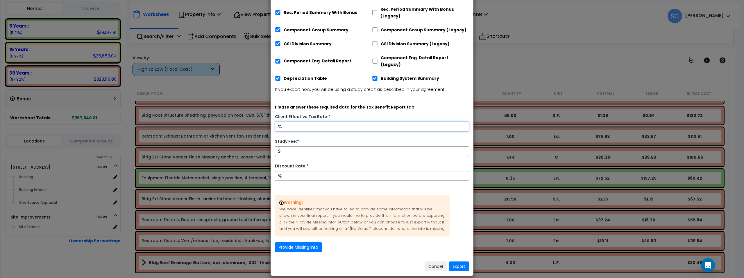
click at [391, 122] on input "Client Effective Tax Rate:*" at bounding box center [372, 127] width 194 height 10
type input "22.23"
type input "2,000"
type input "60"
click at [307, 243] on button "Provide Missing Info" at bounding box center [298, 248] width 47 height 10
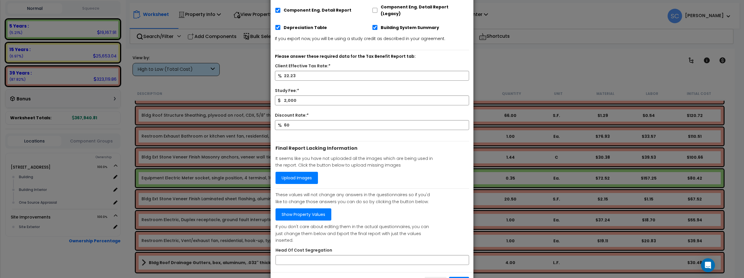
scroll to position [168, 0]
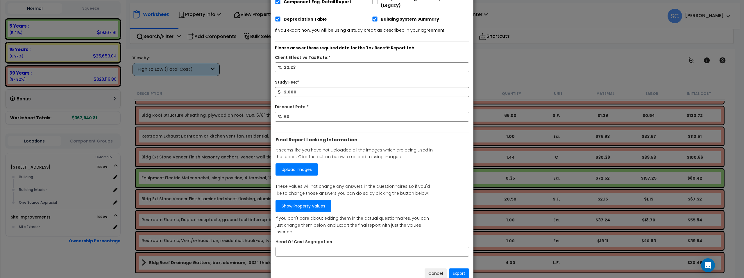
click at [309, 200] on link "Show Property Values" at bounding box center [303, 206] width 56 height 12
click at [300, 200] on link "Show Property Values" at bounding box center [304, 206] width 56 height 12
click at [345, 247] on input "Head Of Cost Segregation" at bounding box center [373, 252] width 194 height 10
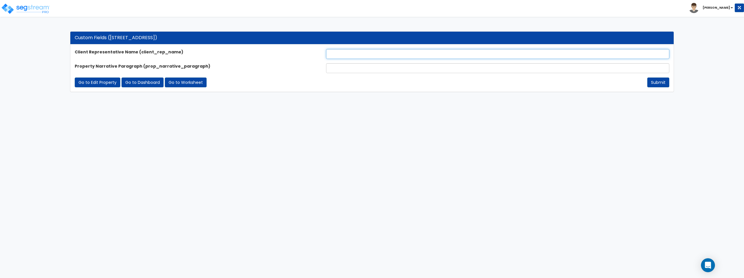
click at [438, 56] on input "text" at bounding box center [497, 54] width 343 height 10
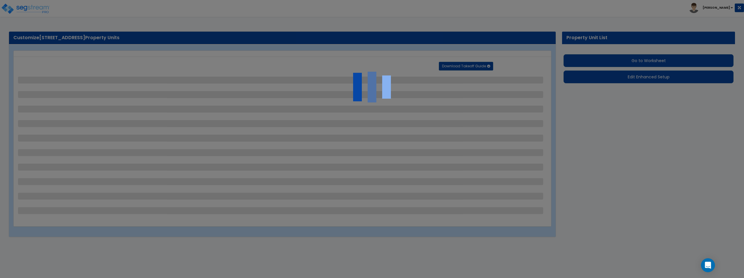
select select "2"
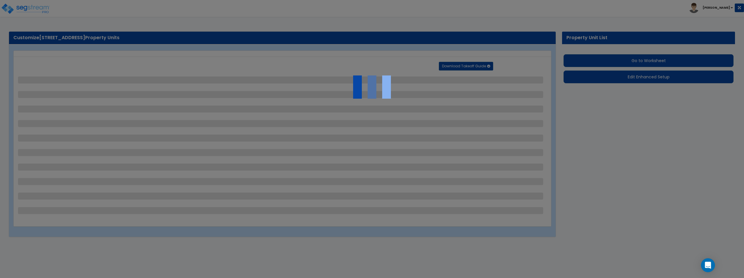
select select "1"
select select "2"
select select "1"
select select "2"
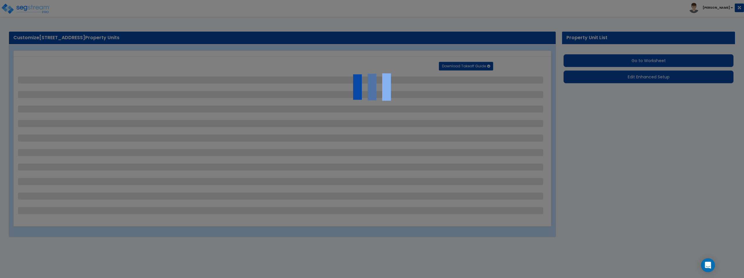
select select "2"
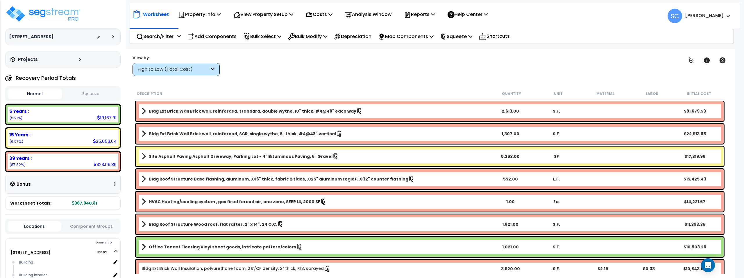
scroll to position [26, 0]
click at [428, 14] on p "Reports" at bounding box center [419, 14] width 31 height 8
click at [436, 22] on div "Get Report Manage Report Images Manage Report Custom Fields Download Report Slu…" at bounding box center [430, 52] width 58 height 60
click at [434, 15] on p "Reports" at bounding box center [419, 14] width 31 height 8
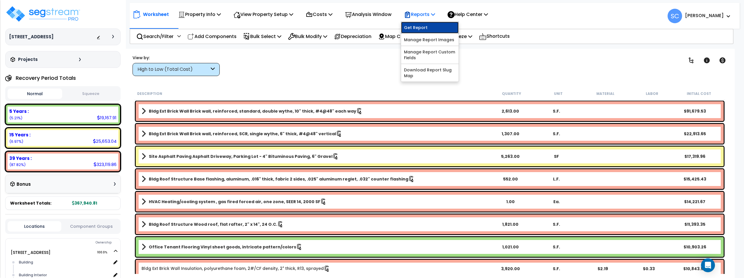
click at [432, 25] on link "Get Report" at bounding box center [430, 28] width 58 height 12
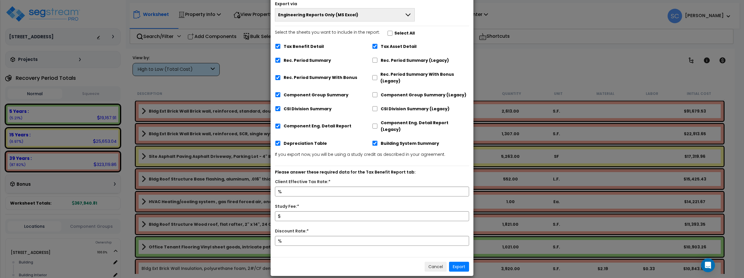
scroll to position [28, 0]
click at [352, 16] on span "Engineering Reports Only (MS Excel)" at bounding box center [318, 15] width 80 height 6
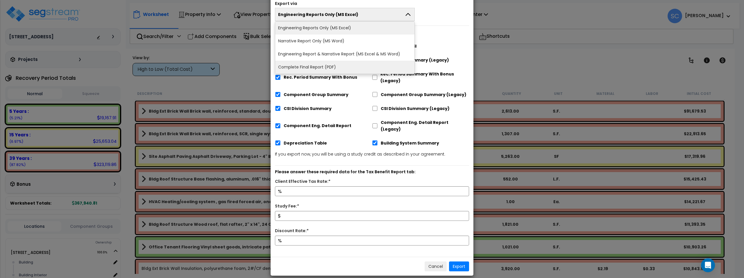
click at [345, 64] on li "Complete Final Report (PDF)" at bounding box center [344, 67] width 139 height 13
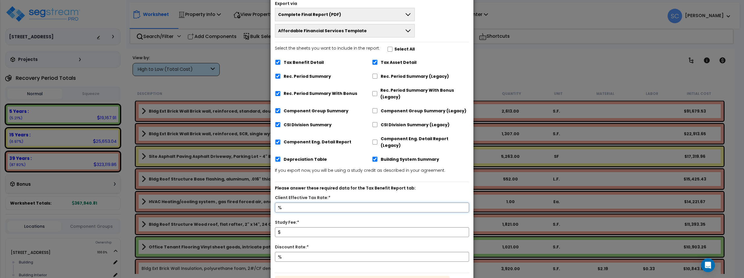
click at [327, 203] on input "Client Effective Tax Rate:*" at bounding box center [372, 208] width 194 height 10
type input "22.23"
click at [316, 228] on input "Study Fee:*" at bounding box center [372, 233] width 194 height 10
type input "2,000"
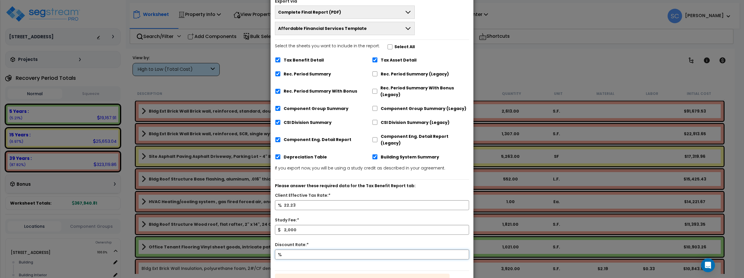
click at [321, 250] on input "Discount Rate:*" at bounding box center [372, 255] width 194 height 10
type input "60"
click at [347, 242] on div "Discount Rate:*" at bounding box center [372, 246] width 203 height 8
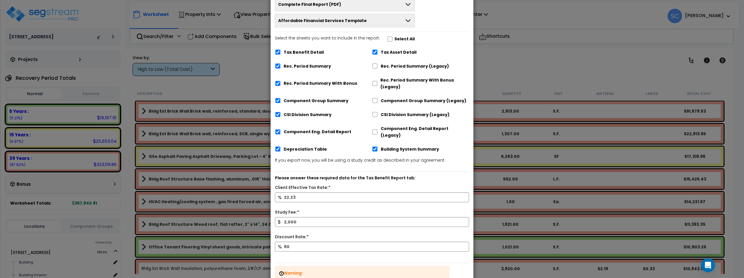
scroll to position [109, 0]
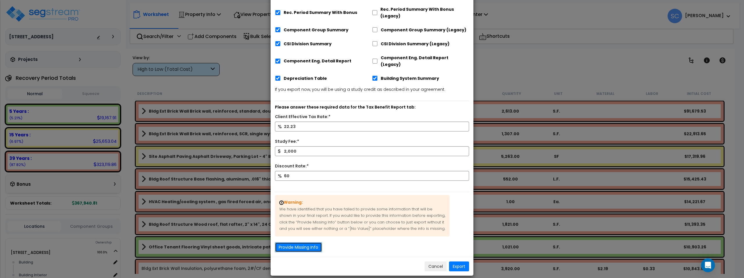
click at [300, 243] on button "Provide Missing Info" at bounding box center [298, 248] width 47 height 10
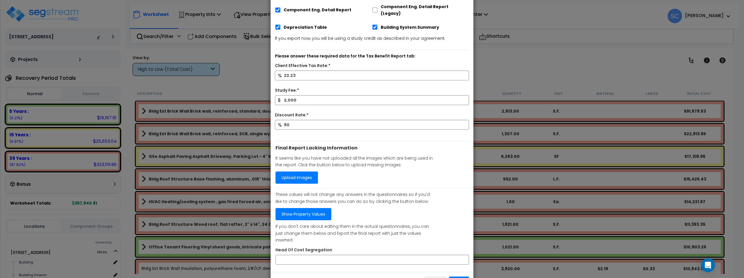
scroll to position [168, 0]
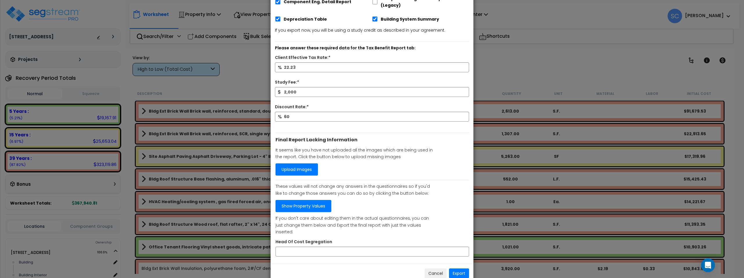
click at [411, 243] on div "Final Report Lacking Information It seems like you have not uploaded all the im…" at bounding box center [372, 193] width 203 height 131
click at [413, 247] on input "Head Of Cost Segregation" at bounding box center [372, 252] width 194 height 10
type input "Lora Raby"
click at [461, 269] on button "Export" at bounding box center [459, 274] width 20 height 10
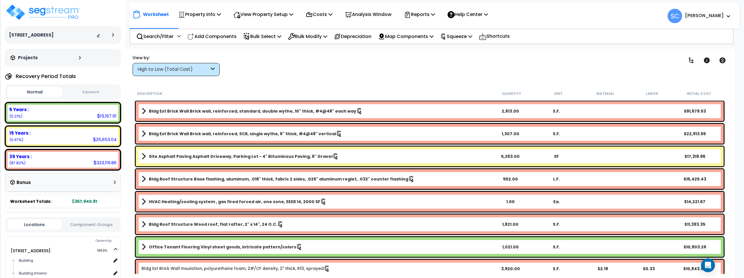
scroll to position [0, 0]
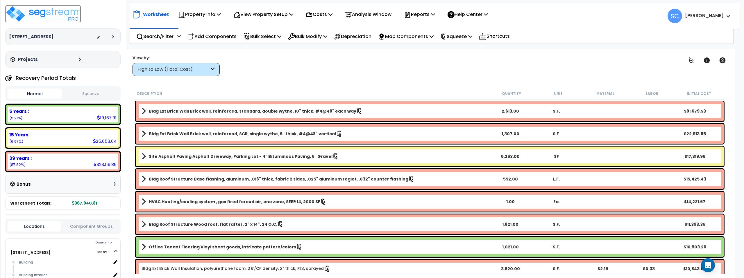
click at [47, 16] on img at bounding box center [43, 13] width 76 height 17
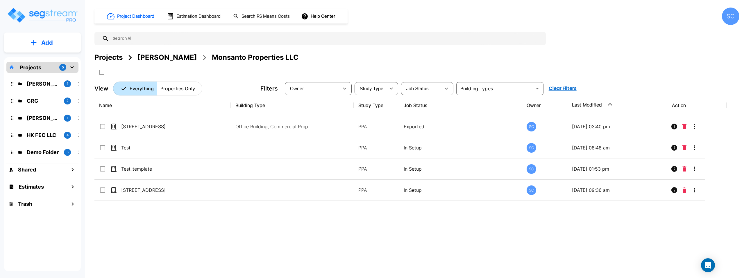
click at [728, 17] on div "SC" at bounding box center [730, 16] width 17 height 17
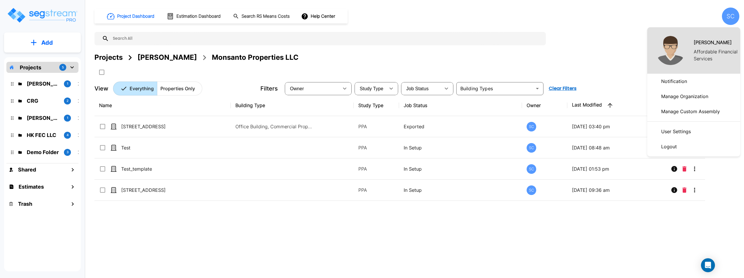
click at [698, 96] on p "Manage Organization" at bounding box center [685, 97] width 52 height 12
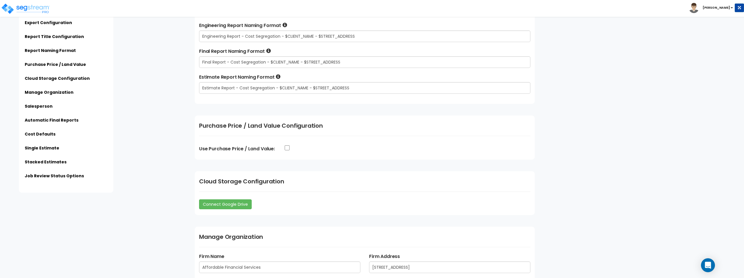
scroll to position [509, 0]
click at [289, 147] on input "Use Purchase Price / Land Value:" at bounding box center [287, 147] width 6 height 5
checkbox input "true"
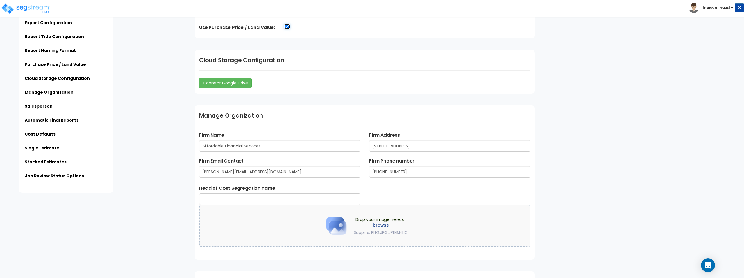
scroll to position [631, 0]
click at [322, 202] on input "text" at bounding box center [279, 198] width 161 height 12
type input "S"
click at [300, 201] on input "[PERSON_NAME]" at bounding box center [279, 198] width 161 height 12
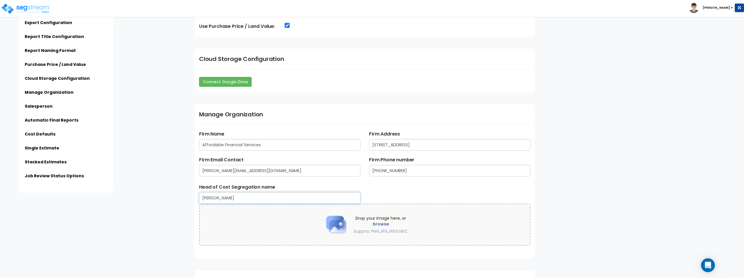
click at [300, 201] on input "[PERSON_NAME]" at bounding box center [279, 198] width 161 height 12
type input "[PERSON_NAME]"
click at [411, 229] on div "Drop your image here, or browse Supprts: PNG,JPG,JPEG,HEIC" at bounding box center [364, 225] width 331 height 42
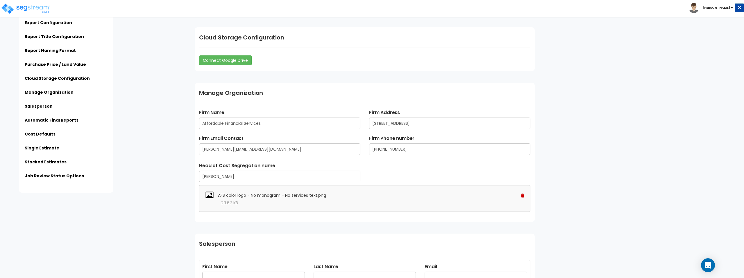
scroll to position [754, 0]
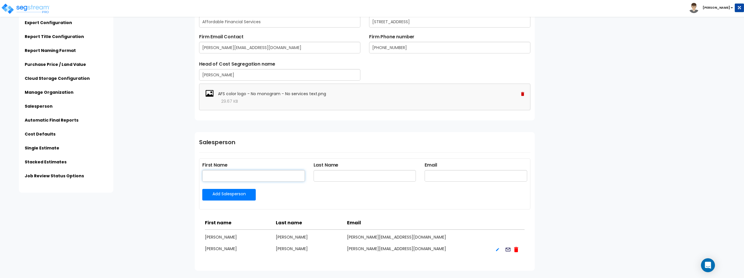
click at [264, 176] on input "text" at bounding box center [253, 176] width 103 height 12
type input "[PERSON_NAME]"
click at [243, 174] on input "[PERSON_NAME]" at bounding box center [253, 176] width 103 height 12
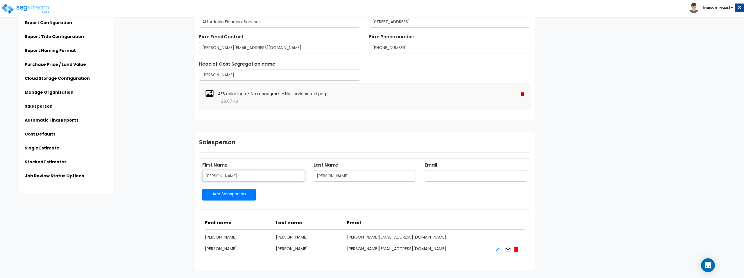
click at [243, 174] on input "[PERSON_NAME]" at bounding box center [253, 176] width 103 height 12
type input "[PERSON_NAME]"
type input "a"
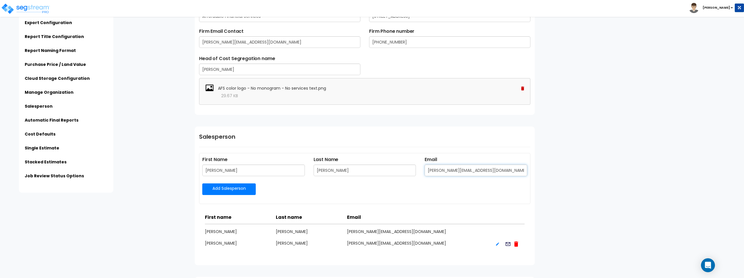
scroll to position [761, 0]
type input "[PERSON_NAME][EMAIL_ADDRESS][DOMAIN_NAME]"
click at [249, 189] on link "Add Salesperson" at bounding box center [228, 188] width 53 height 12
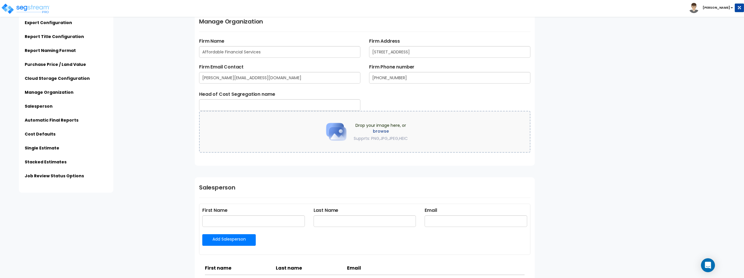
scroll to position [720, 0]
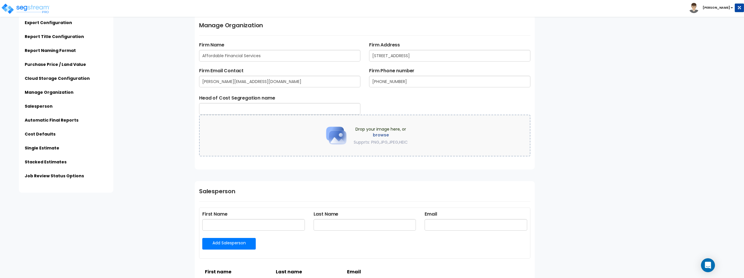
click at [381, 135] on label "browse" at bounding box center [381, 135] width 54 height 6
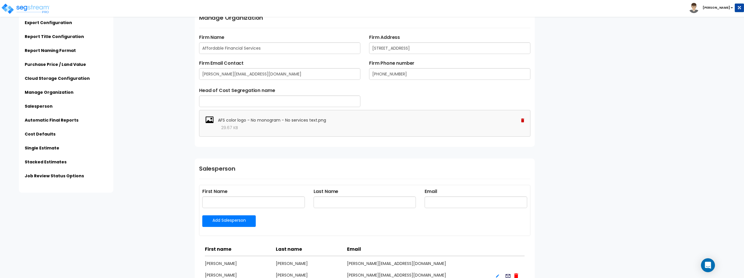
scroll to position [745, 0]
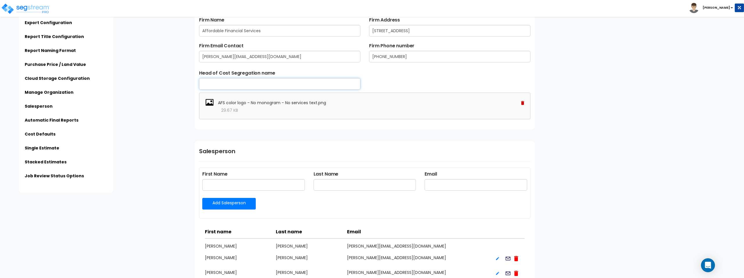
click at [293, 87] on input "text" at bounding box center [279, 84] width 161 height 12
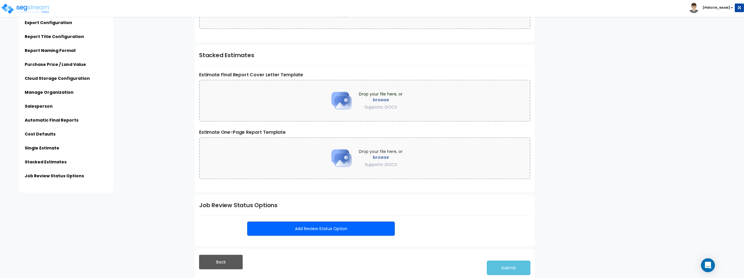
scroll to position [1333, 0]
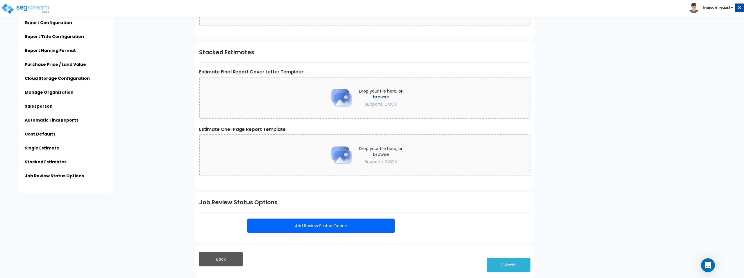
type input "[PERSON_NAME]"
click at [518, 270] on button "Submit" at bounding box center [509, 265] width 44 height 15
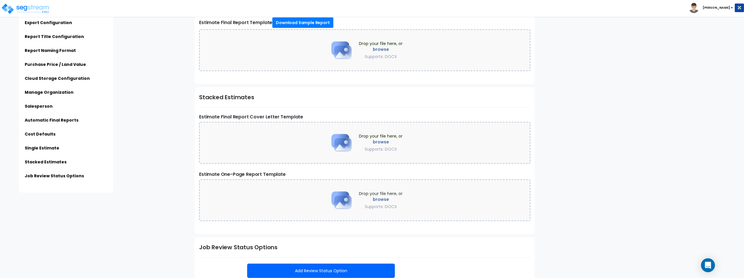
scroll to position [1324, 0]
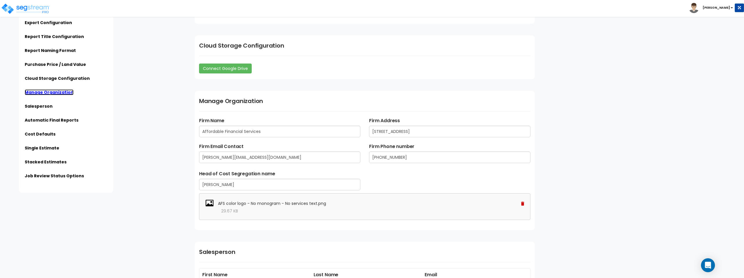
click at [57, 93] on link "Manage Organization" at bounding box center [49, 92] width 49 height 6
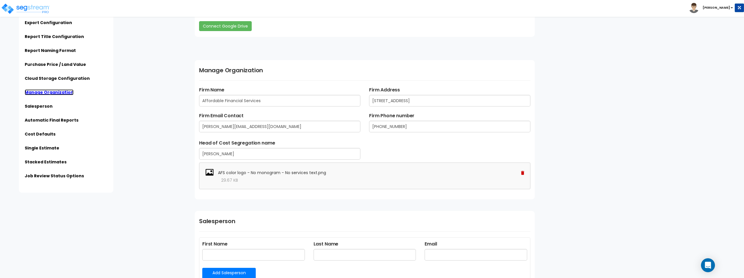
scroll to position [686, 0]
click at [274, 101] on input "Affordable Financial Services" at bounding box center [279, 101] width 161 height 12
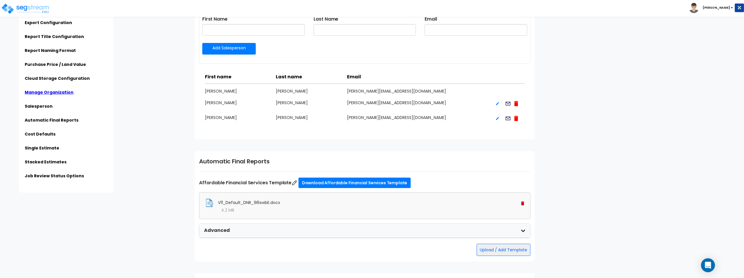
scroll to position [912, 0]
click at [369, 184] on link "Download Affordable Financial Services Template" at bounding box center [354, 182] width 112 height 10
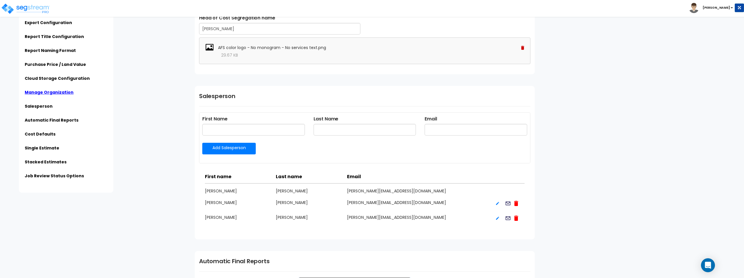
scroll to position [821, 0]
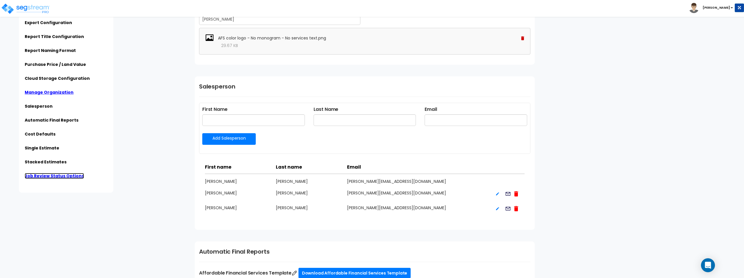
click at [65, 175] on link "Job Review Status Options" at bounding box center [54, 176] width 59 height 6
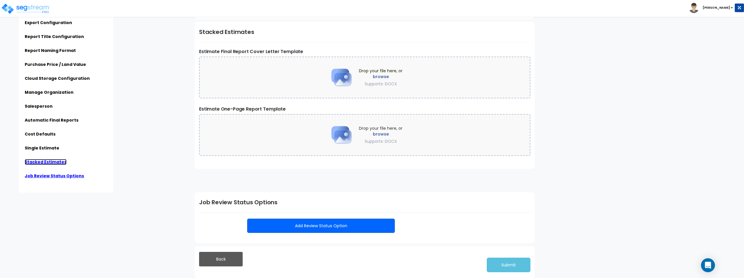
click at [61, 163] on link "Stacked Estimates" at bounding box center [46, 162] width 42 height 6
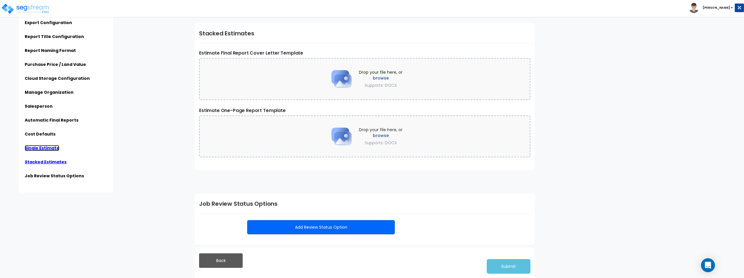
click at [51, 149] on link "Single Estimate" at bounding box center [42, 148] width 35 height 6
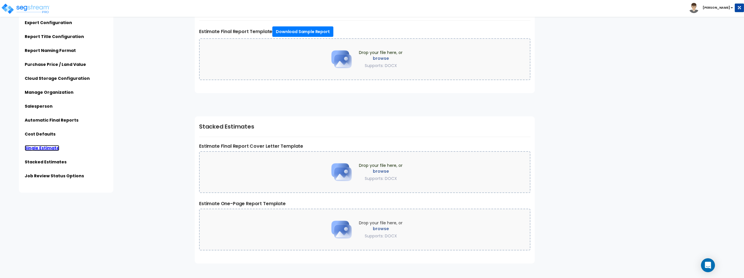
scroll to position [1278, 0]
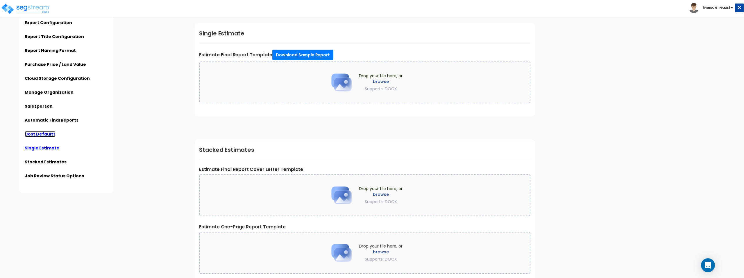
click at [42, 134] on link "Cost Defaults" at bounding box center [40, 134] width 31 height 6
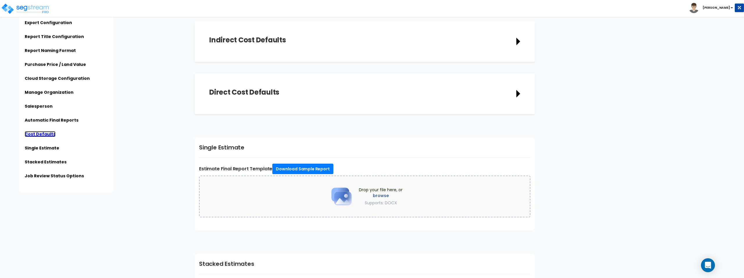
scroll to position [1162, 0]
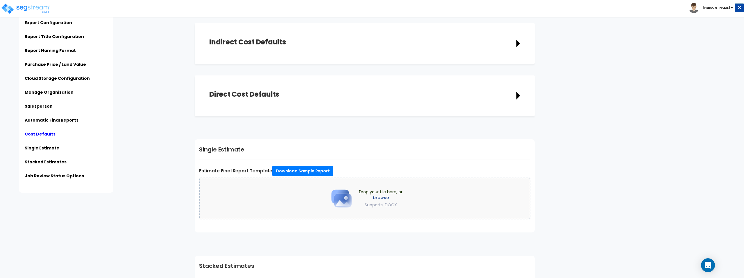
click at [279, 100] on div "Direct Cost Defaults" at bounding box center [364, 96] width 311 height 12
click at [517, 96] on icon at bounding box center [518, 96] width 4 height 8
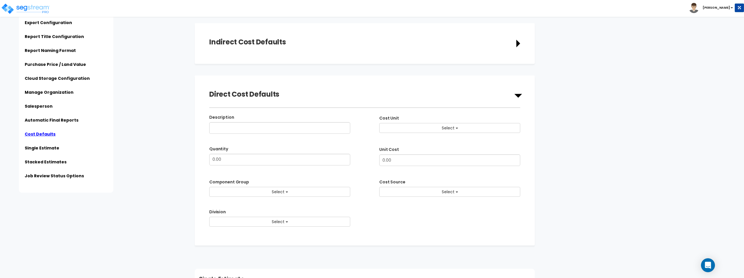
click at [519, 95] on icon at bounding box center [518, 96] width 8 height 4
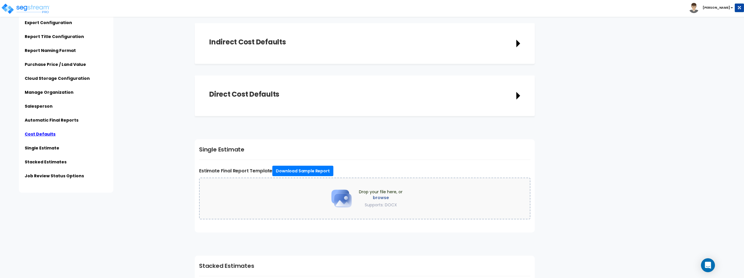
click at [517, 43] on icon at bounding box center [518, 44] width 4 height 8
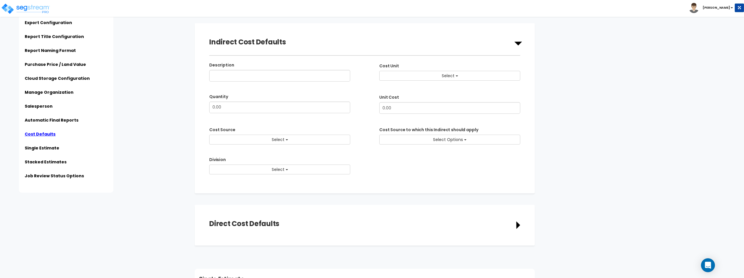
click at [517, 43] on icon at bounding box center [518, 44] width 8 height 4
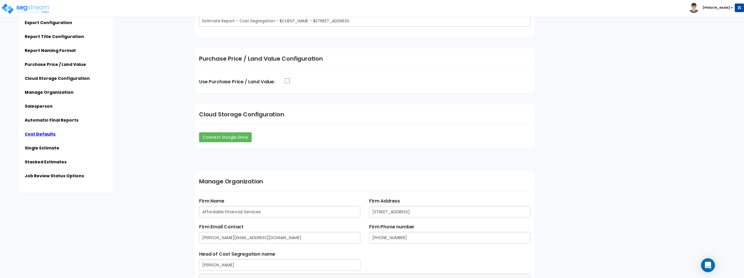
scroll to position [481, 0]
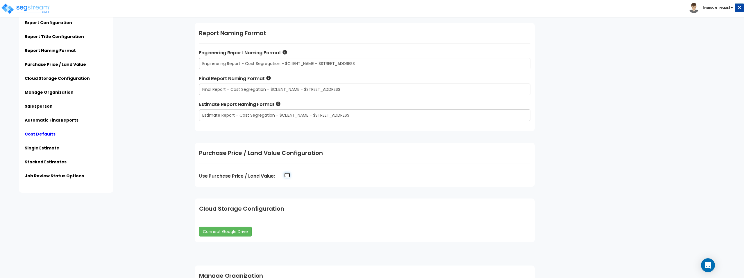
click at [286, 175] on input "Use Purchase Price / Land Value:" at bounding box center [287, 175] width 6 height 5
checkbox input "true"
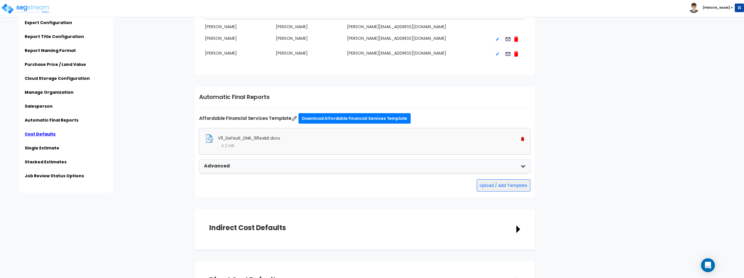
scroll to position [1396, 0]
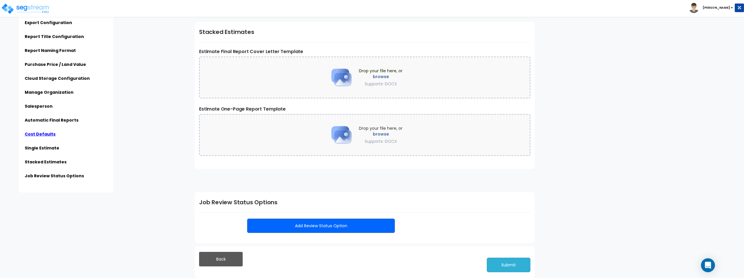
click at [510, 264] on button "Submit" at bounding box center [509, 265] width 44 height 15
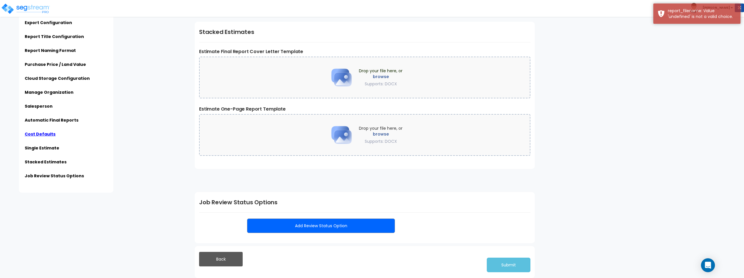
click at [742, 7] on button at bounding box center [739, 7] width 9 height 9
click at [403, 56] on div "Estimate Final Report Cover Letter Template Drop your file here, or browse Supp…" at bounding box center [364, 74] width 331 height 53
click at [727, 7] on b "Stephen" at bounding box center [716, 8] width 27 height 4
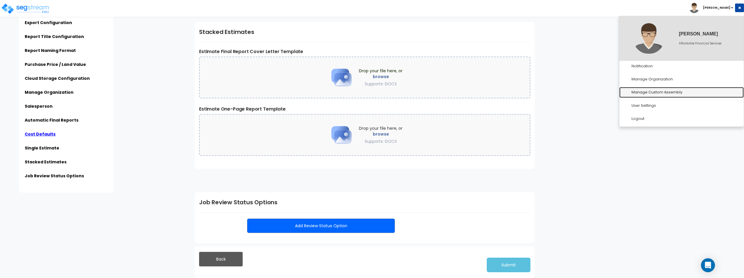
click at [654, 92] on link "Manage Custom Assembly" at bounding box center [681, 92] width 124 height 11
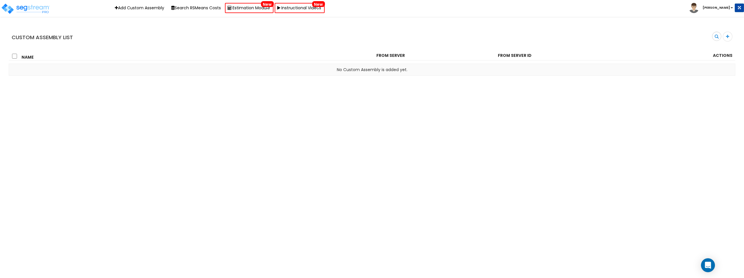
click at [717, 7] on b "[PERSON_NAME]" at bounding box center [716, 8] width 27 height 4
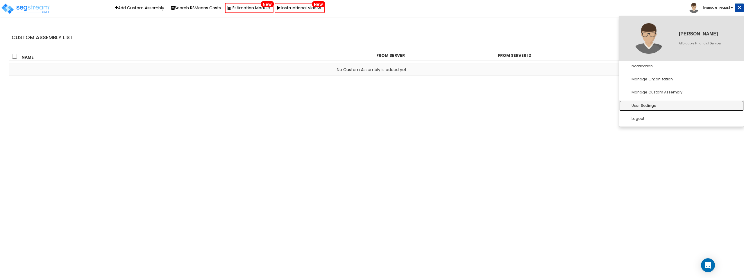
click at [657, 103] on link "User Settings" at bounding box center [681, 106] width 124 height 11
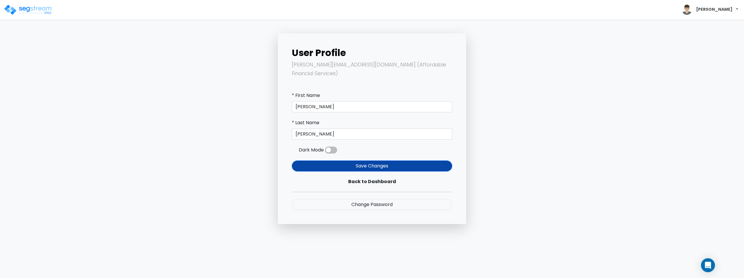
click at [727, 11] on b "[PERSON_NAME]" at bounding box center [714, 9] width 36 height 6
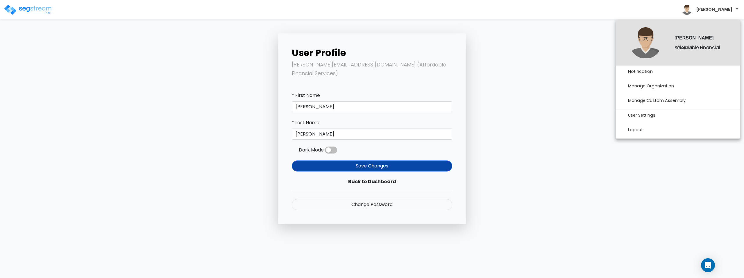
click at [736, 7] on span "[PERSON_NAME]" at bounding box center [709, 9] width 61 height 15
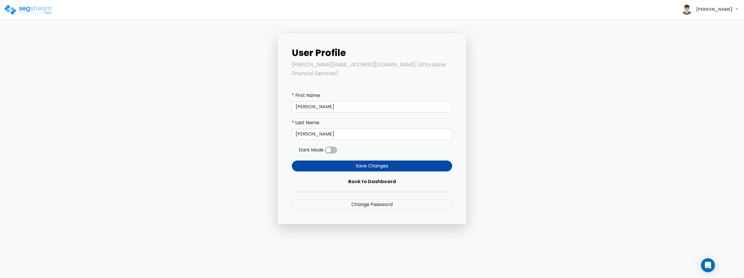
click at [44, 7] on img at bounding box center [27, 10] width 49 height 12
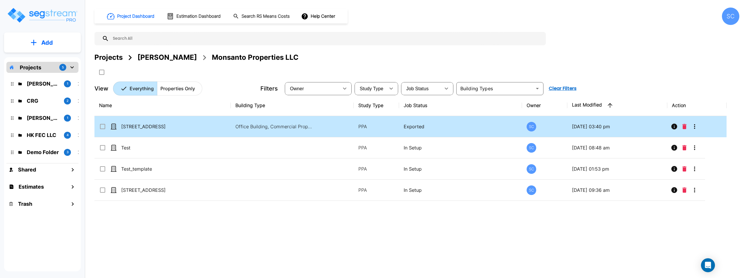
click at [164, 131] on td "[STREET_ADDRESS]" at bounding box center [162, 126] width 136 height 21
checkbox input "true"
click at [164, 131] on td "[STREET_ADDRESS]" at bounding box center [162, 126] width 136 height 21
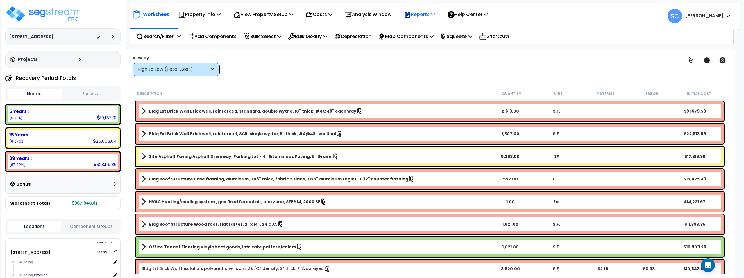
click at [429, 15] on p "Reports" at bounding box center [419, 14] width 31 height 8
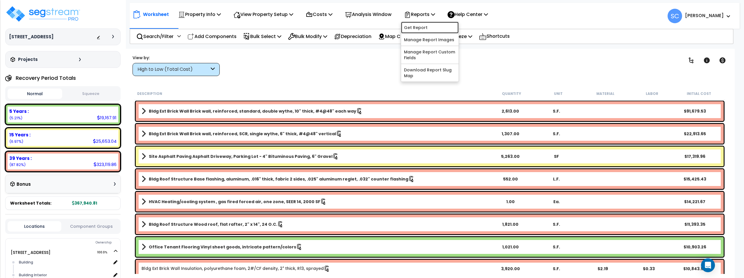
click at [438, 28] on link "Get Report" at bounding box center [430, 28] width 58 height 12
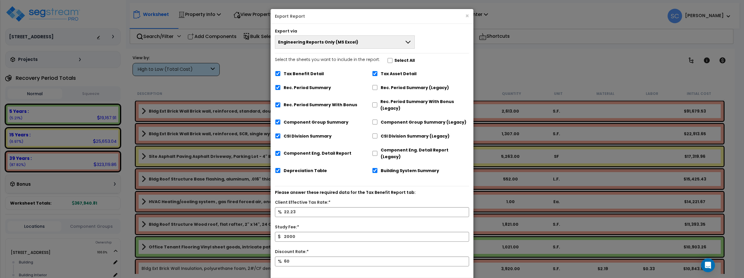
click at [369, 42] on button "Engineering Reports Only (MS Excel)" at bounding box center [345, 41] width 140 height 13
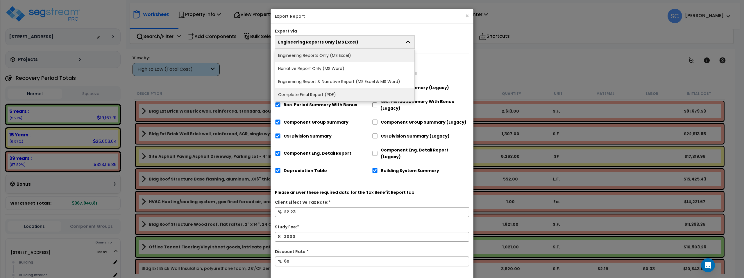
click at [372, 89] on li "Complete Final Report (PDF)" at bounding box center [344, 94] width 139 height 13
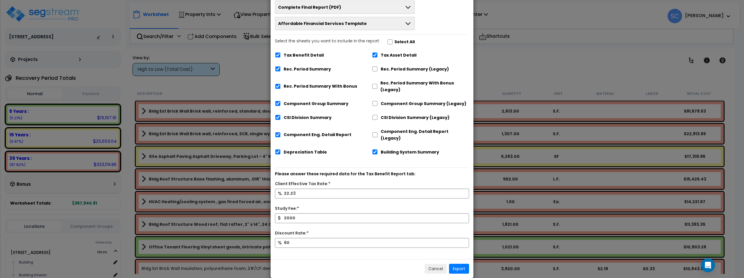
scroll to position [37, 0]
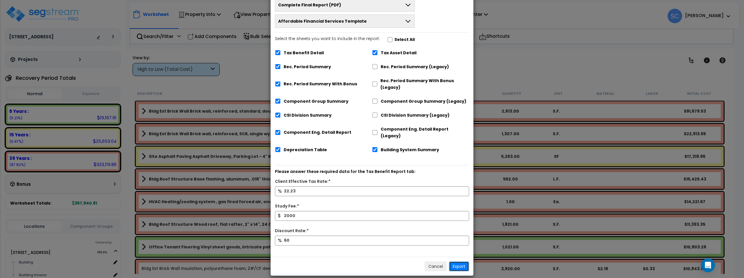
click at [460, 262] on button "Export" at bounding box center [459, 267] width 20 height 10
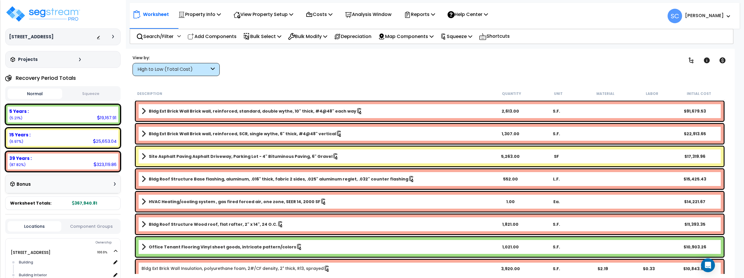
click at [719, 20] on span "SC Stephen" at bounding box center [698, 16] width 63 height 15
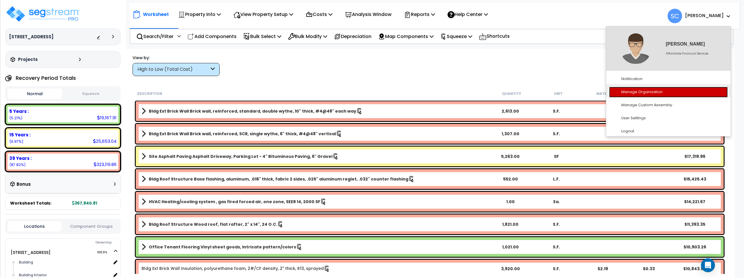
click at [643, 87] on link "Manage Organization" at bounding box center [668, 92] width 119 height 11
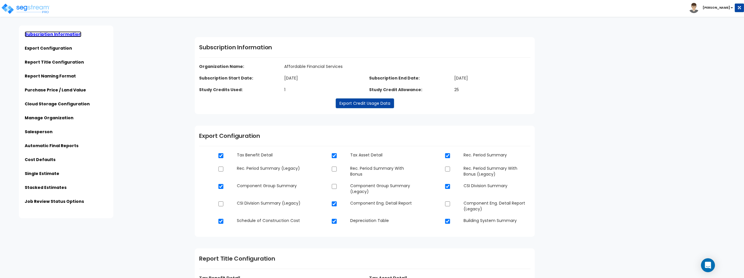
click at [55, 33] on link "Subscription Information" at bounding box center [53, 34] width 57 height 6
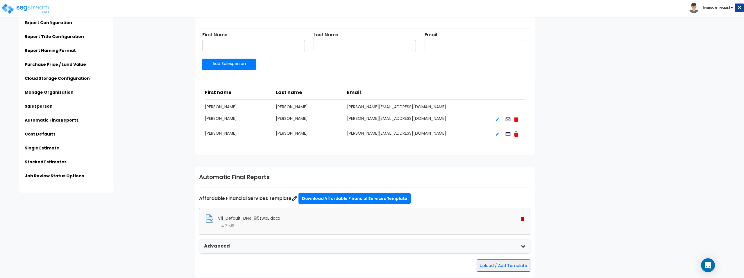
scroll to position [983, 0]
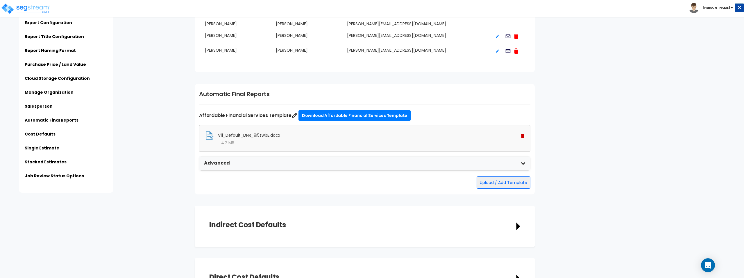
click at [383, 139] on div "V11_Default_DNR_9I5swbE.docx" at bounding box center [364, 135] width 319 height 9
click at [515, 160] on div "Advanced" at bounding box center [364, 164] width 331 height 14
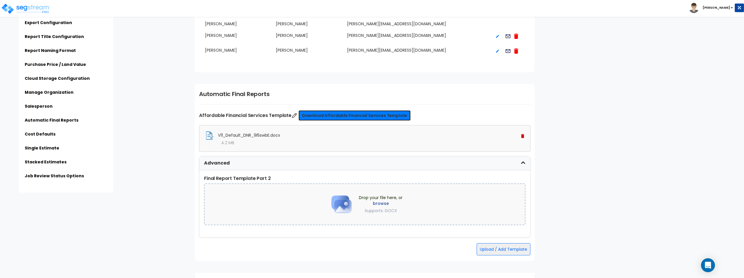
click at [382, 116] on link "Download Affordable Financial Services Template" at bounding box center [354, 115] width 112 height 10
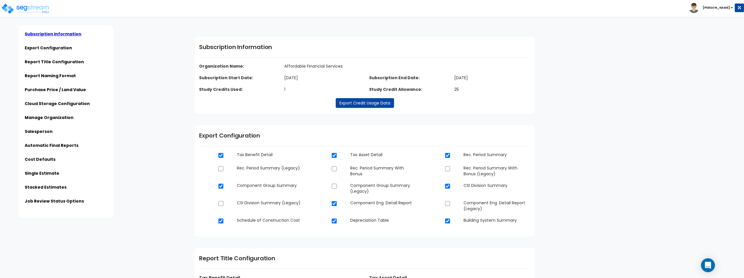
scroll to position [0, 0]
click at [35, 6] on div "Click to return on the top page" at bounding box center [29, 3] width 55 height 7
click at [741, 7] on button at bounding box center [739, 7] width 9 height 9
click at [728, 7] on b "[PERSON_NAME]" at bounding box center [716, 8] width 27 height 4
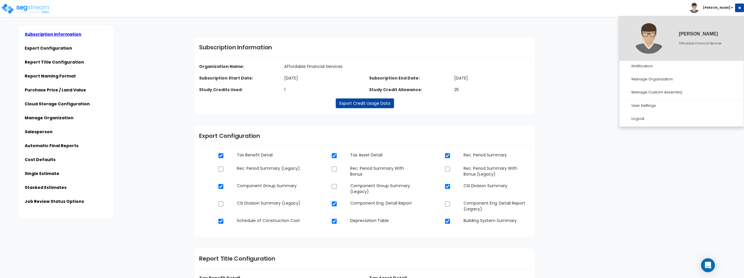
click at [43, 6] on div "Click to return on the top page" at bounding box center [29, 3] width 55 height 7
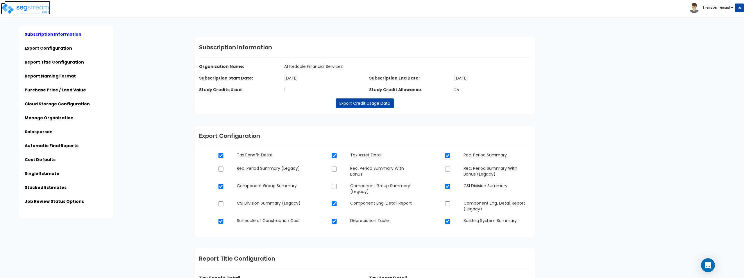
click at [43, 8] on img at bounding box center [25, 9] width 49 height 12
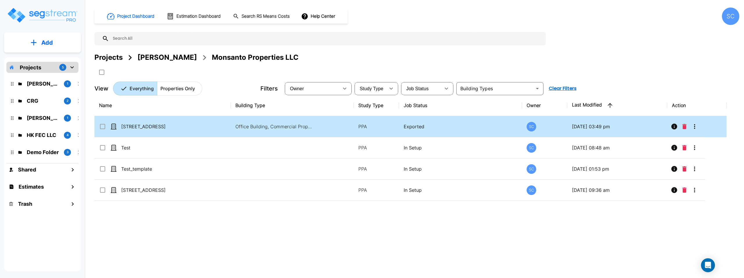
click at [197, 129] on td "[STREET_ADDRESS]" at bounding box center [162, 126] width 136 height 21
checkbox input "true"
click at [197, 129] on td "[STREET_ADDRESS]" at bounding box center [162, 126] width 136 height 21
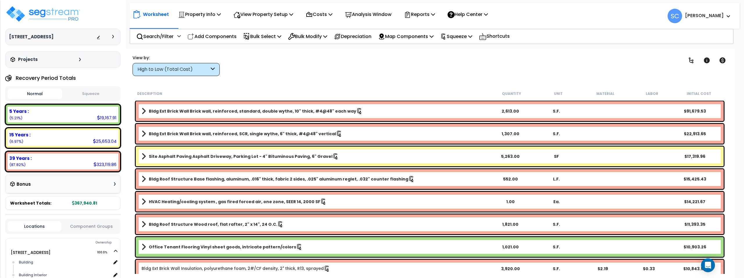
click at [702, 15] on span "SC [PERSON_NAME]" at bounding box center [698, 16] width 63 height 15
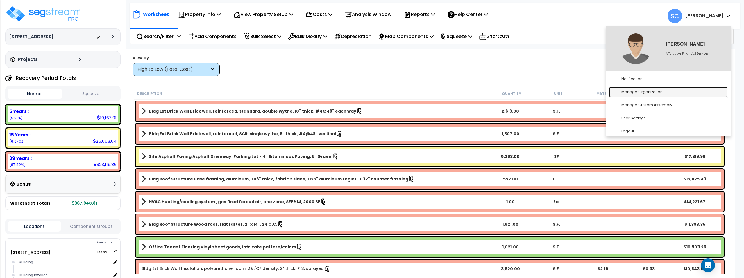
click at [659, 92] on link "Manage Organization" at bounding box center [668, 92] width 119 height 11
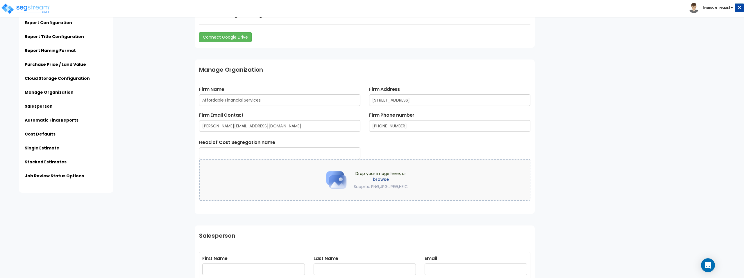
scroll to position [683, 0]
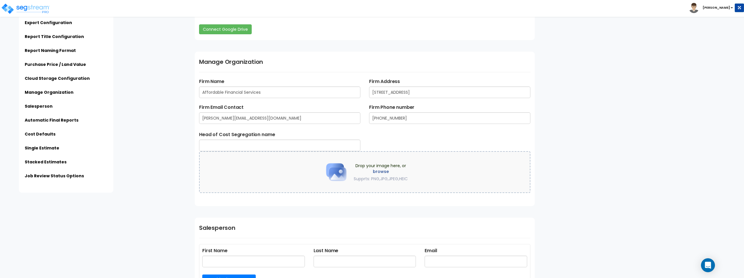
click at [382, 173] on label "browse" at bounding box center [381, 172] width 54 height 6
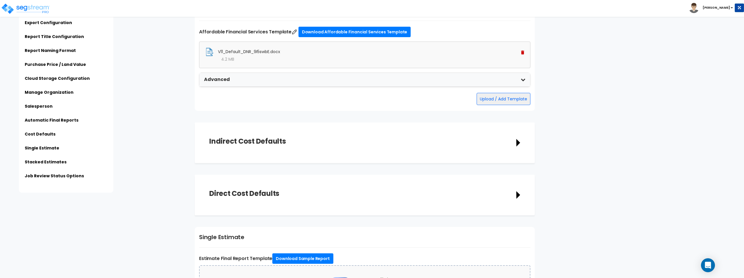
scroll to position [1333, 0]
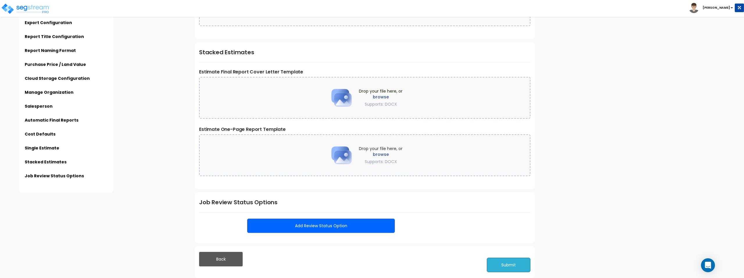
click at [517, 263] on button "Submit" at bounding box center [509, 265] width 44 height 15
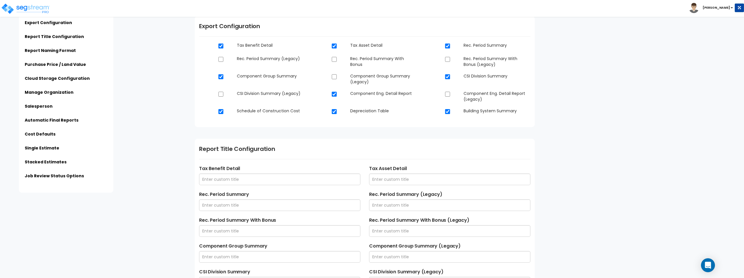
scroll to position [0, 0]
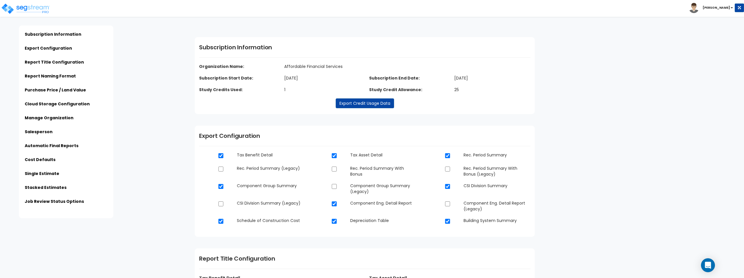
click at [721, 7] on b "[PERSON_NAME]" at bounding box center [716, 8] width 27 height 4
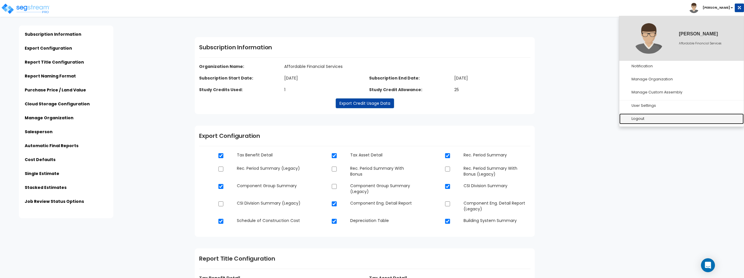
click at [635, 116] on link "Logout" at bounding box center [681, 119] width 124 height 11
